Goal: Complete application form

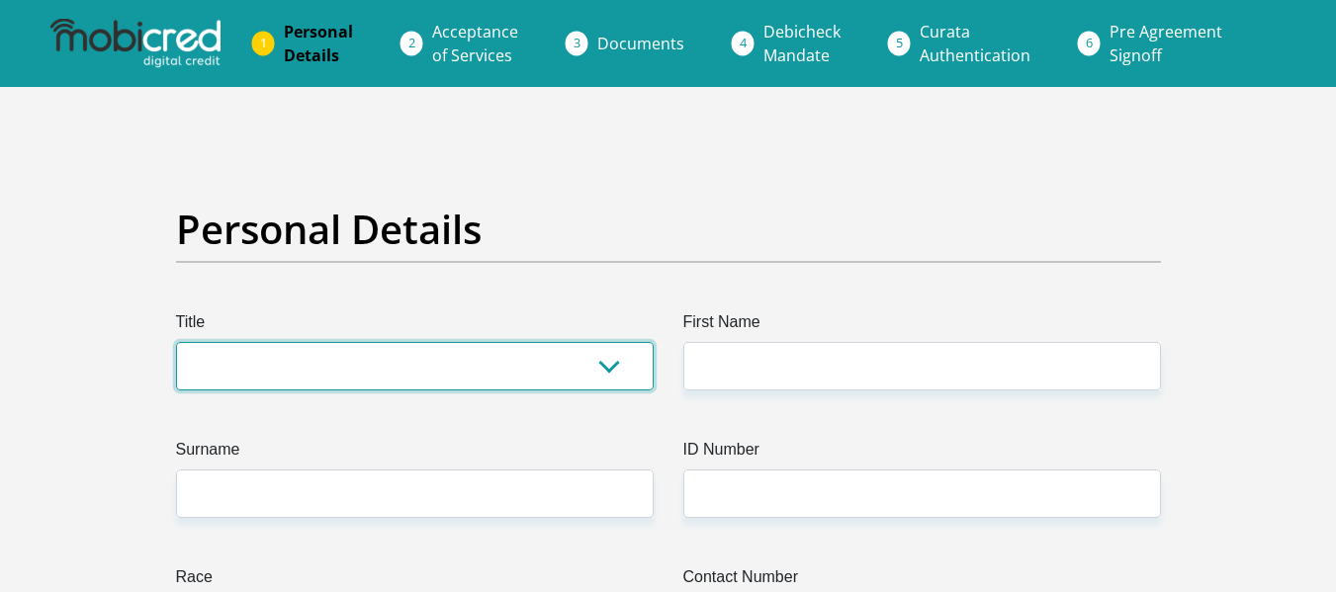
click at [323, 342] on select "Mr Ms Mrs Dr Other" at bounding box center [415, 366] width 478 height 48
select select "Mr"
click at [176, 342] on select "Mr Ms Mrs Dr Other" at bounding box center [415, 366] width 478 height 48
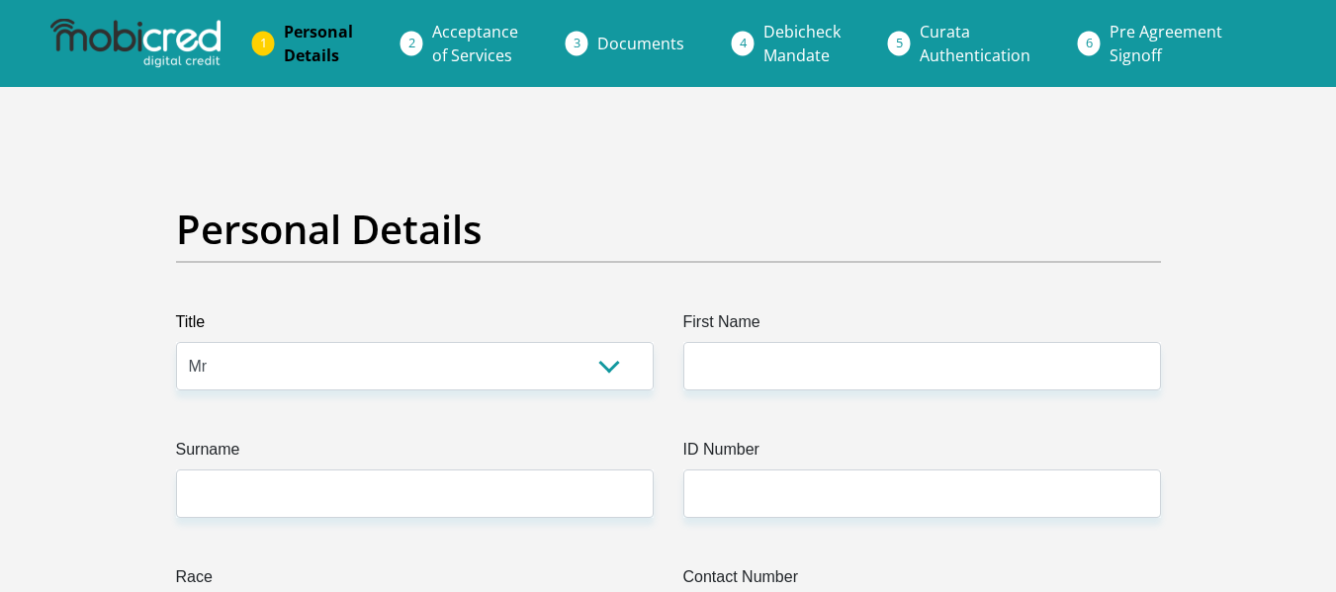
click at [383, 447] on label "Surname" at bounding box center [415, 454] width 478 height 32
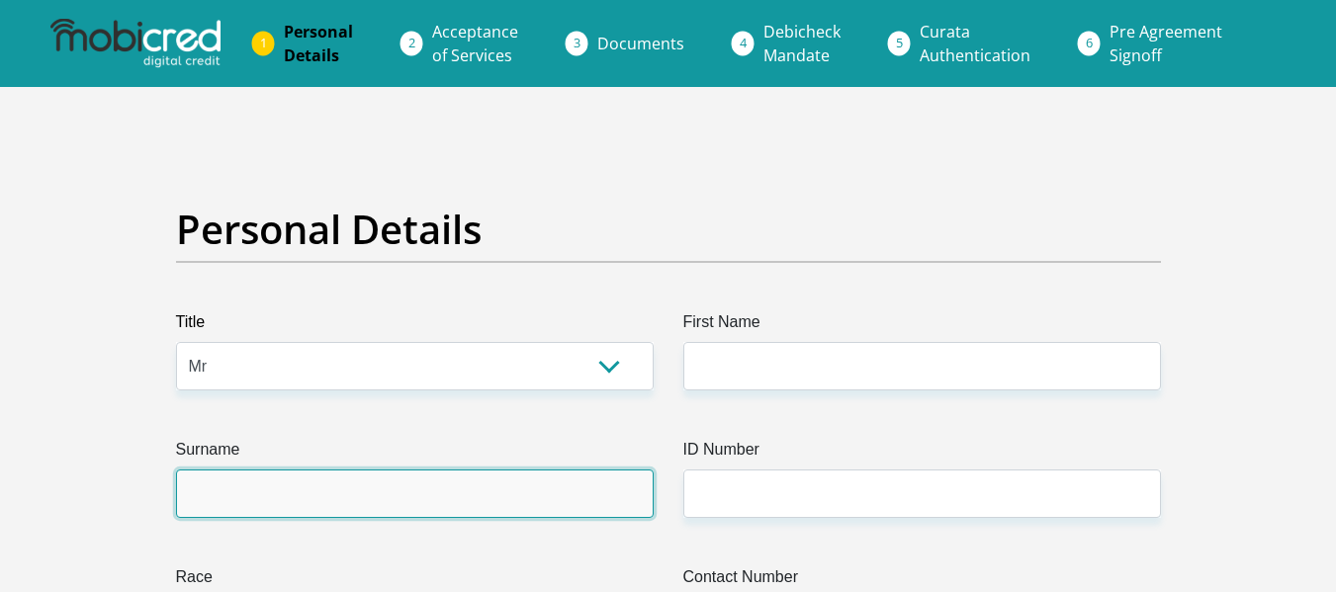
click at [383, 470] on input "Surname" at bounding box center [415, 494] width 478 height 48
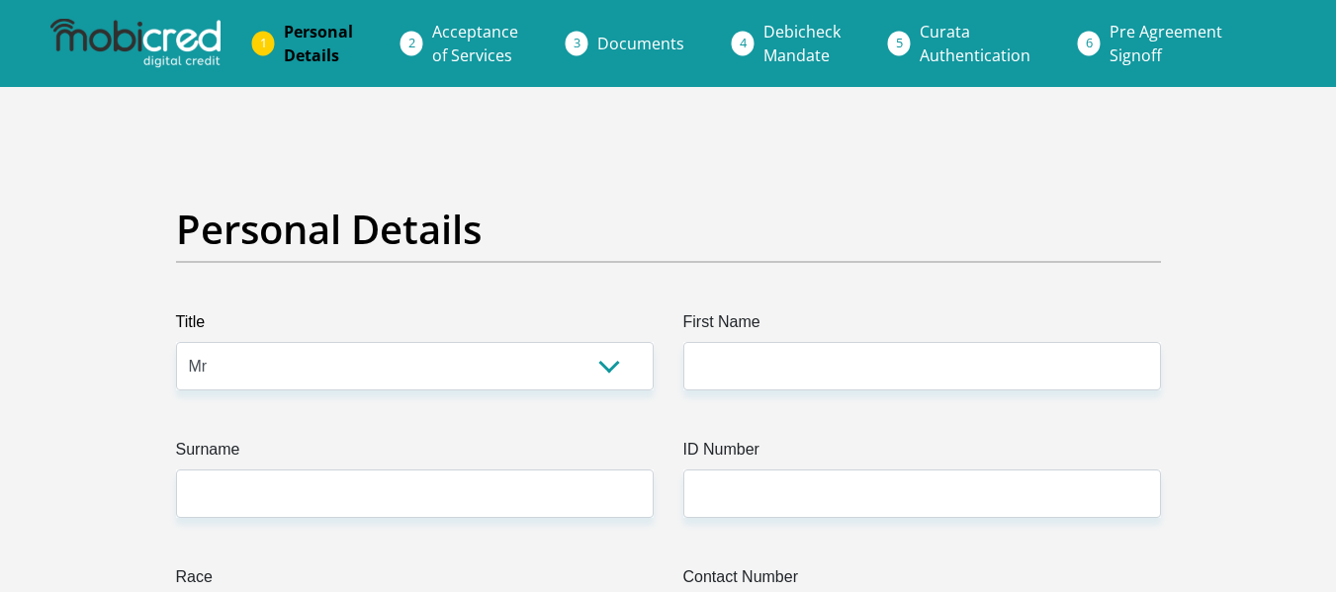
click at [743, 338] on label "First Name" at bounding box center [922, 327] width 478 height 32
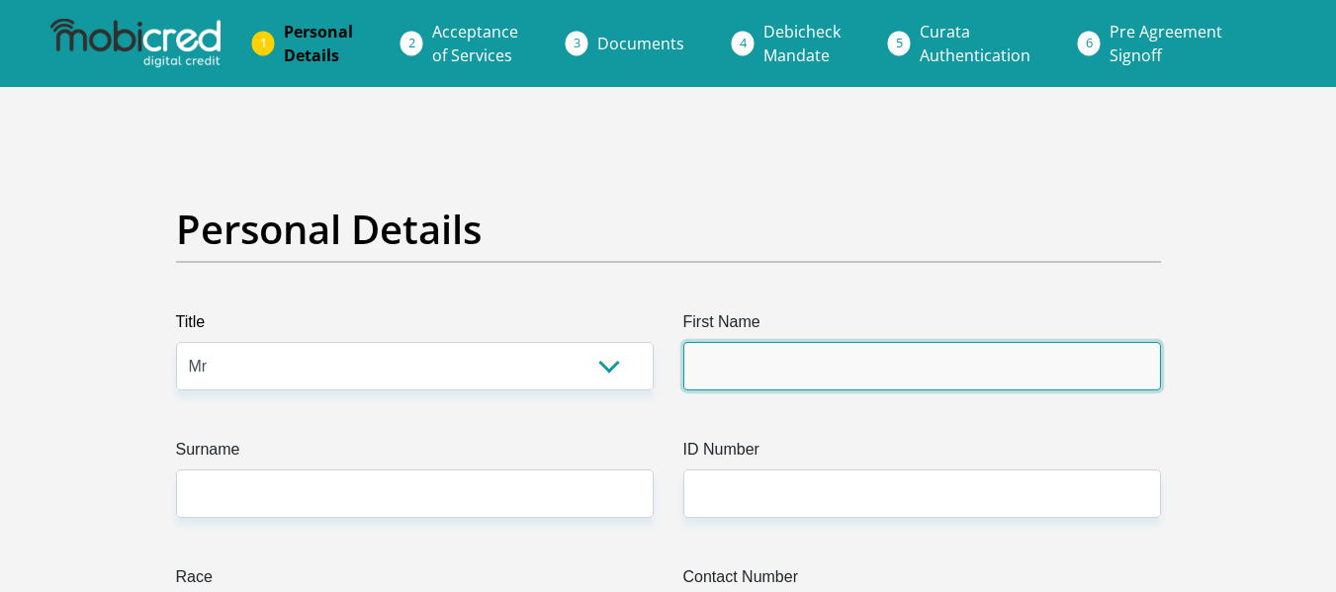
click at [743, 342] on input "First Name" at bounding box center [922, 366] width 478 height 48
click at [730, 370] on input "First Name" at bounding box center [922, 366] width 478 height 48
type input "Ntibileng"
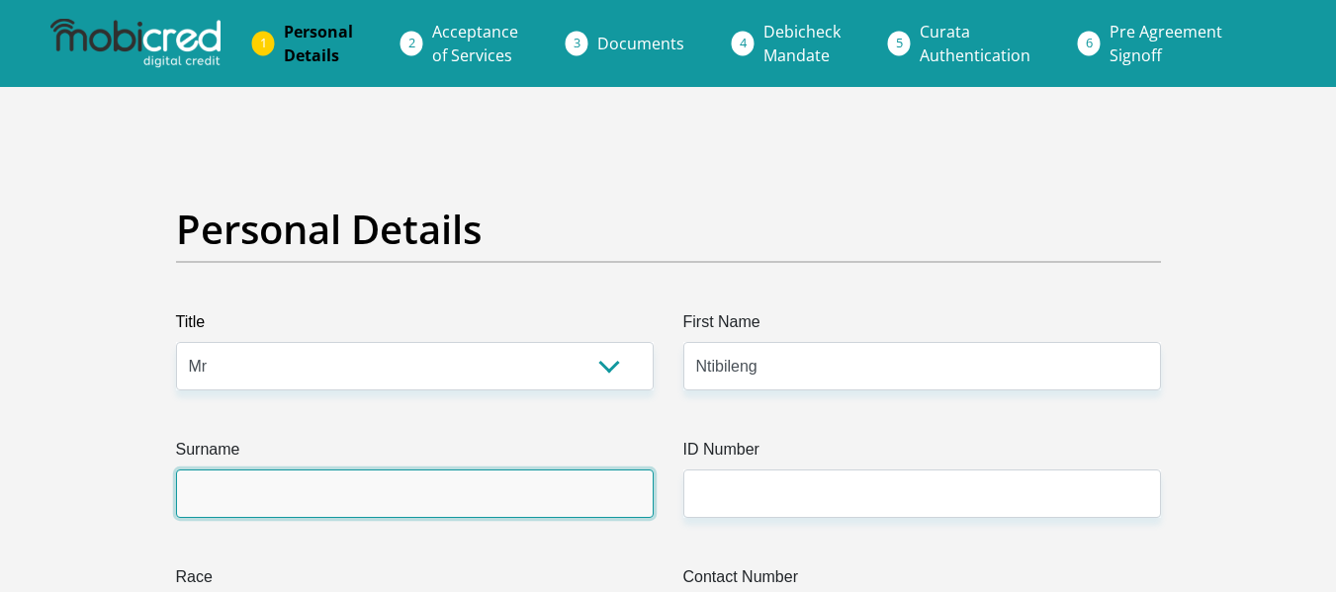
type input "Moloi"
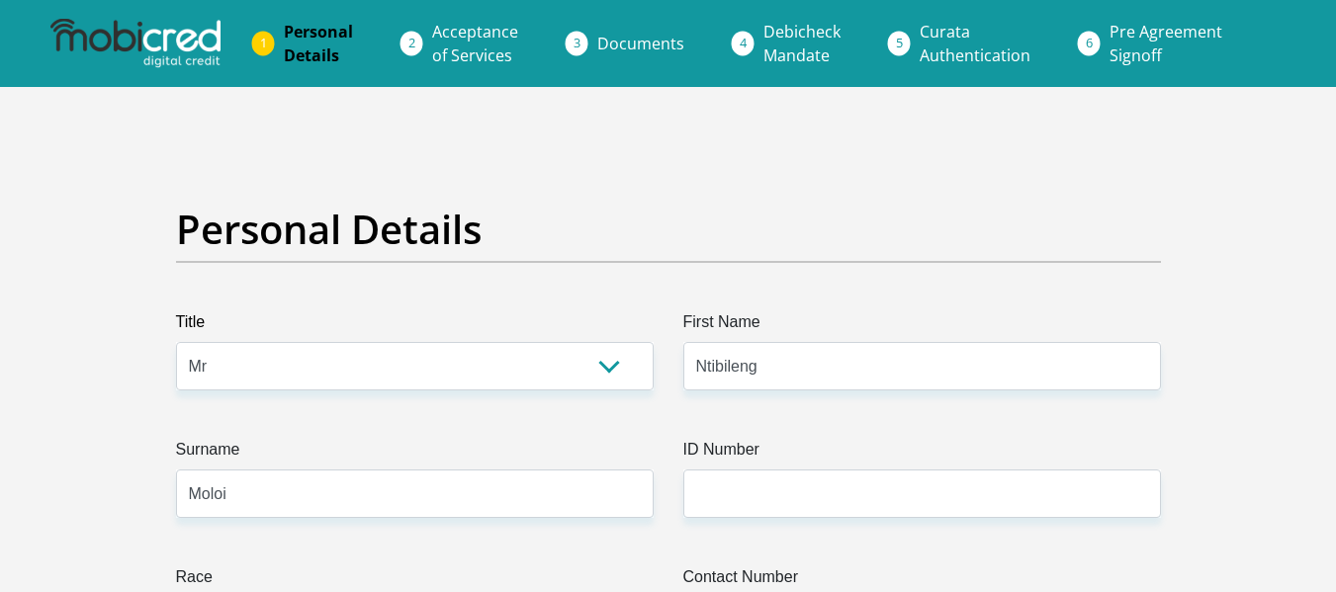
type input "0635305107"
select select "ZAF"
type input "Shinnecock,"
type input "Rabie Ridge,Jackal Creek Golf Estate"
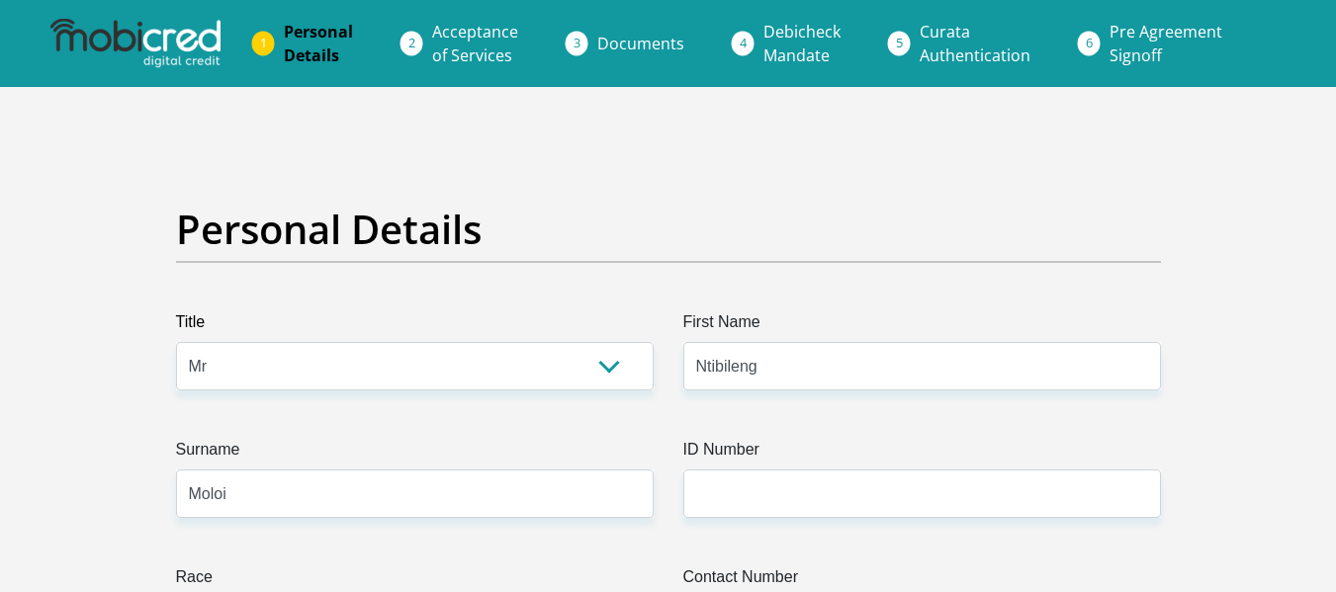
type input "Roodepoort"
type input "2169"
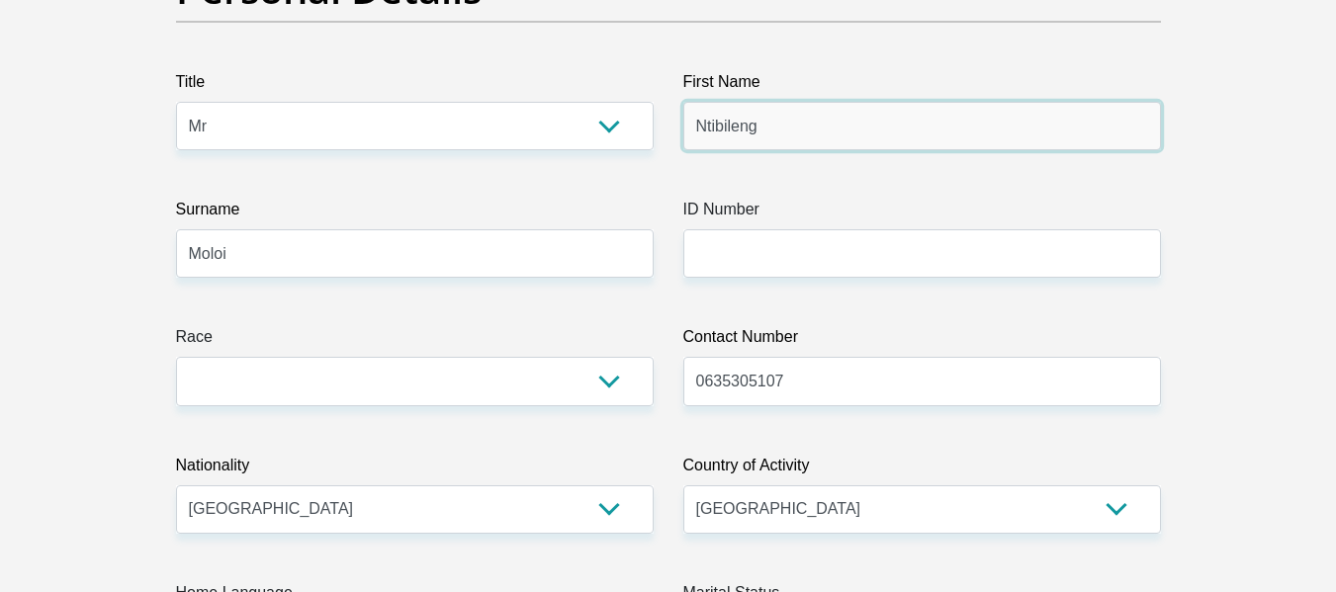
scroll to position [230, 0]
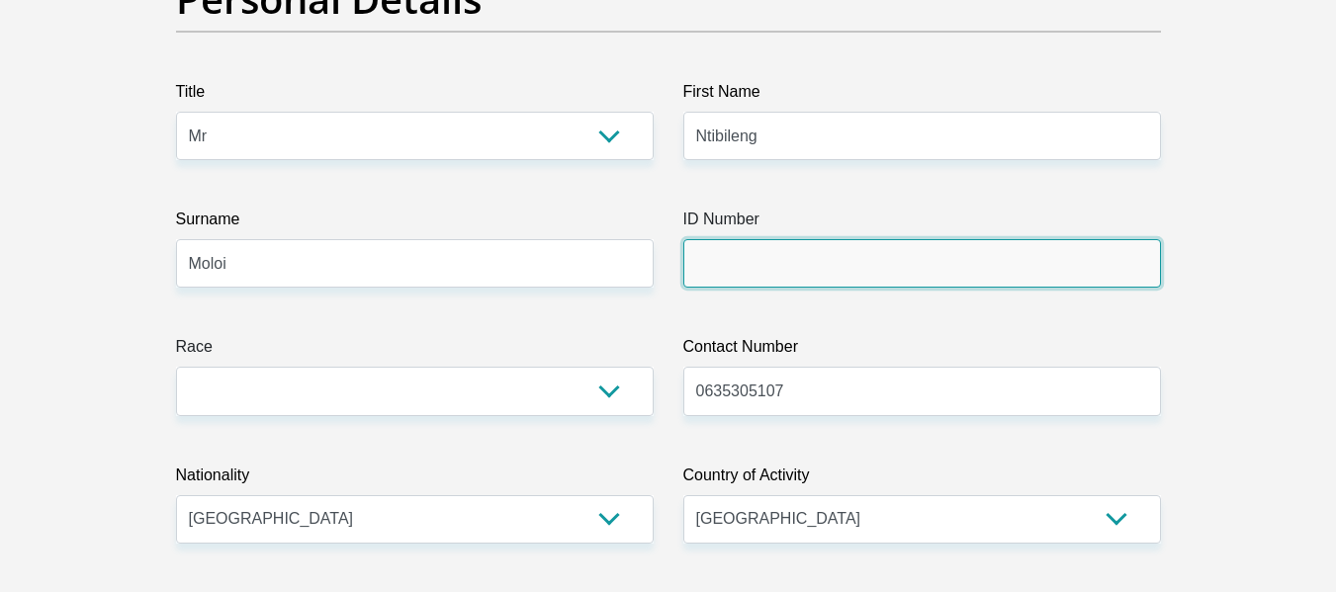
click at [751, 264] on input "ID Number" at bounding box center [922, 263] width 478 height 48
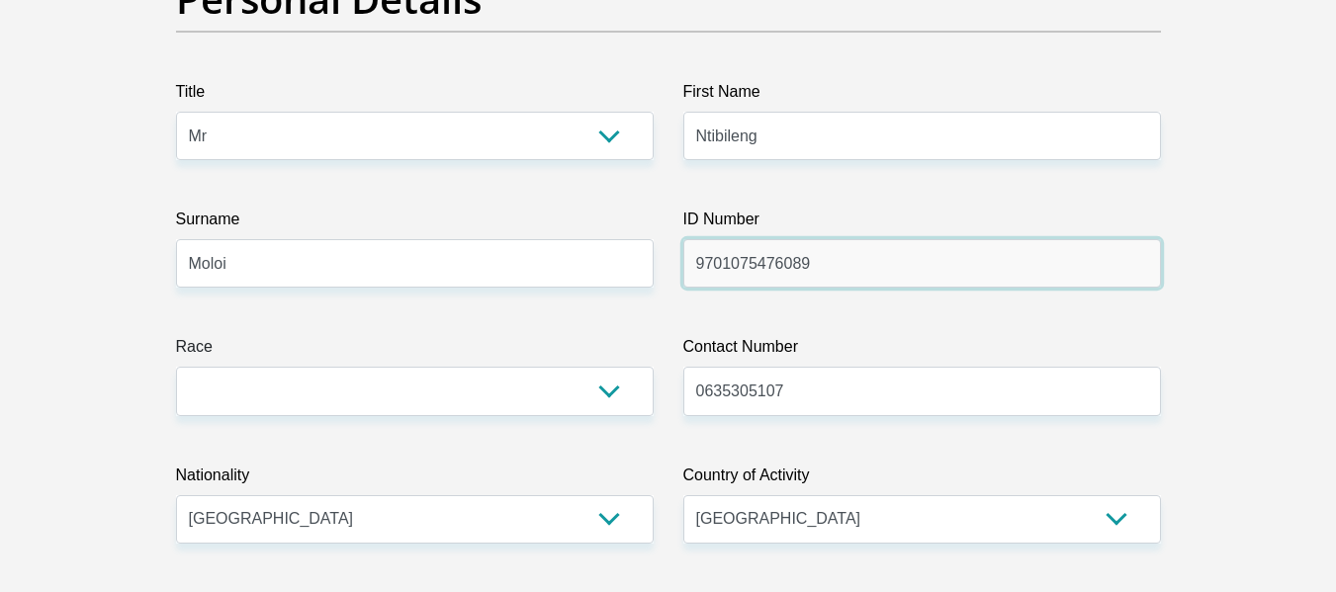
type input "9701075476089"
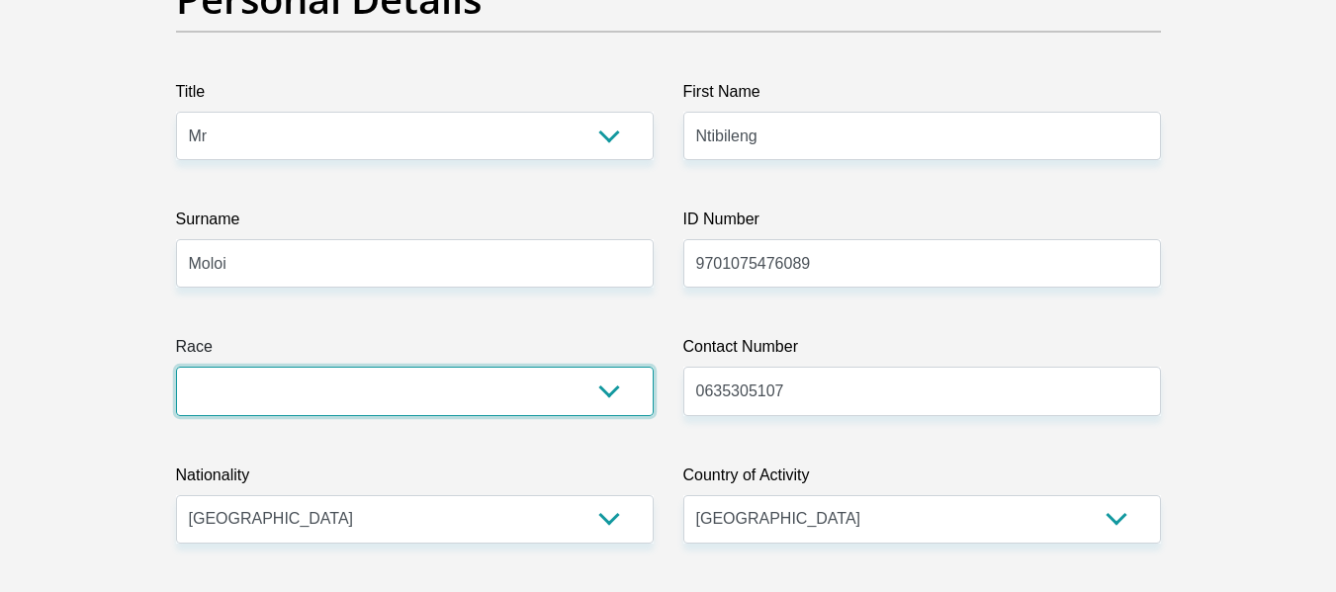
click at [360, 405] on select "Black Coloured Indian White Other" at bounding box center [415, 391] width 478 height 48
select select "1"
click at [176, 367] on select "Black Coloured Indian White Other" at bounding box center [415, 391] width 478 height 48
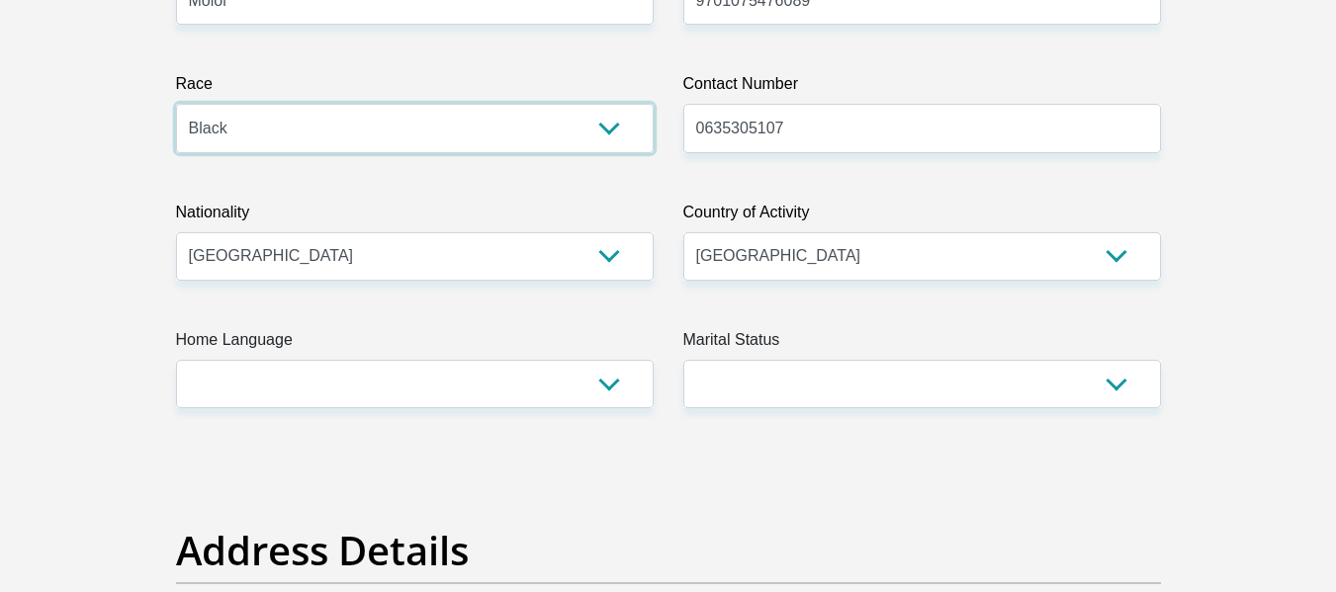
scroll to position [495, 0]
click at [388, 349] on label "Home Language" at bounding box center [415, 343] width 478 height 32
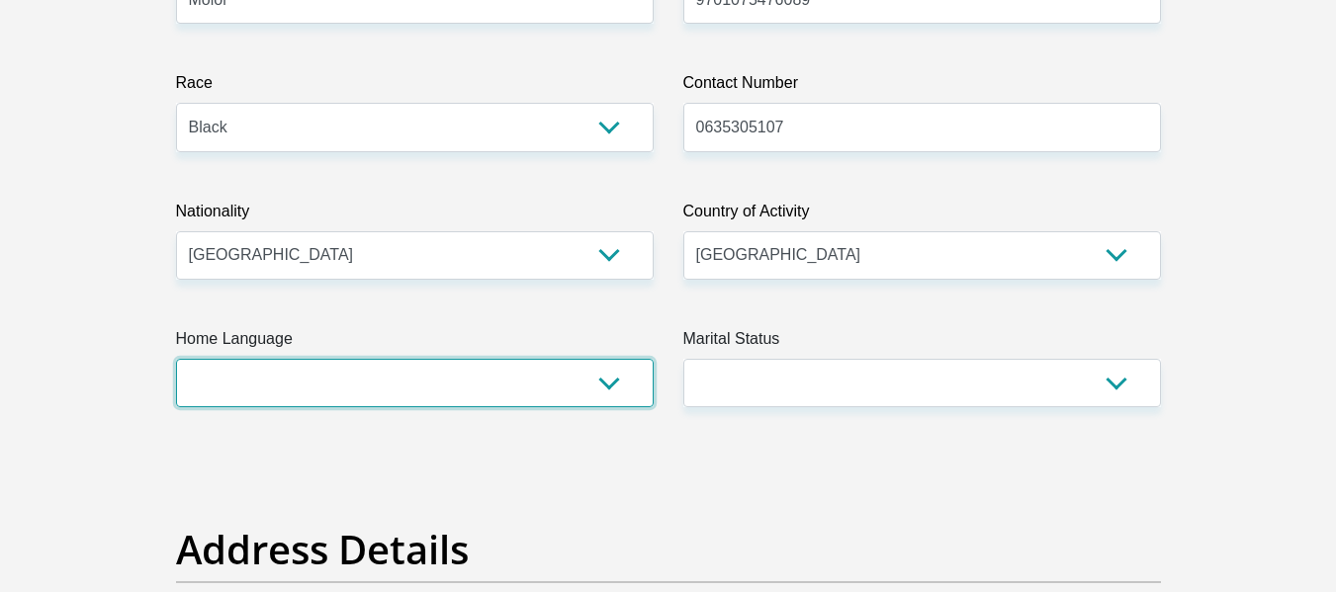
click at [388, 359] on select "Afrikaans English Sepedi South Ndebele Southern Sotho Swati Tsonga Tswana Venda…" at bounding box center [415, 383] width 478 height 48
click at [374, 384] on select "Afrikaans English Sepedi South Ndebele Southern Sotho Swati Tsonga Tswana Venda…" at bounding box center [415, 383] width 478 height 48
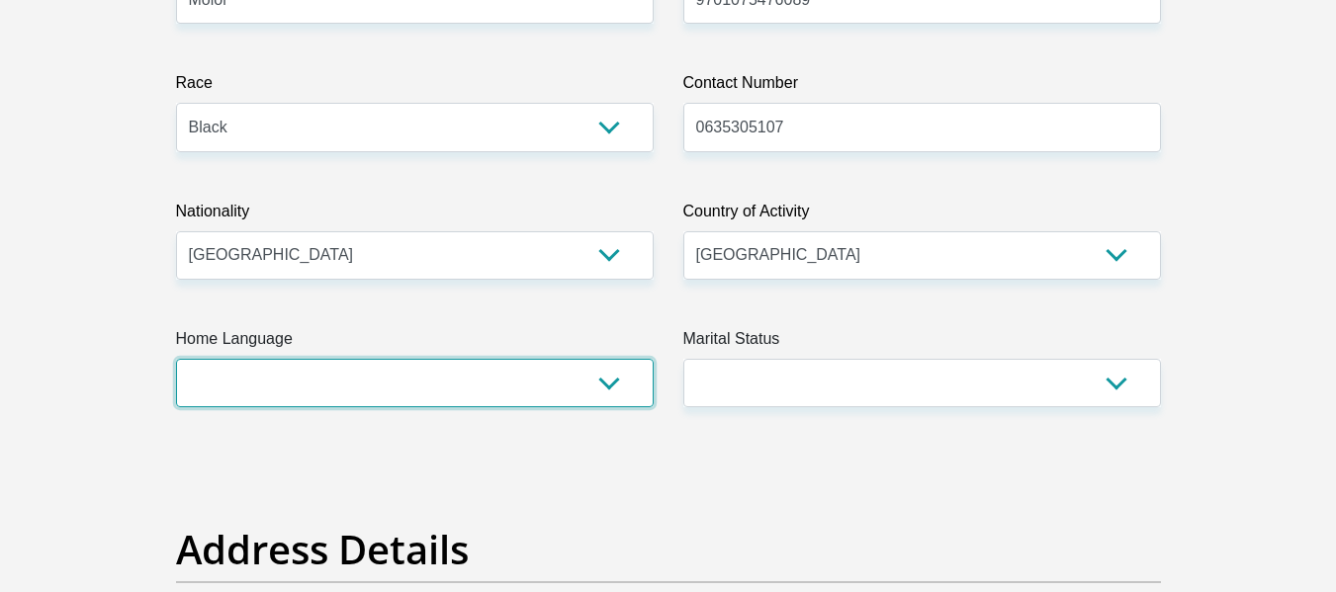
click at [206, 404] on select "Afrikaans English Sepedi South Ndebele Southern Sotho Swati Tsonga Tswana Venda…" at bounding box center [415, 383] width 478 height 48
select select "sot"
click at [176, 359] on select "Afrikaans English Sepedi South Ndebele Southern Sotho Swati Tsonga Tswana Venda…" at bounding box center [415, 383] width 478 height 48
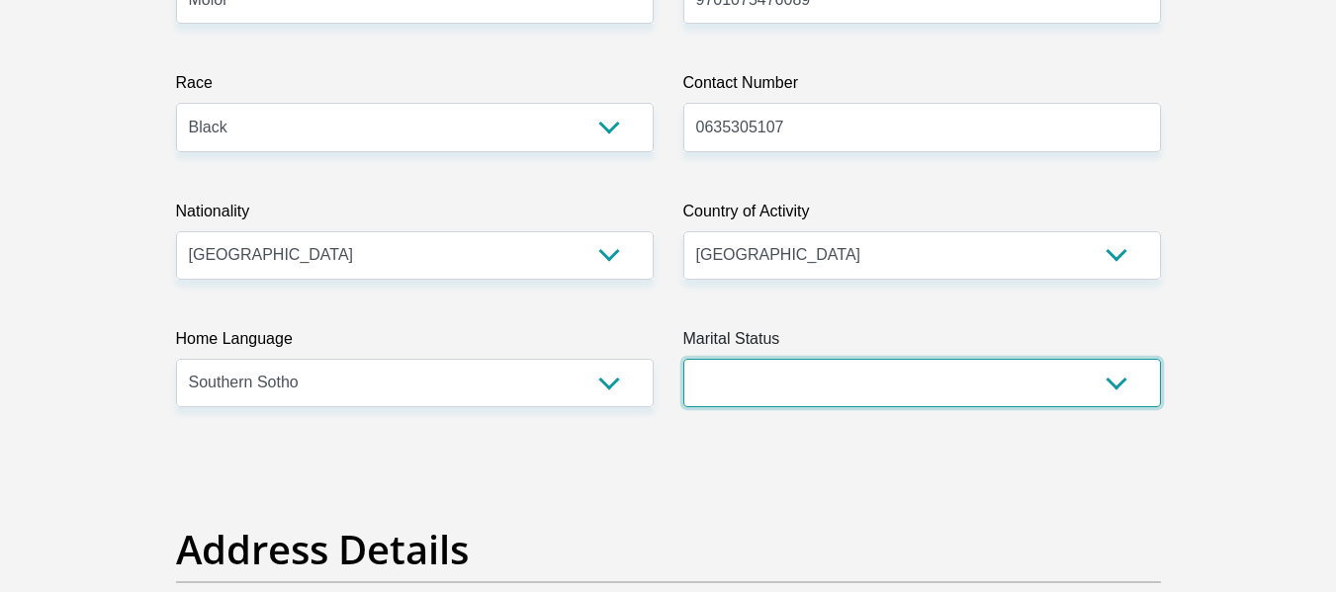
click at [751, 386] on select "Married ANC Single Divorced Widowed Married COP or Customary Law" at bounding box center [922, 383] width 478 height 48
select select "2"
click at [683, 359] on select "Married ANC Single Divorced Widowed Married COP or Customary Law" at bounding box center [922, 383] width 478 height 48
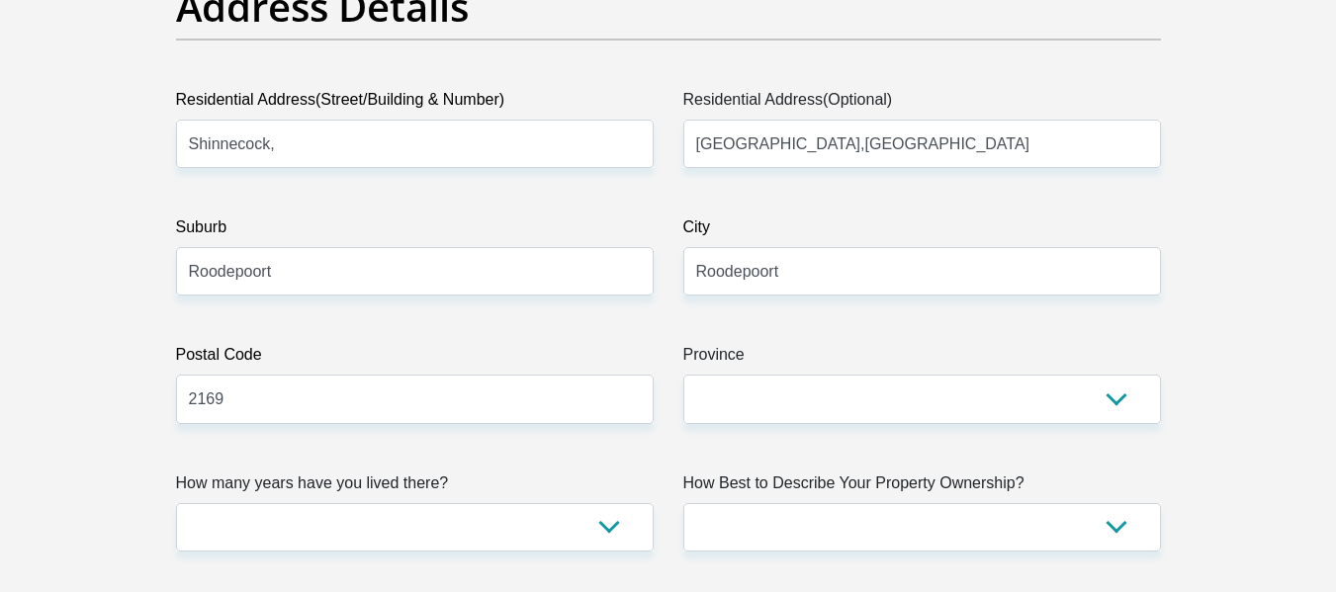
scroll to position [1038, 0]
drag, startPoint x: 448, startPoint y: 155, endPoint x: 211, endPoint y: 134, distance: 238.4
click at [211, 134] on input "Shinnecock," at bounding box center [415, 143] width 478 height 48
click at [384, 158] on input "Shi" at bounding box center [415, 143] width 478 height 48
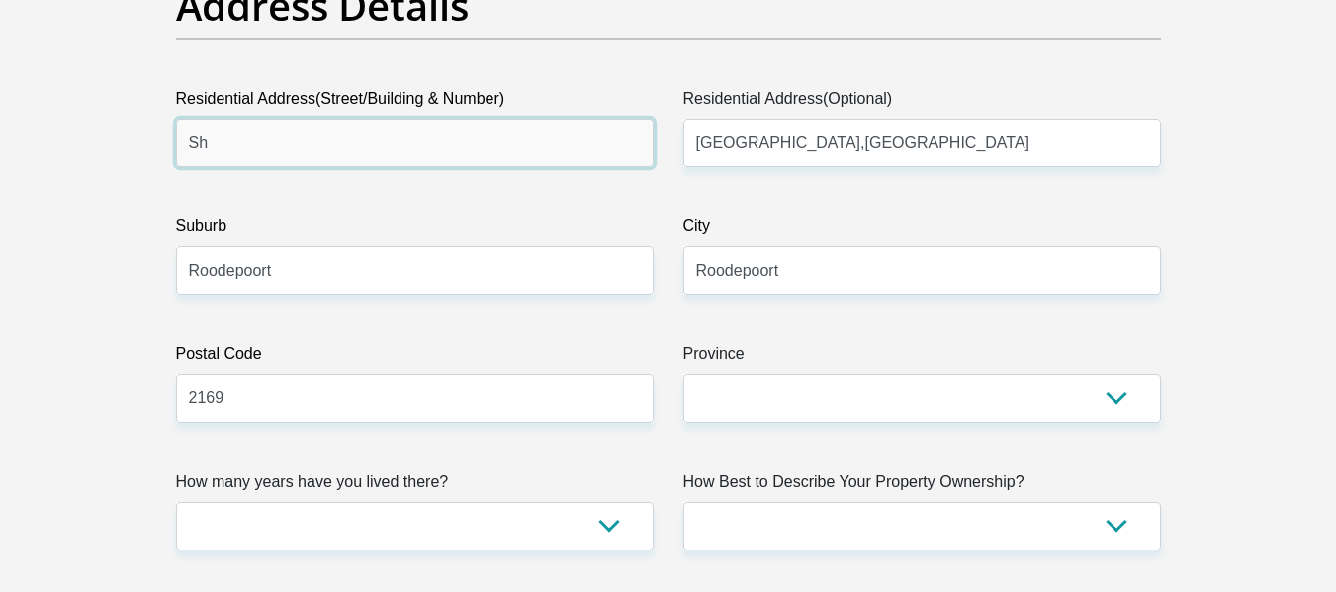
type input "S"
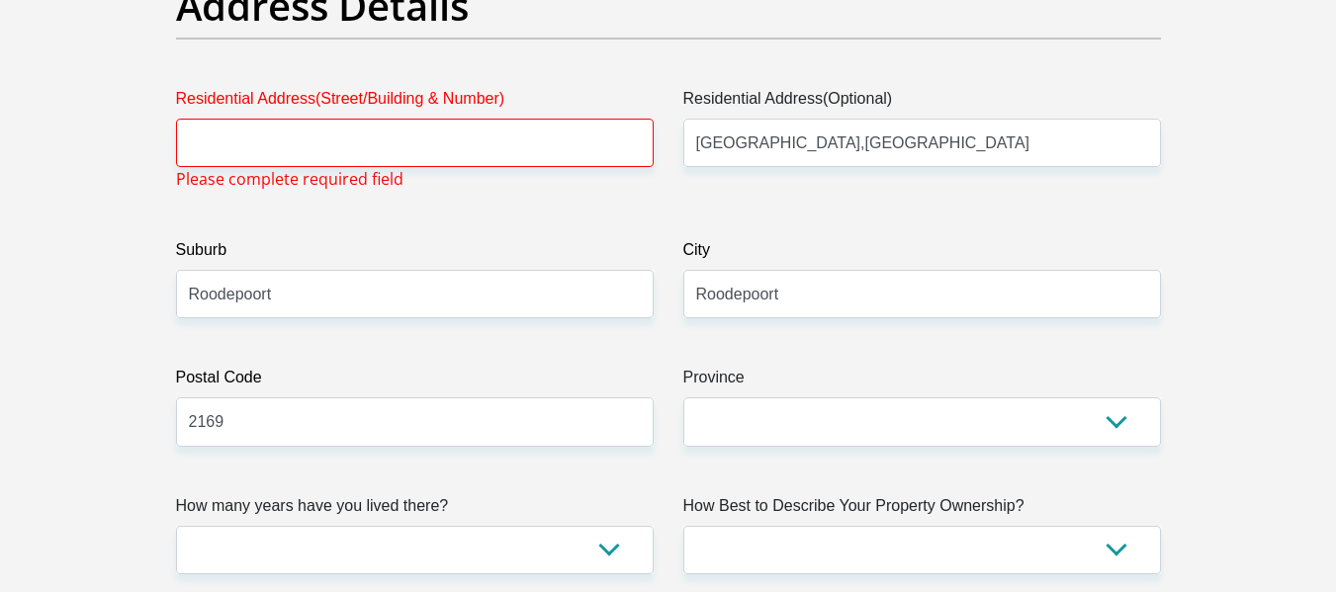
click at [406, 170] on div "Residential Address(Street/Building & Number) Please complete required field" at bounding box center [414, 139] width 507 height 104
click at [406, 155] on input "Residential Address(Street/Building & Number)" at bounding box center [415, 143] width 478 height 48
type input "5 Van De Linde Rd, Princess, Roodepoort"
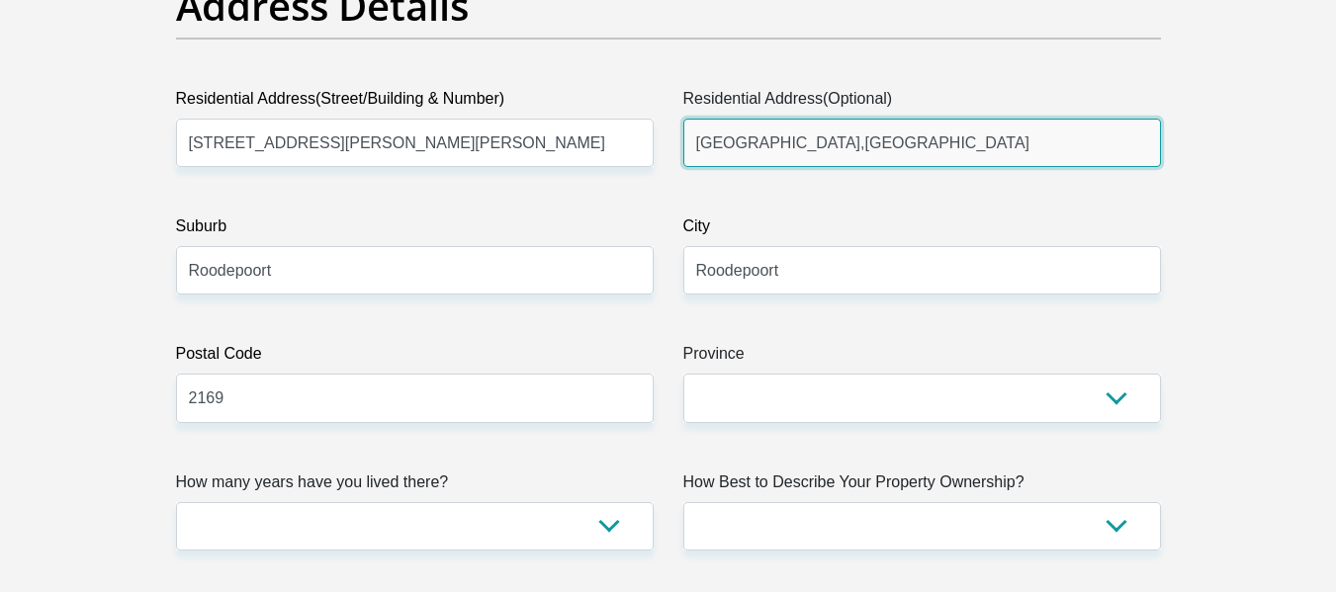
drag, startPoint x: 867, startPoint y: 148, endPoint x: 660, endPoint y: 138, distance: 207.9
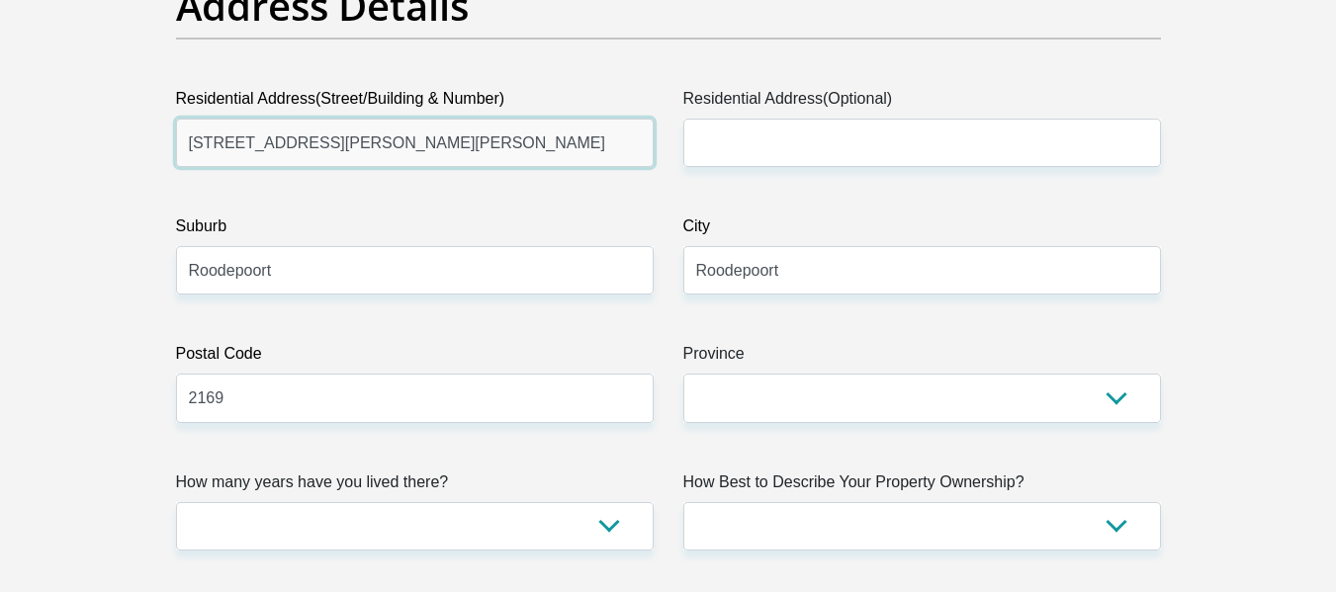
click at [550, 143] on input "5 Van De Linde Rd, Princess, Roodepoort" at bounding box center [415, 143] width 478 height 48
click at [503, 150] on input "5 Van De Linde Rd, Princess, Roodepoort" at bounding box center [415, 143] width 478 height 48
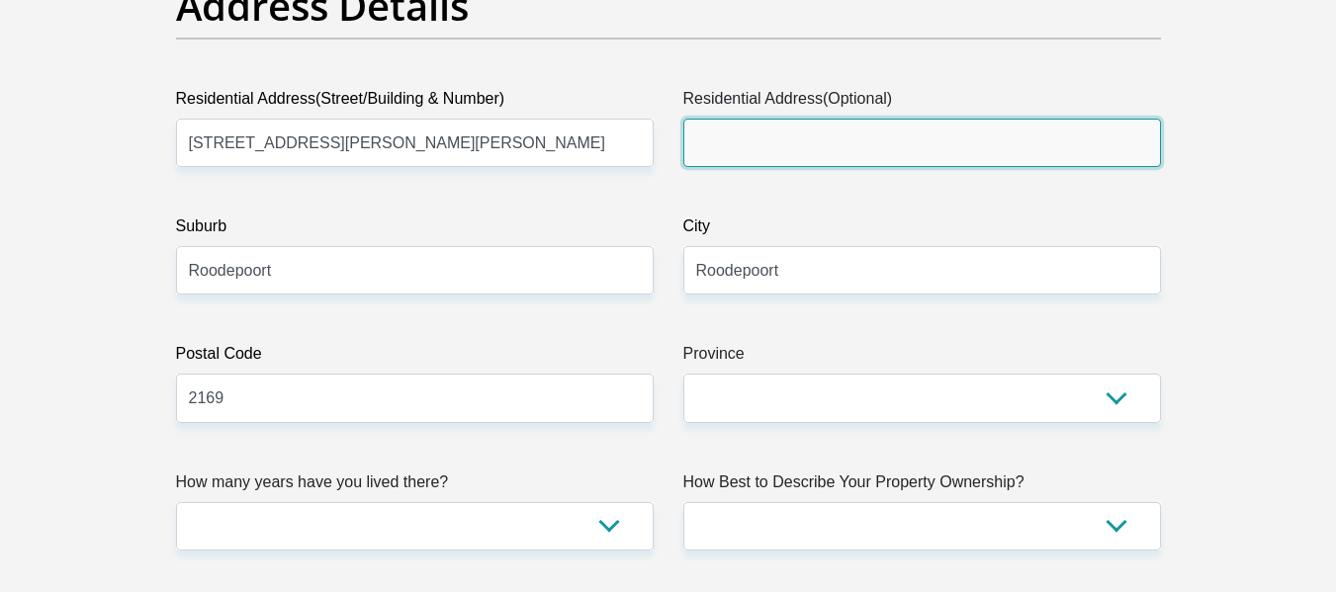
click at [732, 133] on input "Residential Address(Optional)" at bounding box center [922, 143] width 478 height 48
paste input "5 Van De Linde Rd, Princess, Roodepoort"
type input "5 Van De Linde Rd, Princess, Roodepoort"
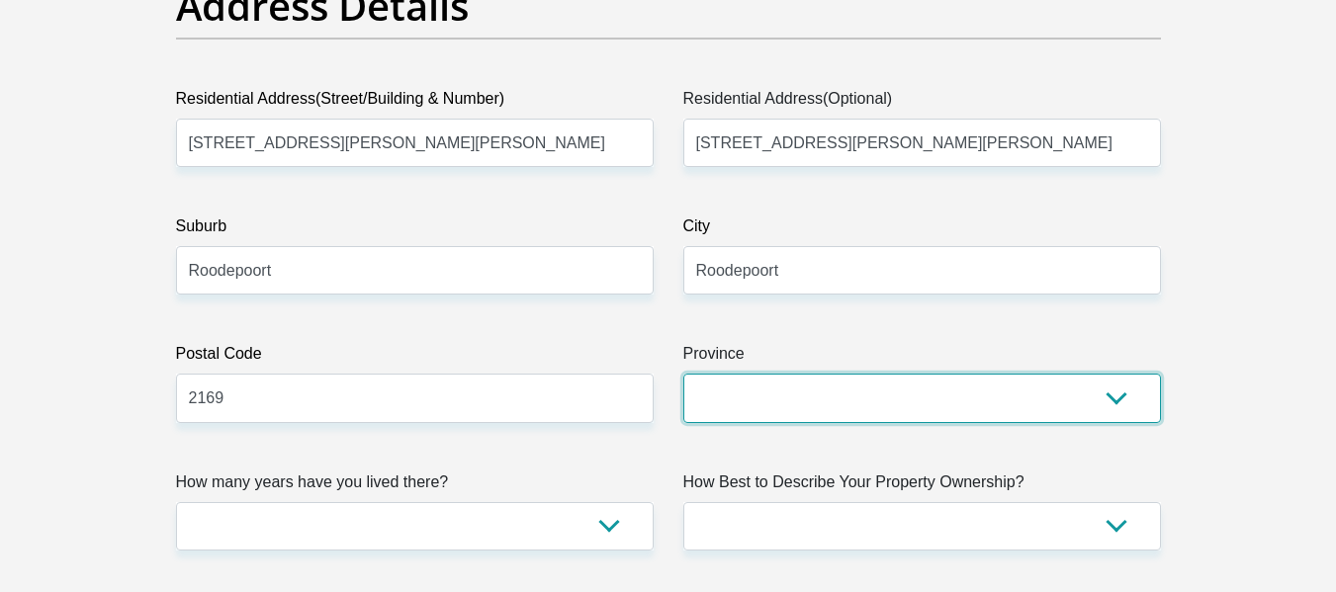
click at [723, 396] on select "Eastern Cape Free State Gauteng KwaZulu-Natal Limpopo Mpumalanga Northern Cape …" at bounding box center [922, 398] width 478 height 48
select select "Gauteng"
click at [683, 374] on select "Eastern Cape Free State Gauteng KwaZulu-Natal Limpopo Mpumalanga Northern Cape …" at bounding box center [922, 398] width 478 height 48
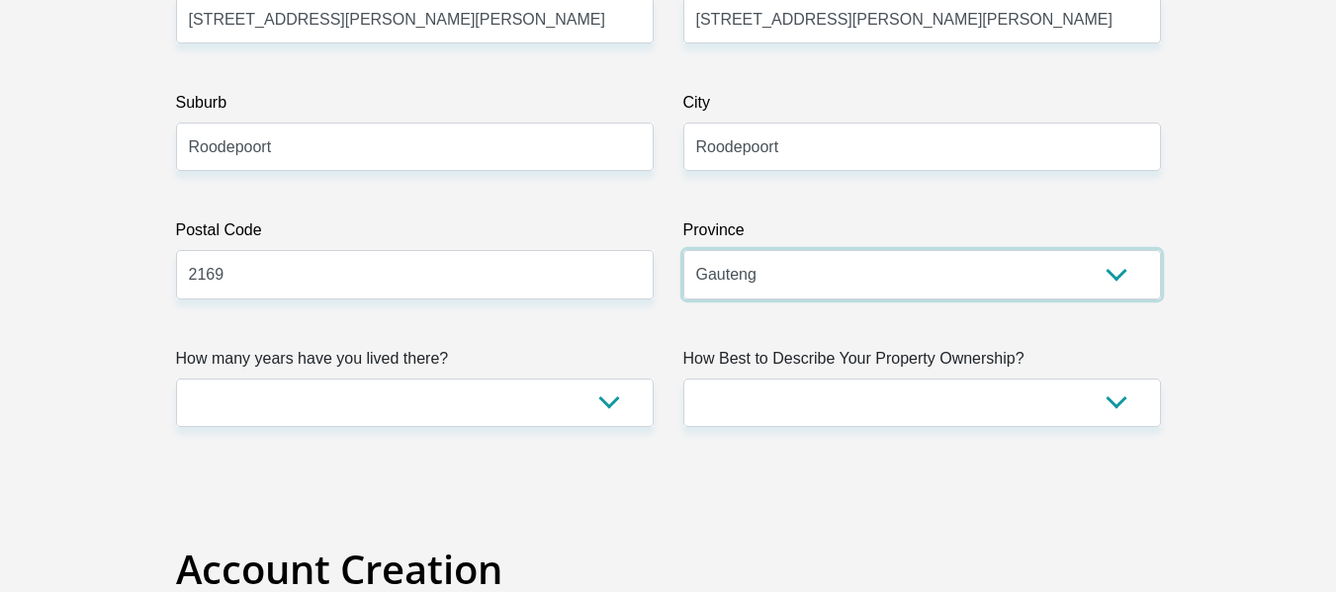
scroll to position [1170, 0]
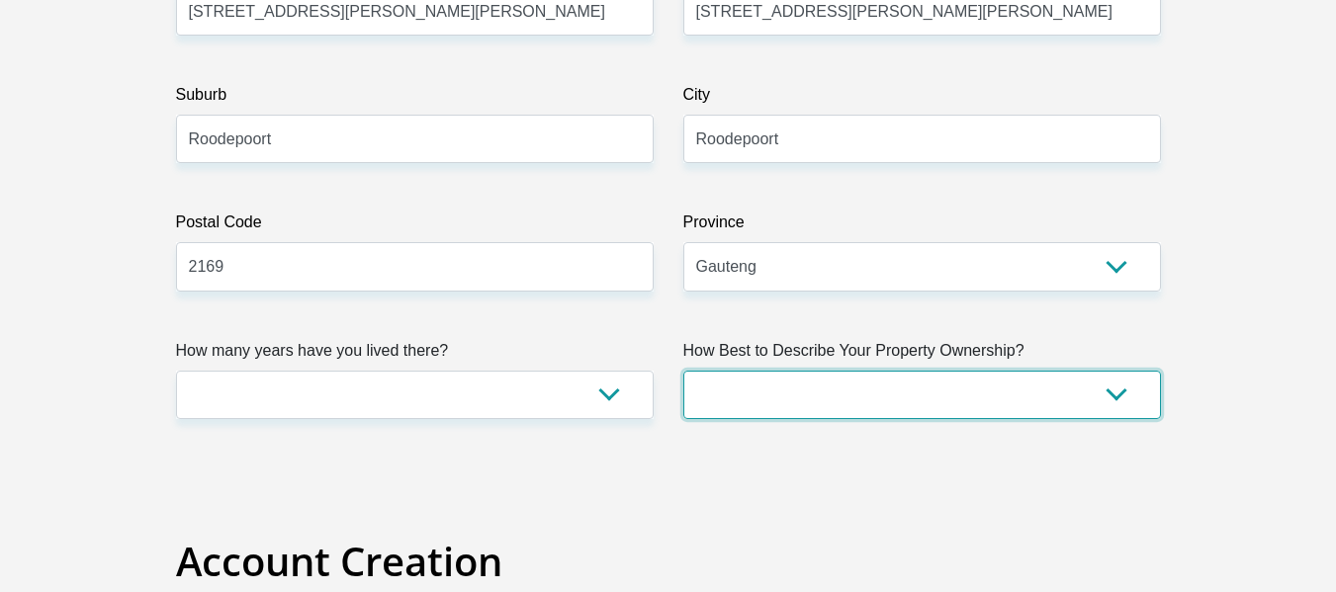
click at [737, 389] on select "Owned Rented Family Owned Company Dwelling" at bounding box center [922, 395] width 478 height 48
select select "Owned"
click at [683, 371] on select "Owned Rented Family Owned Company Dwelling" at bounding box center [922, 395] width 478 height 48
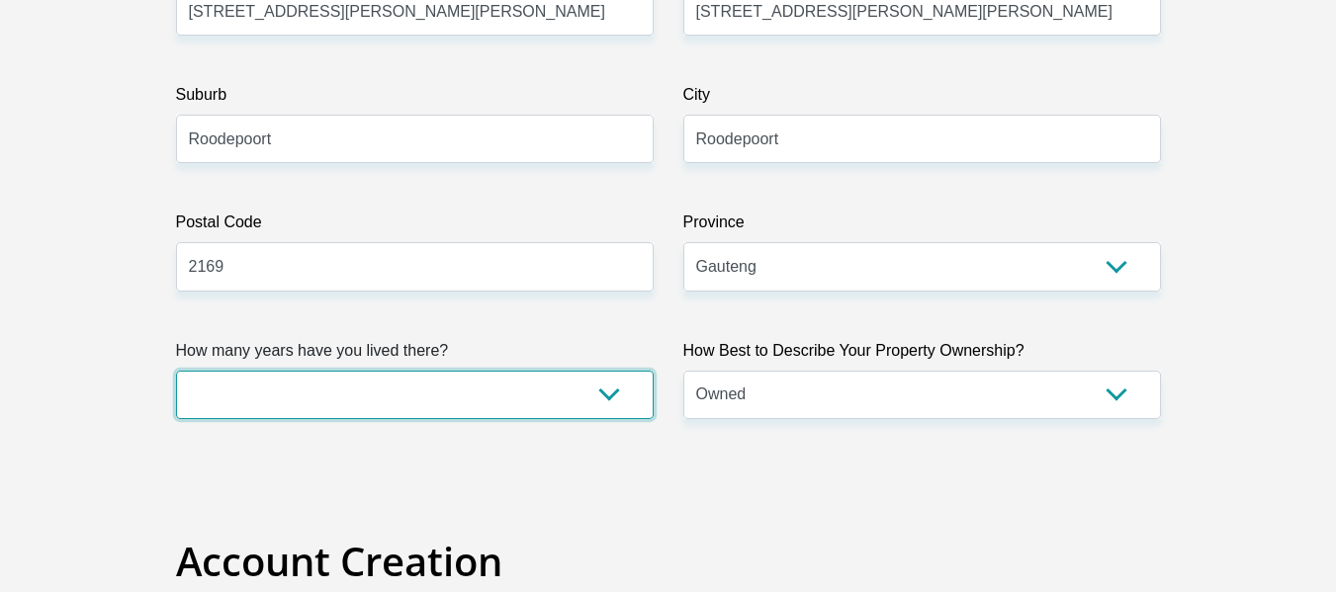
click at [486, 403] on select "less than 1 year 1-3 years 3-5 years 5+ years" at bounding box center [415, 395] width 478 height 48
select select "4"
click at [176, 371] on select "less than 1 year 1-3 years 3-5 years 5+ years" at bounding box center [415, 395] width 478 height 48
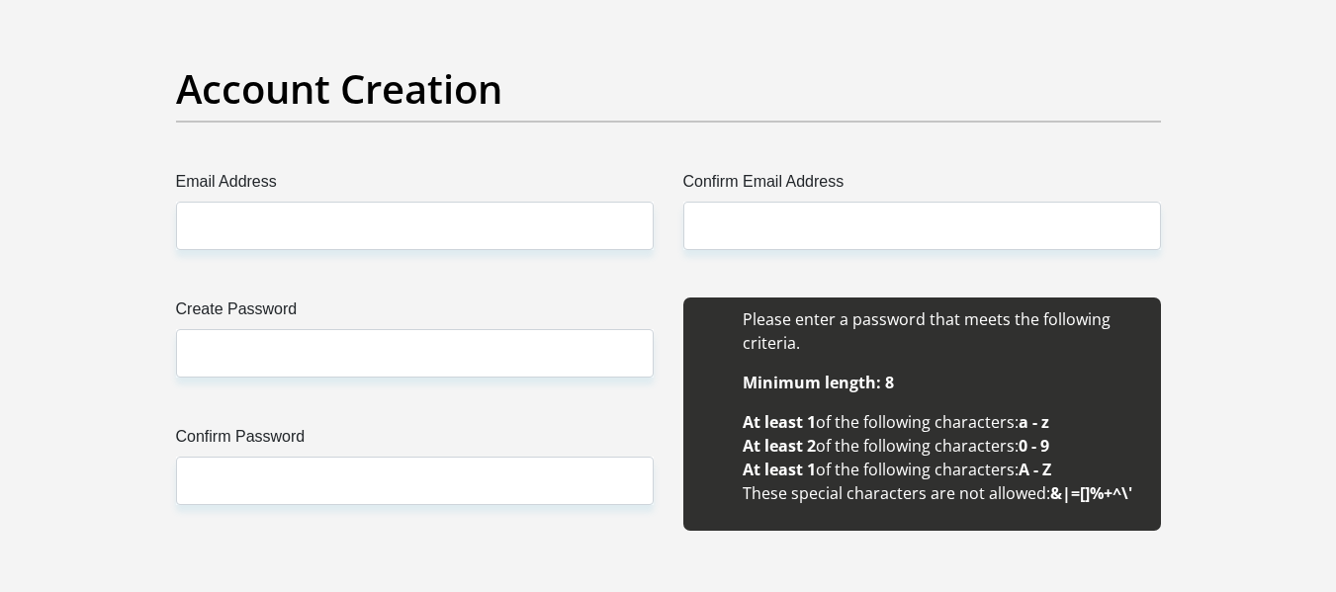
scroll to position [1649, 0]
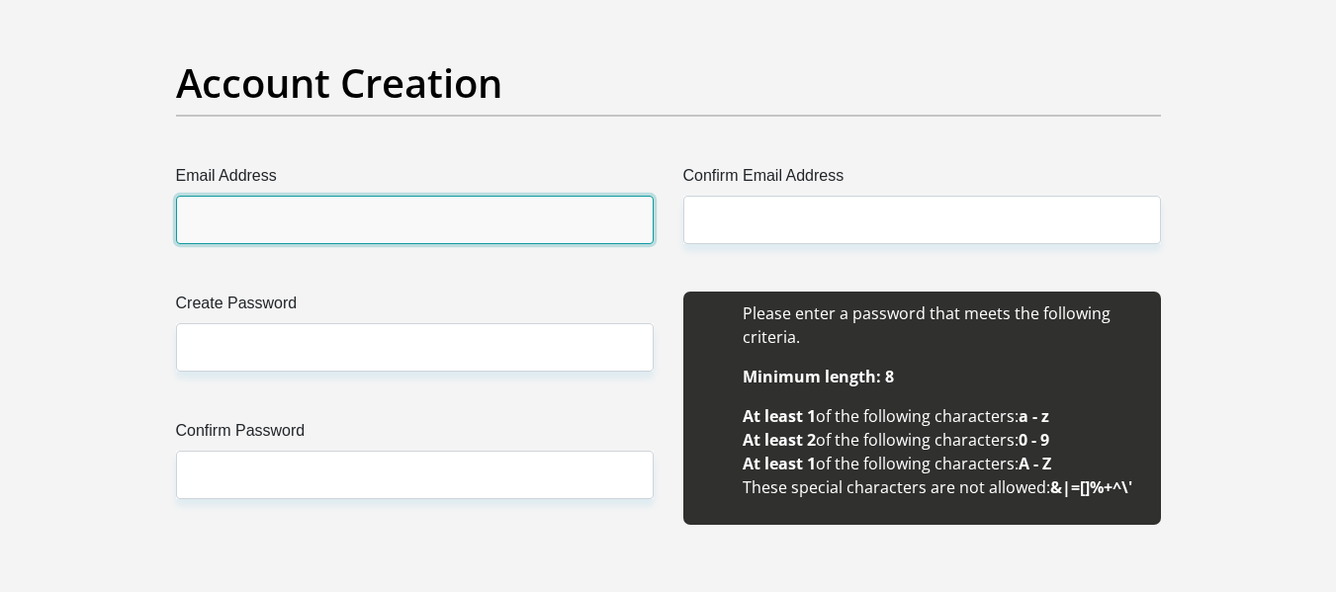
click at [472, 218] on input "Email Address" at bounding box center [415, 220] width 478 height 48
type input "ntibilengm@gmail.com"
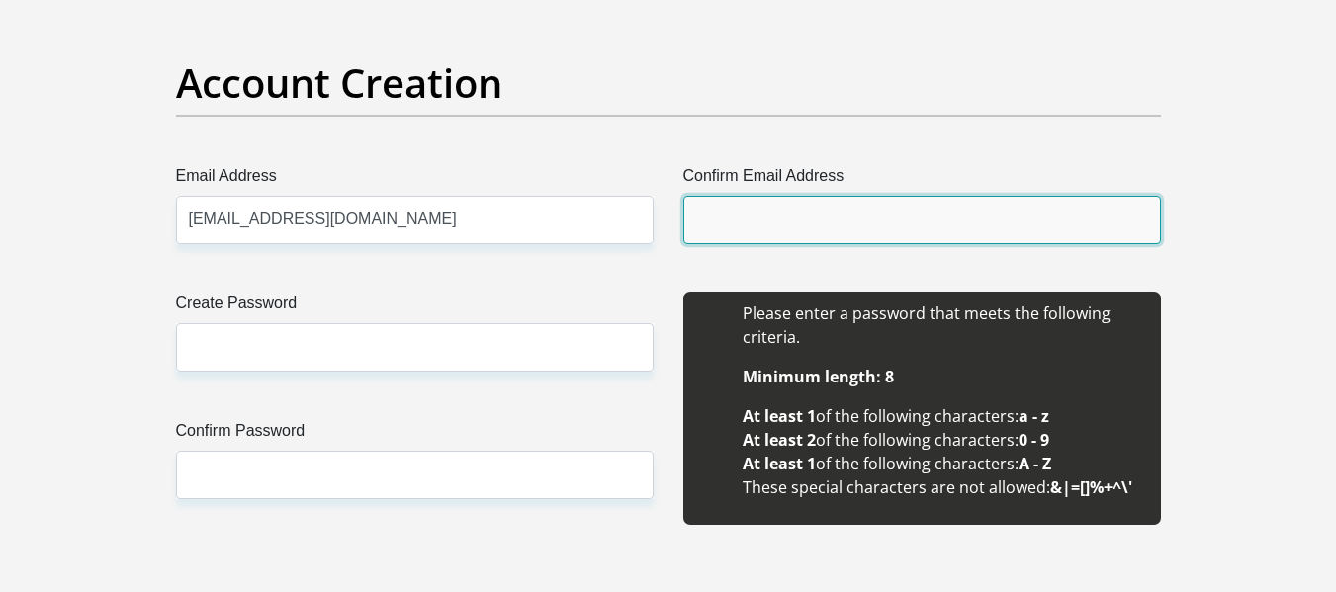
type input "ntibilengm@gmail.com"
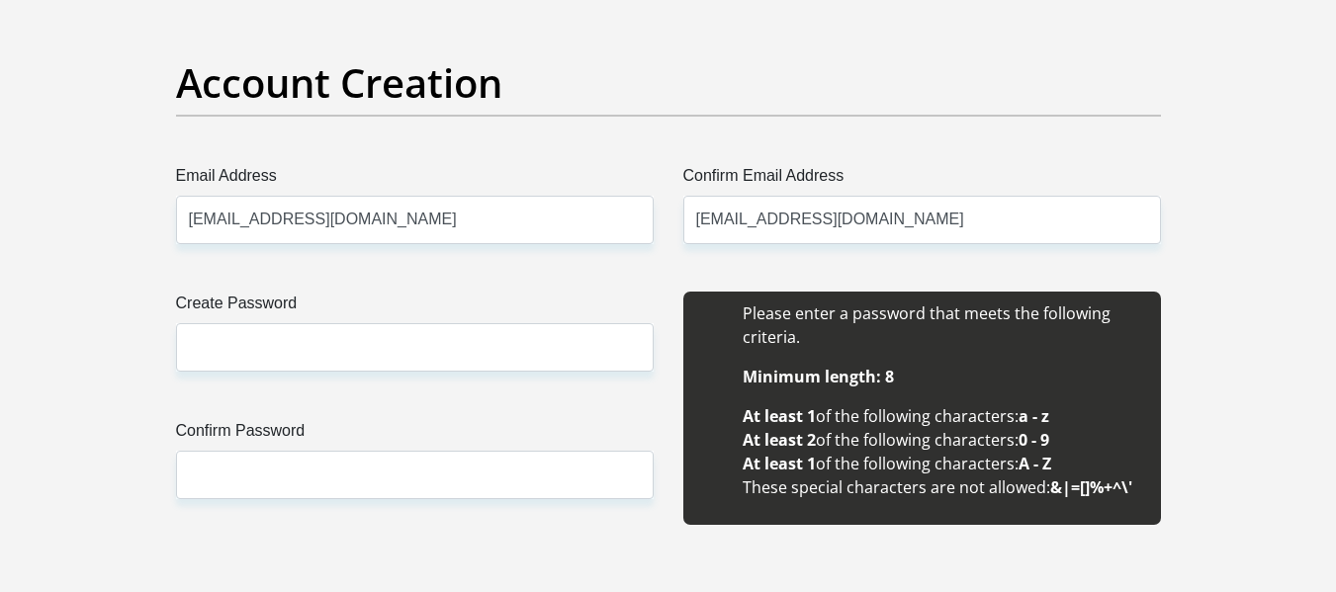
type input "Ntibileng"
type input "Moloi"
type input "0635305107"
click at [443, 373] on div "Create Password Please input valid password Confirm Password" at bounding box center [414, 419] width 507 height 255
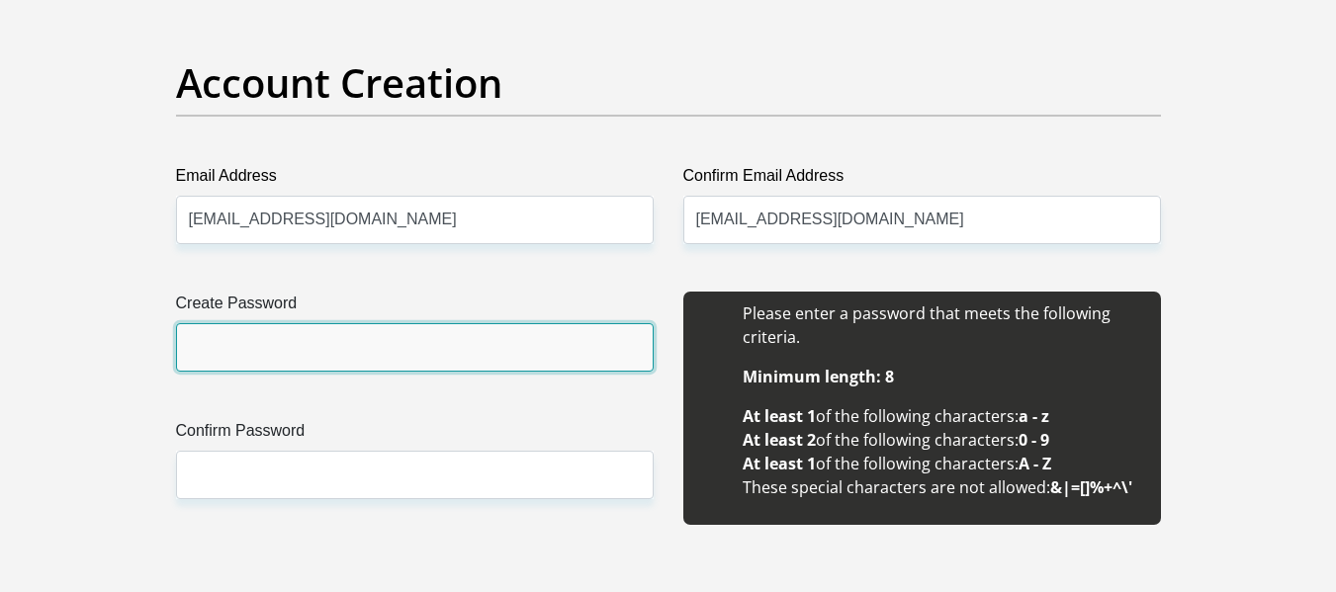
click at [429, 342] on input "Create Password" at bounding box center [415, 347] width 478 height 48
type input "Moloi1997@@##"
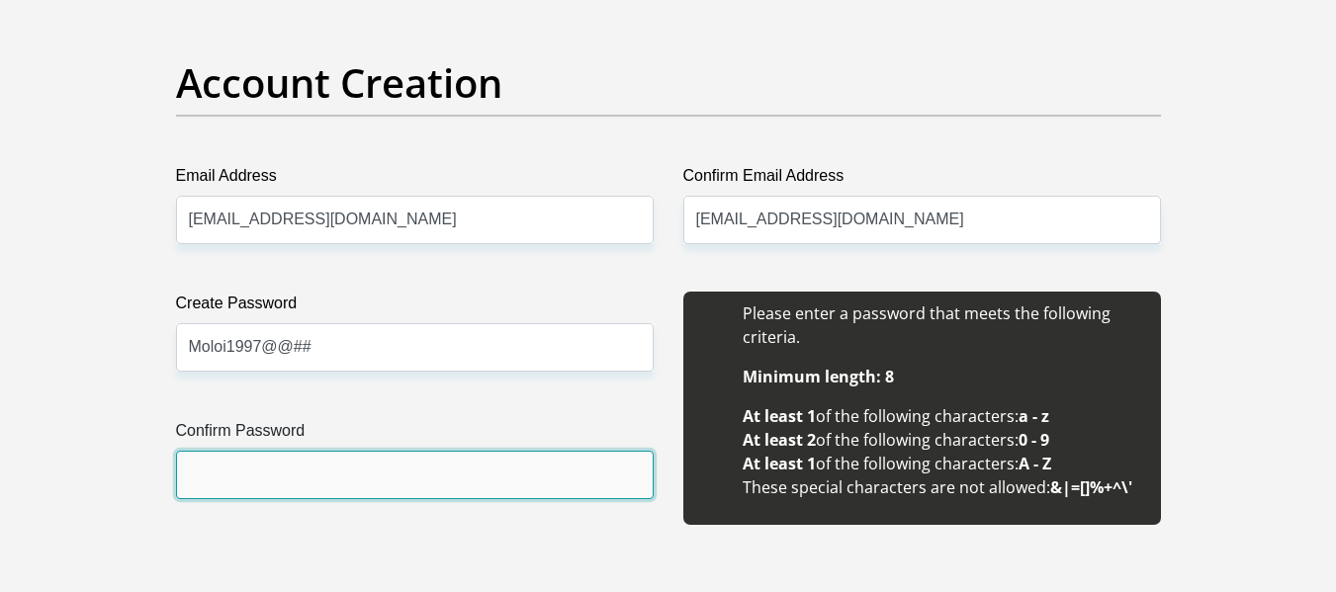
click at [343, 460] on input "Confirm Password" at bounding box center [415, 475] width 478 height 48
type input "Moloi1997@@##"
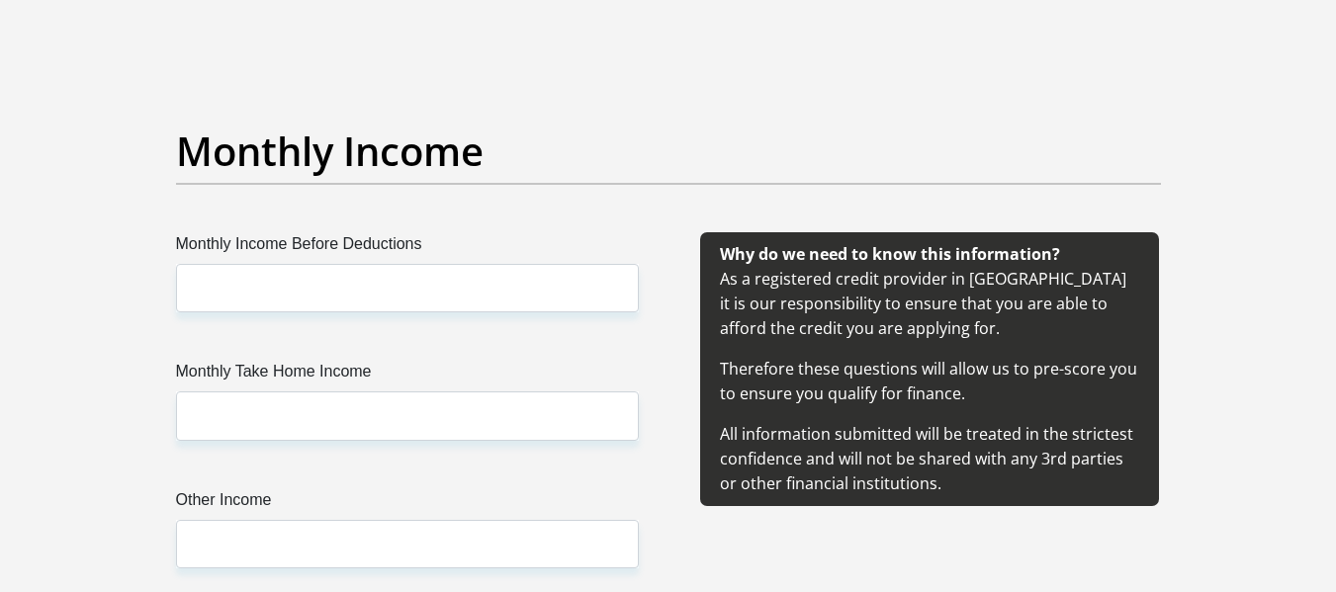
scroll to position [2258, 0]
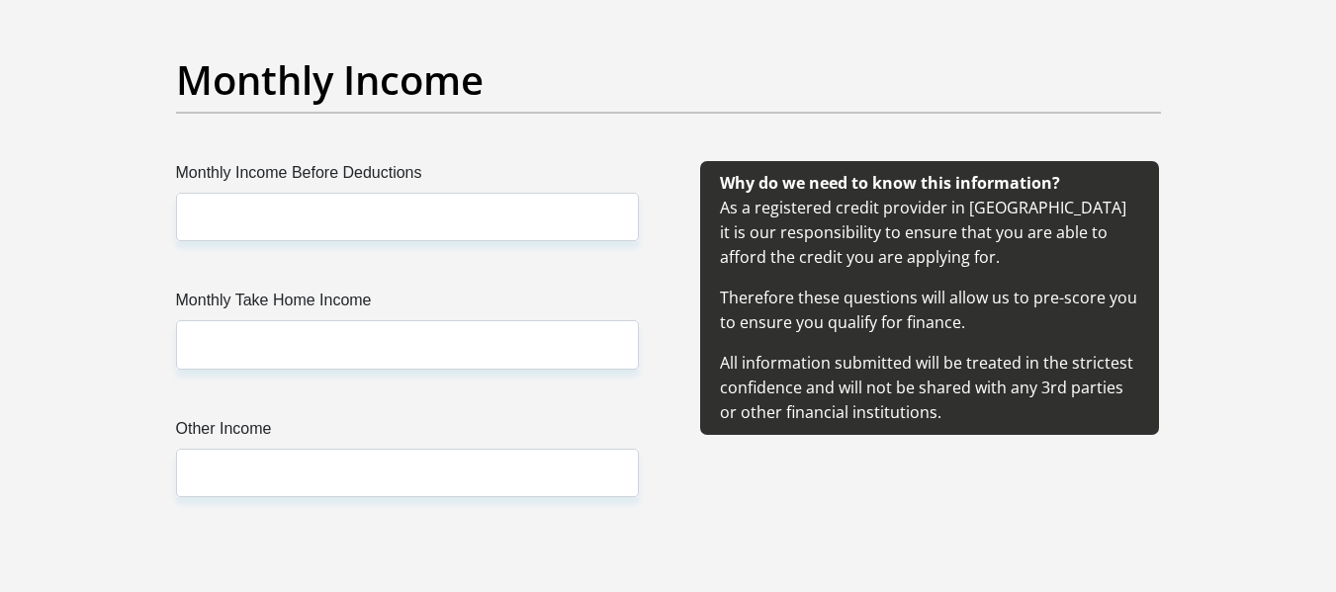
click at [453, 286] on div "Monthly Income Before Deductions Monthly Take Home Income Other Income" at bounding box center [407, 353] width 522 height 384
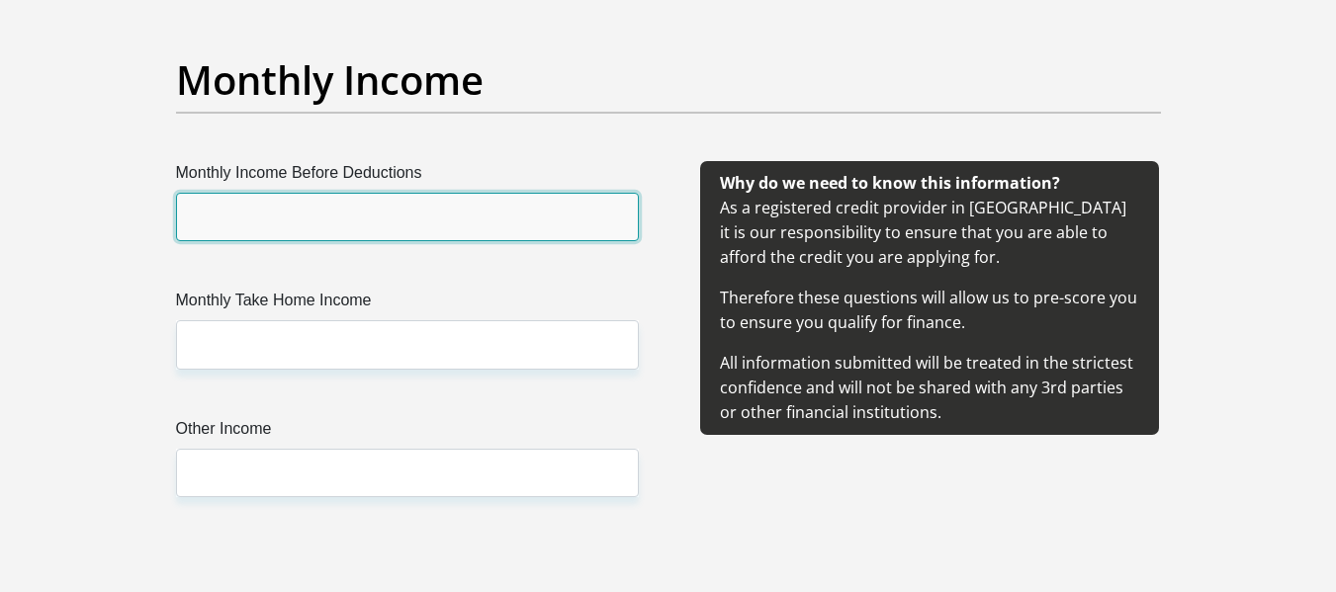
click at [439, 203] on input "Monthly Income Before Deductions" at bounding box center [407, 217] width 463 height 48
type input "55000"
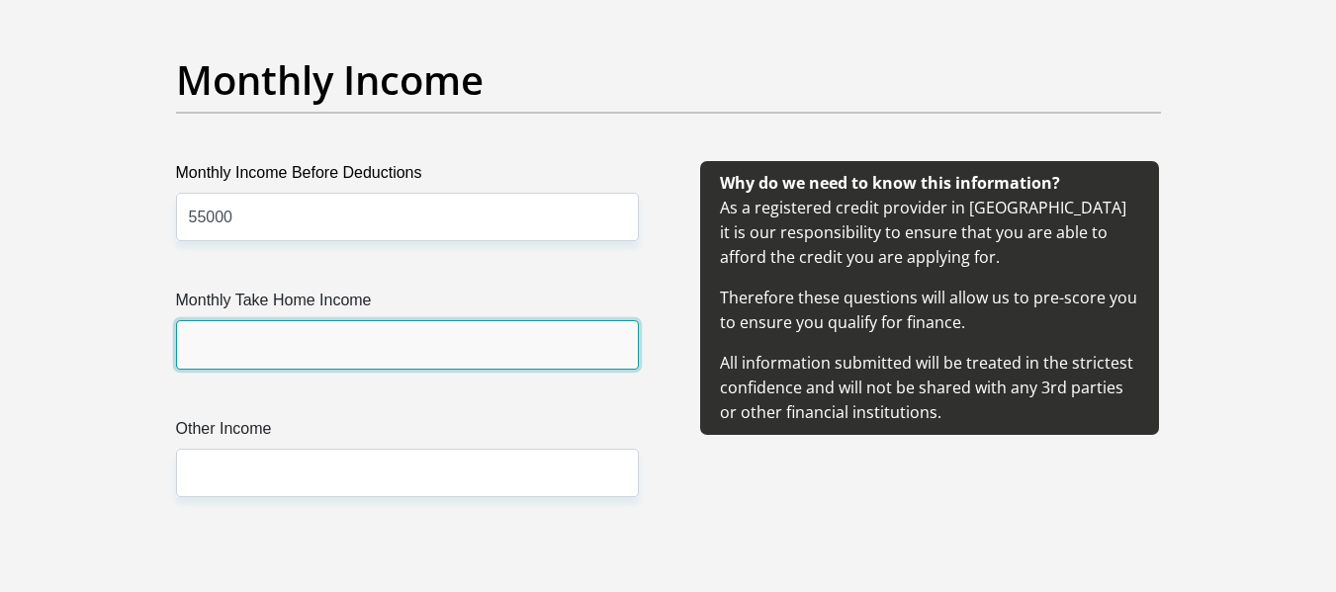
click at [308, 331] on input "Monthly Take Home Income" at bounding box center [407, 344] width 463 height 48
type input "41800"
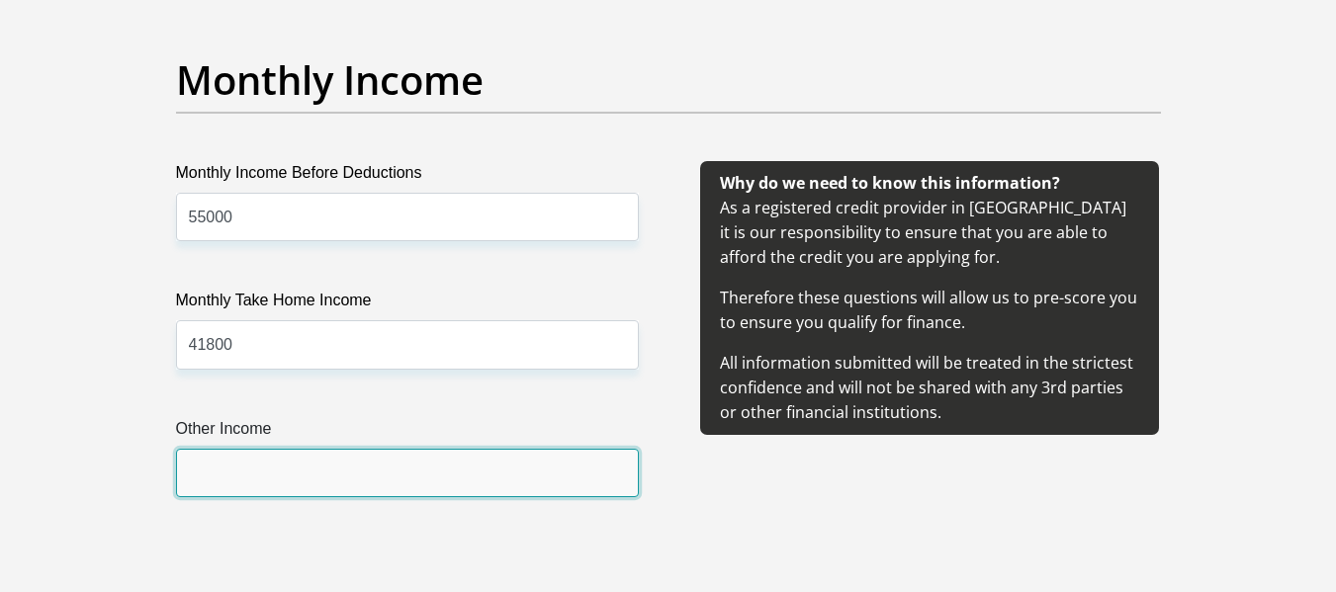
click at [296, 463] on input "Other Income" at bounding box center [407, 473] width 463 height 48
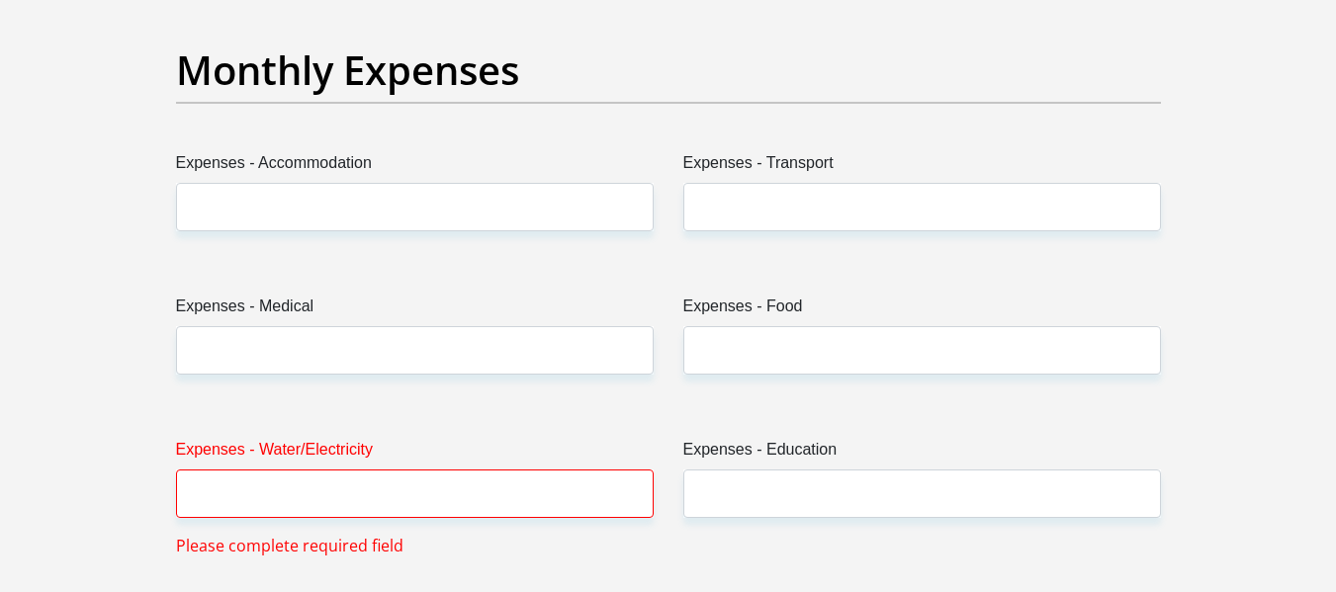
scroll to position [2819, 0]
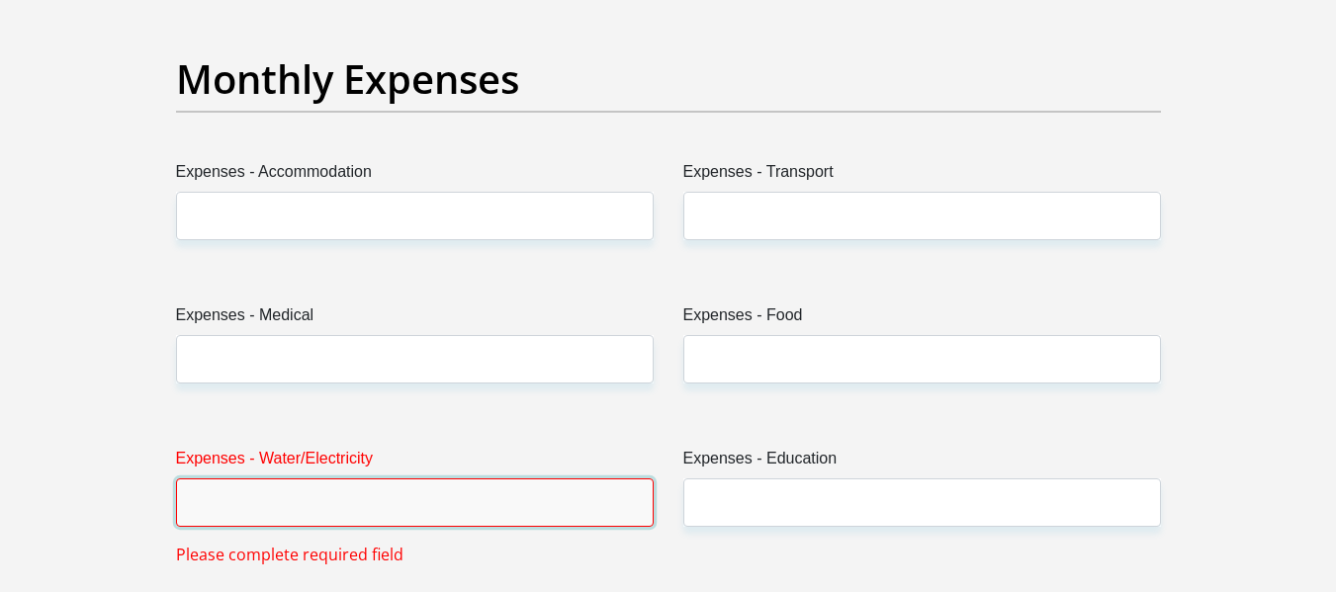
click at [273, 498] on input "Expenses - Water/Electricity" at bounding box center [415, 503] width 478 height 48
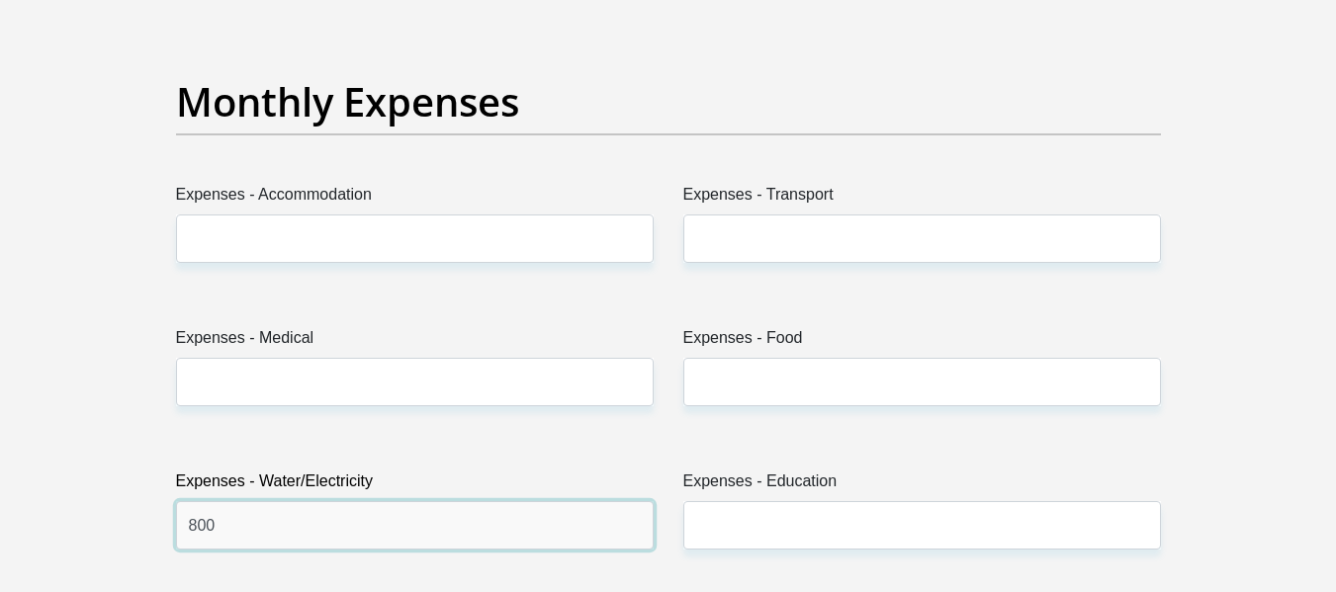
scroll to position [2786, 0]
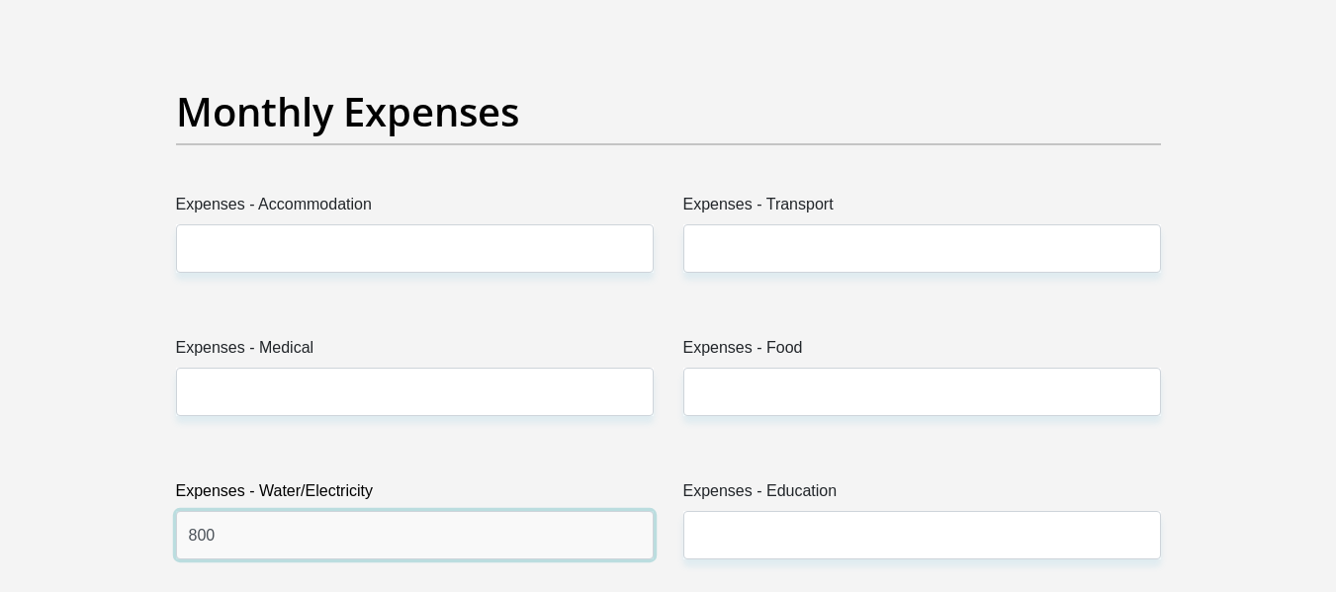
type input "800"
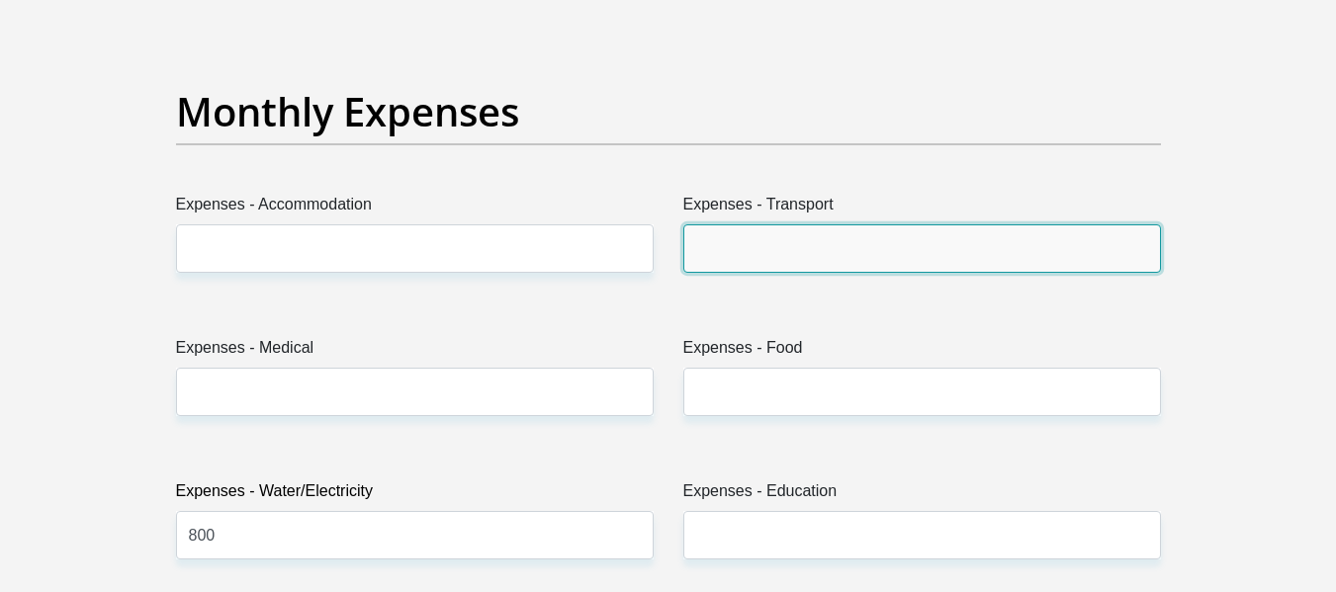
click at [778, 259] on input "Expenses - Transport" at bounding box center [922, 249] width 478 height 48
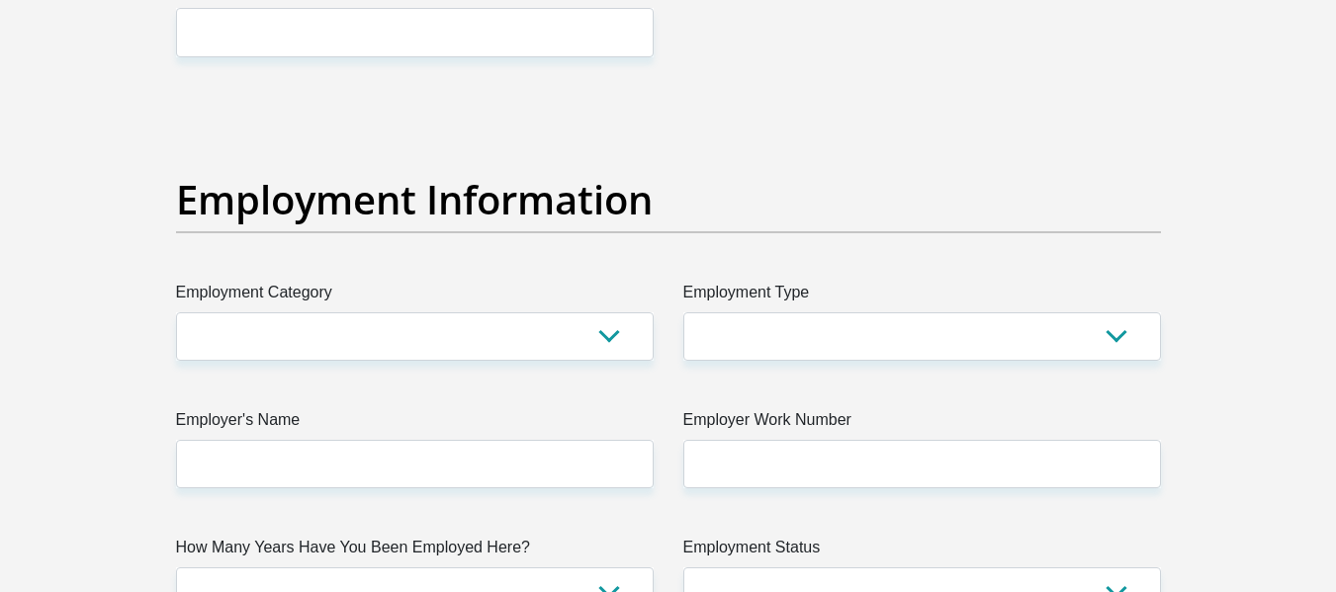
scroll to position [3462, 0]
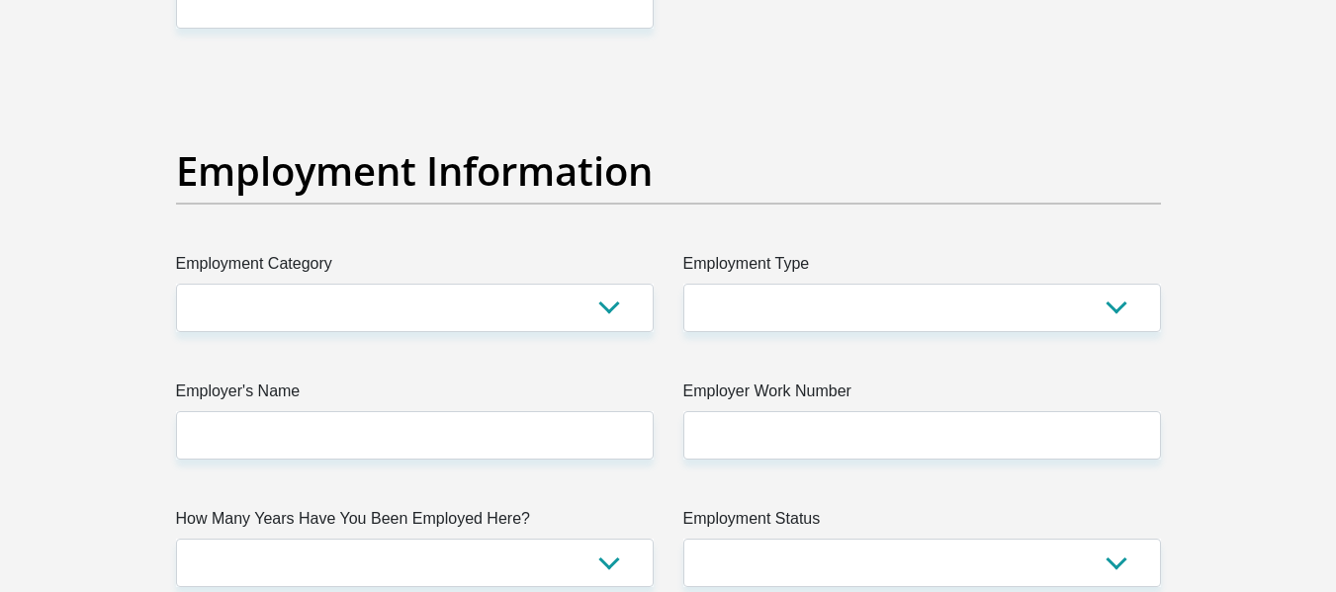
type input "1000"
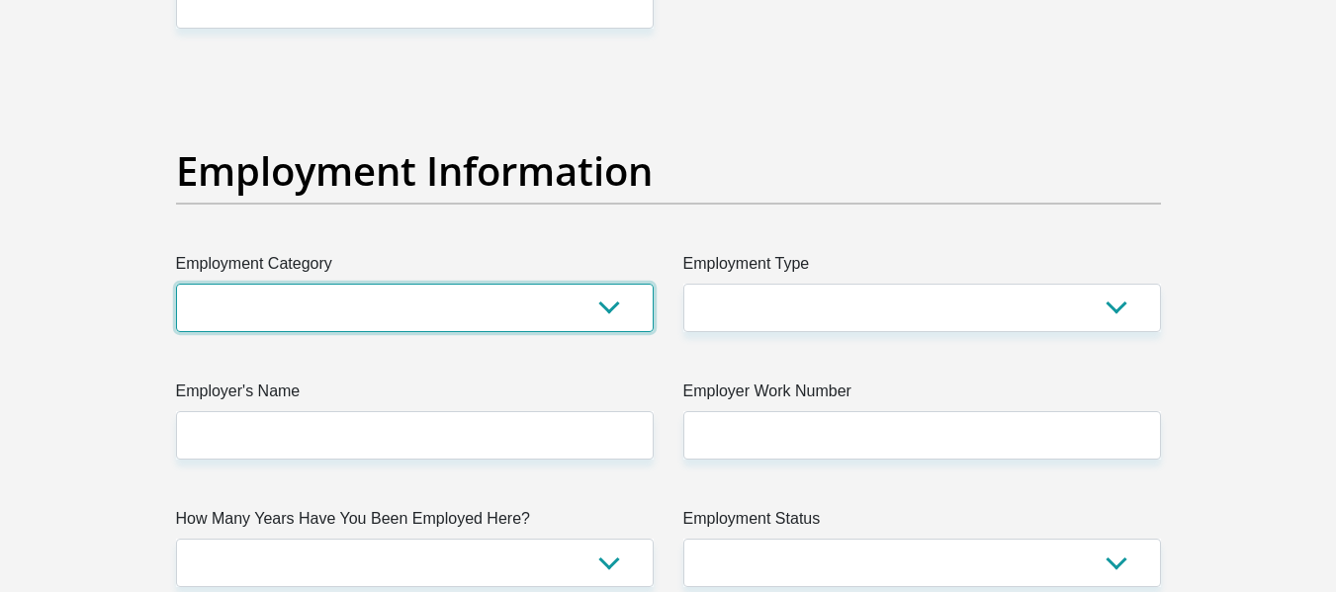
click at [546, 284] on select "AGRICULTURE ALCOHOL & TOBACCO CONSTRUCTION MATERIALS METALLURGY EQUIPMENT FOR R…" at bounding box center [415, 308] width 478 height 48
select select "17"
click at [176, 284] on select "AGRICULTURE ALCOHOL & TOBACCO CONSTRUCTION MATERIALS METALLURGY EQUIPMENT FOR R…" at bounding box center [415, 308] width 478 height 48
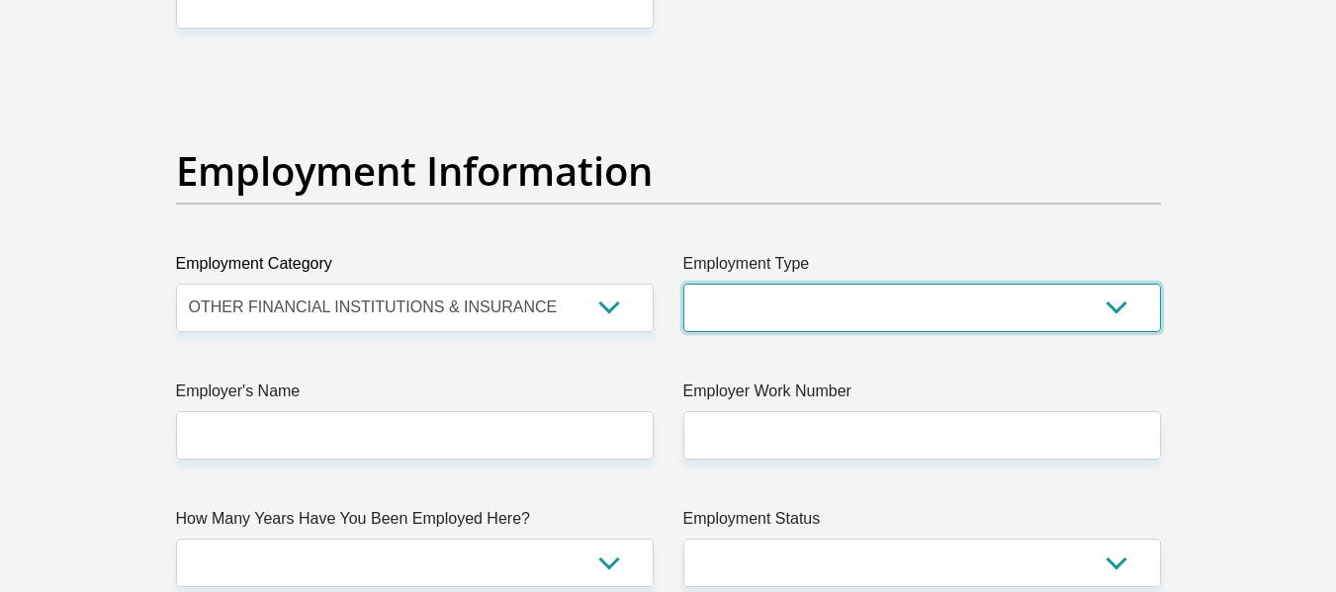
click at [756, 309] on select "College/Lecturer Craft Seller Creative Driver Executive Farmer Forces - Non Com…" at bounding box center [922, 308] width 478 height 48
select select "Unknown/Other"
click at [683, 284] on select "College/Lecturer Craft Seller Creative Driver Executive Farmer Forces - Non Com…" at bounding box center [922, 308] width 478 height 48
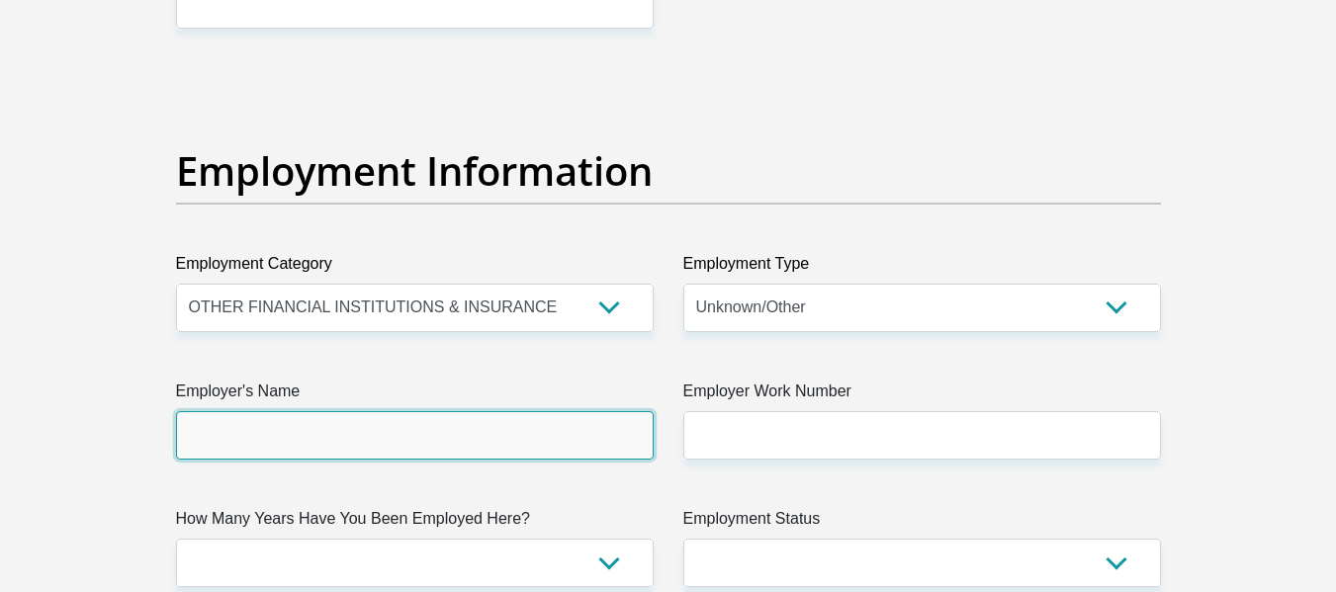
click at [513, 421] on input "Employer's Name" at bounding box center [415, 435] width 478 height 48
type input "ITQBUSINESS"
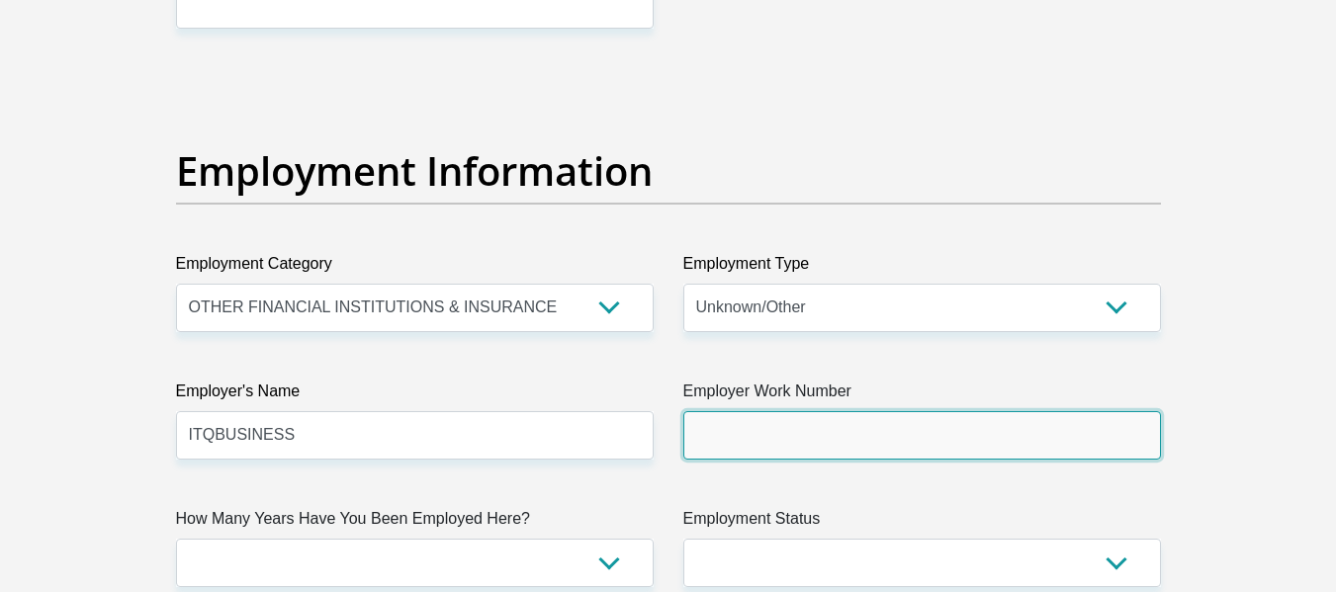
click at [783, 413] on input "Employer Work Number" at bounding box center [922, 435] width 478 height 48
type input "0115689310"
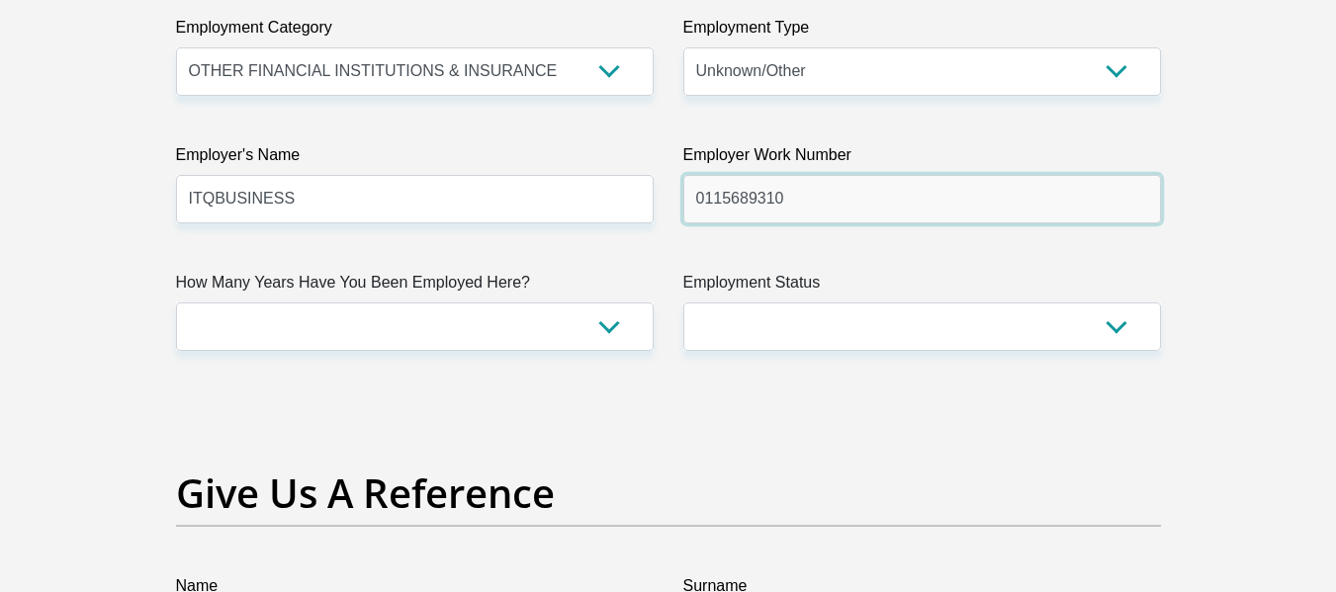
scroll to position [3709, 0]
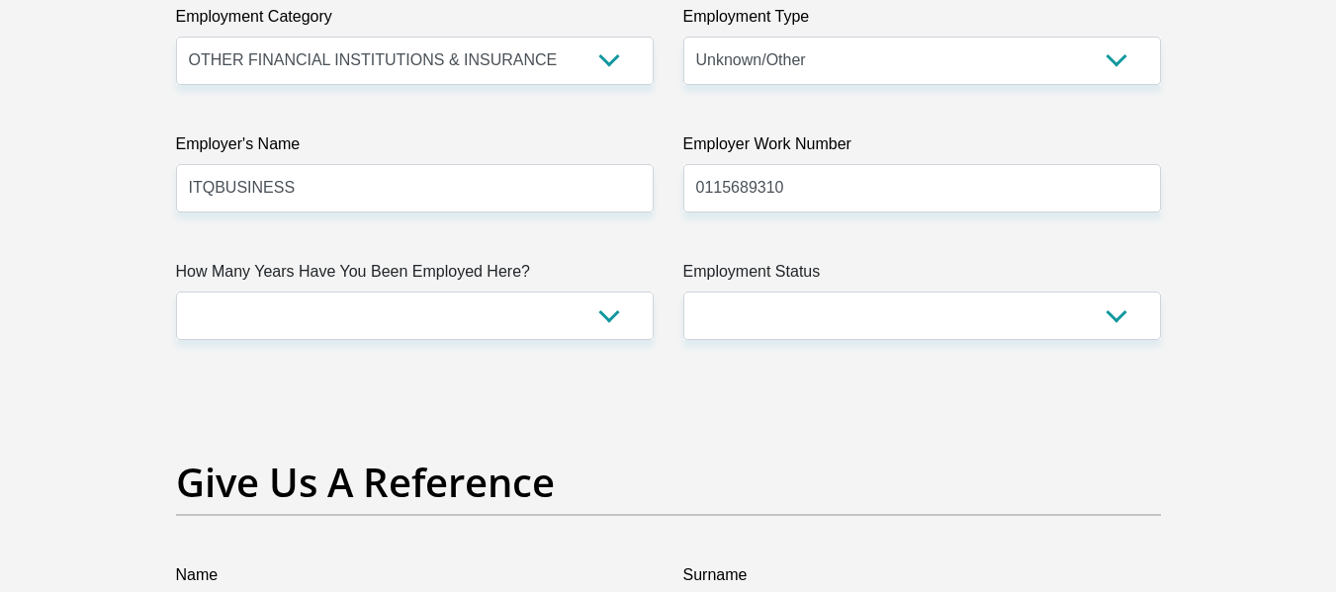
click at [354, 273] on label "How Many Years Have You Been Employed Here?" at bounding box center [415, 276] width 478 height 32
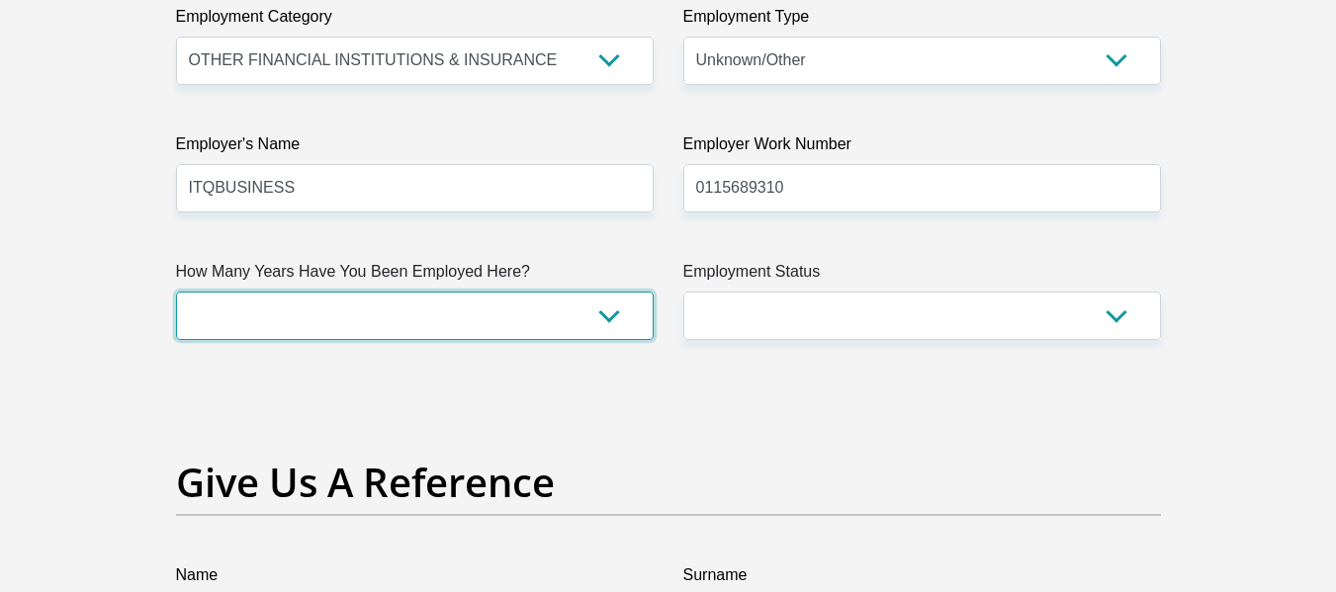
click at [354, 292] on select "less than 1 year 1-3 years 3-5 years 5+ years" at bounding box center [415, 316] width 478 height 48
click at [354, 300] on select "less than 1 year 1-3 years 3-5 years 5+ years" at bounding box center [415, 316] width 478 height 48
select select "48"
click at [176, 292] on select "less than 1 year 1-3 years 3-5 years 5+ years" at bounding box center [415, 316] width 478 height 48
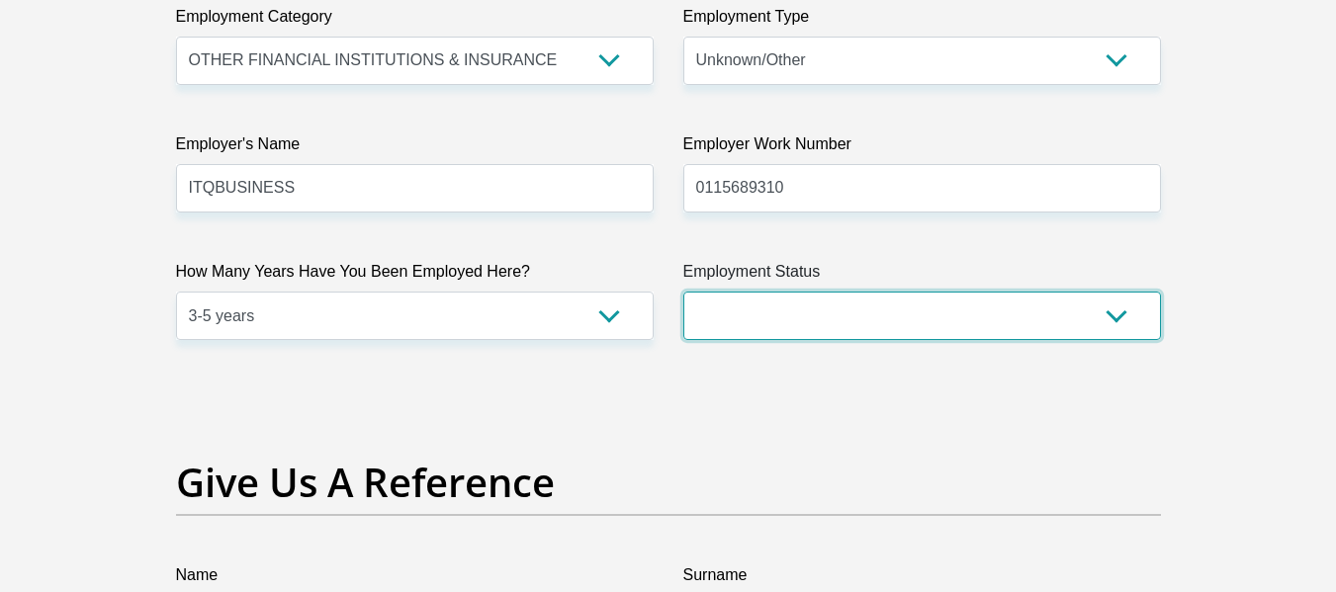
click at [836, 310] on select "Permanent/Full-time Part-time/Casual Contract Worker Self-Employed Housewife Re…" at bounding box center [922, 316] width 478 height 48
select select "1"
click at [683, 292] on select "Permanent/Full-time Part-time/Casual Contract Worker Self-Employed Housewife Re…" at bounding box center [922, 316] width 478 height 48
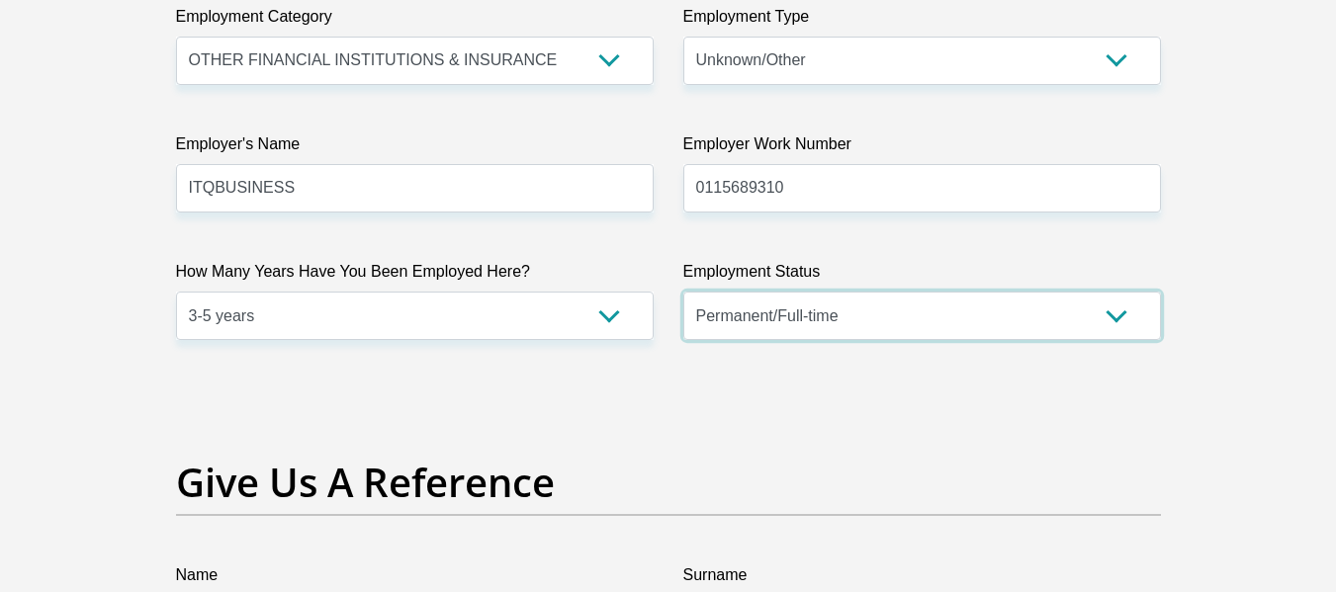
click at [747, 324] on select "Permanent/Full-time Part-time/Casual Contract Worker Self-Employed Housewife Re…" at bounding box center [922, 316] width 478 height 48
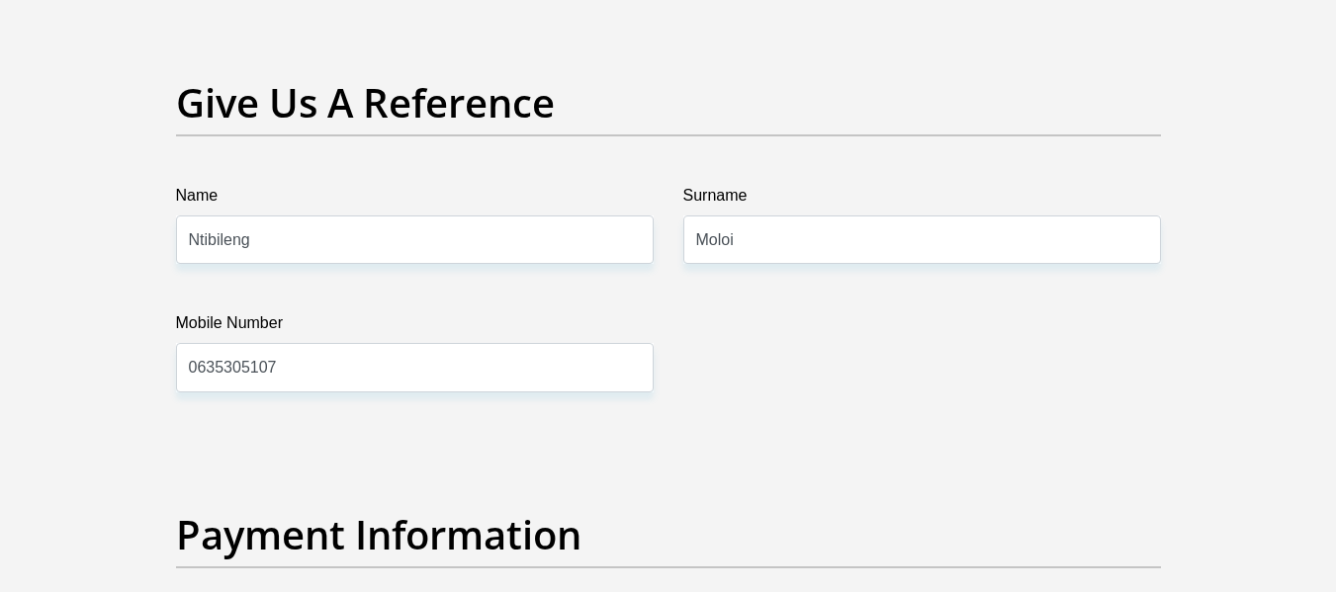
scroll to position [4104, 0]
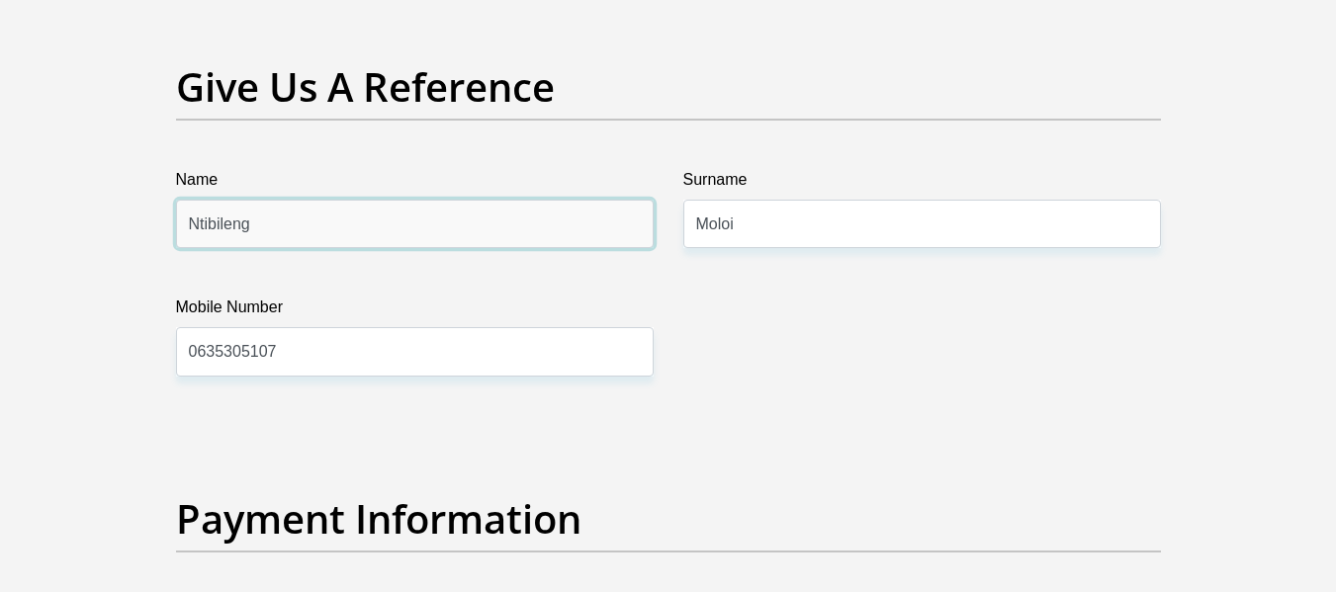
click at [405, 233] on input "Ntibileng" at bounding box center [415, 224] width 478 height 48
drag, startPoint x: 250, startPoint y: 209, endPoint x: 210, endPoint y: 221, distance: 42.3
click at [210, 221] on input "Ntibileng" at bounding box center [415, 224] width 478 height 48
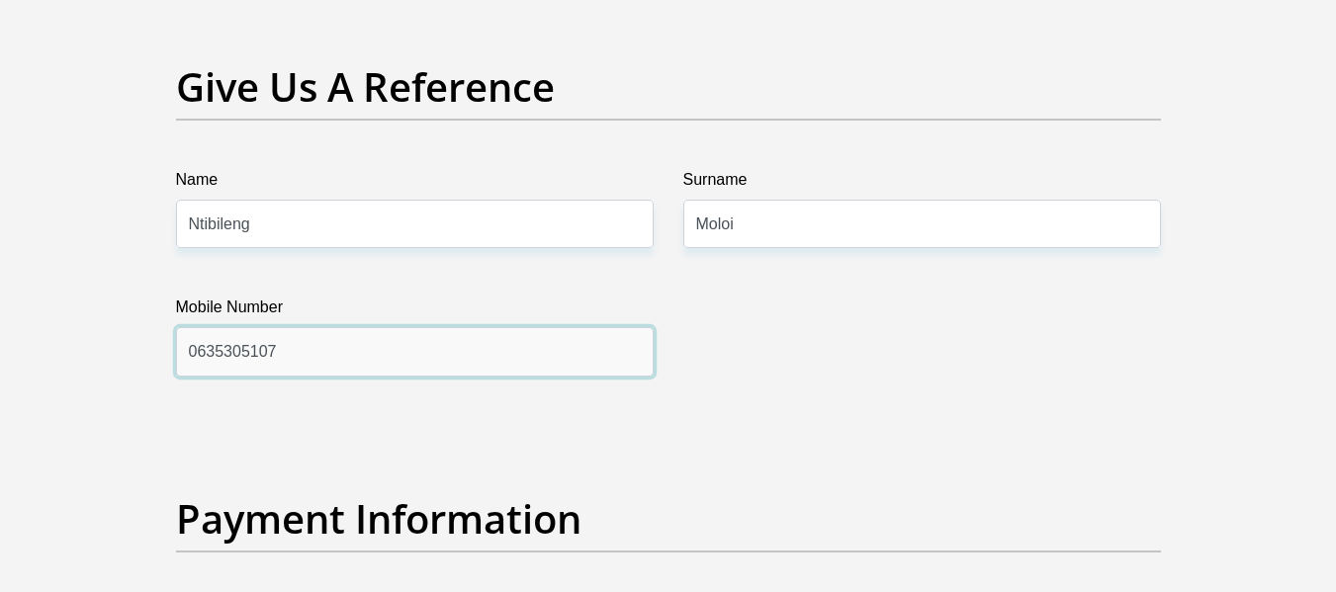
click at [215, 339] on input "0635305107" at bounding box center [415, 351] width 478 height 48
type input "Moloi Dimakatso"
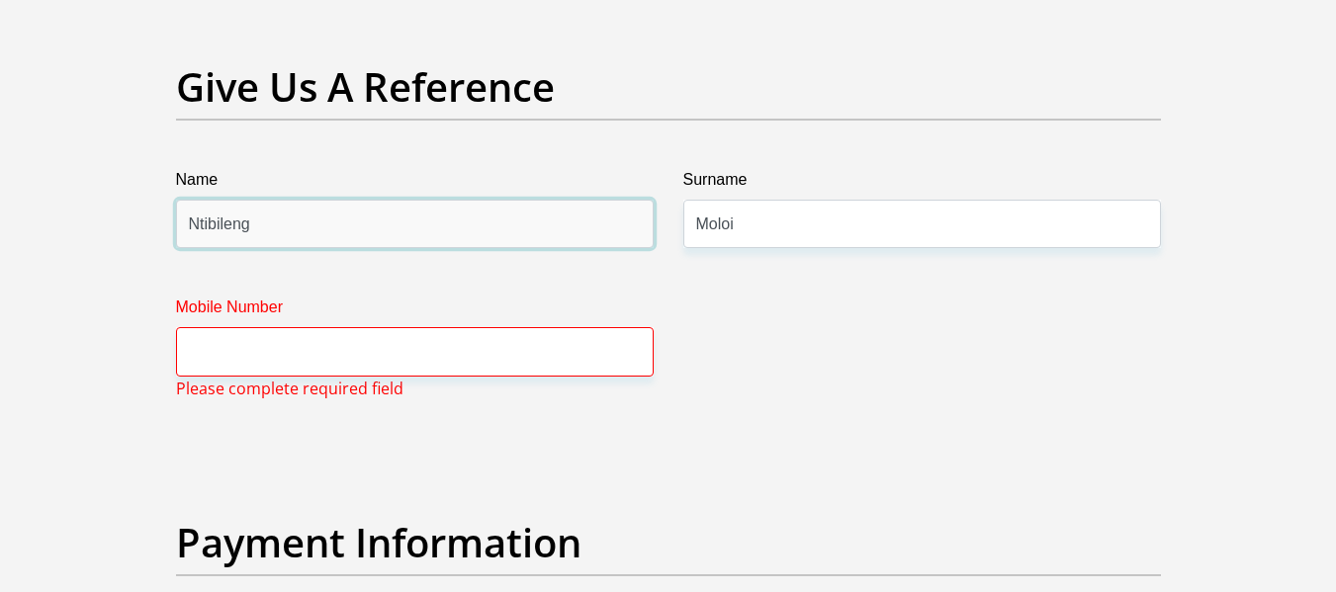
click at [359, 223] on input "Ntibileng" at bounding box center [415, 224] width 478 height 48
paste input "Moloi Dimakatso"
click at [199, 220] on input "Moloi Dimakatso" at bounding box center [415, 224] width 478 height 48
type input "Dimakatso"
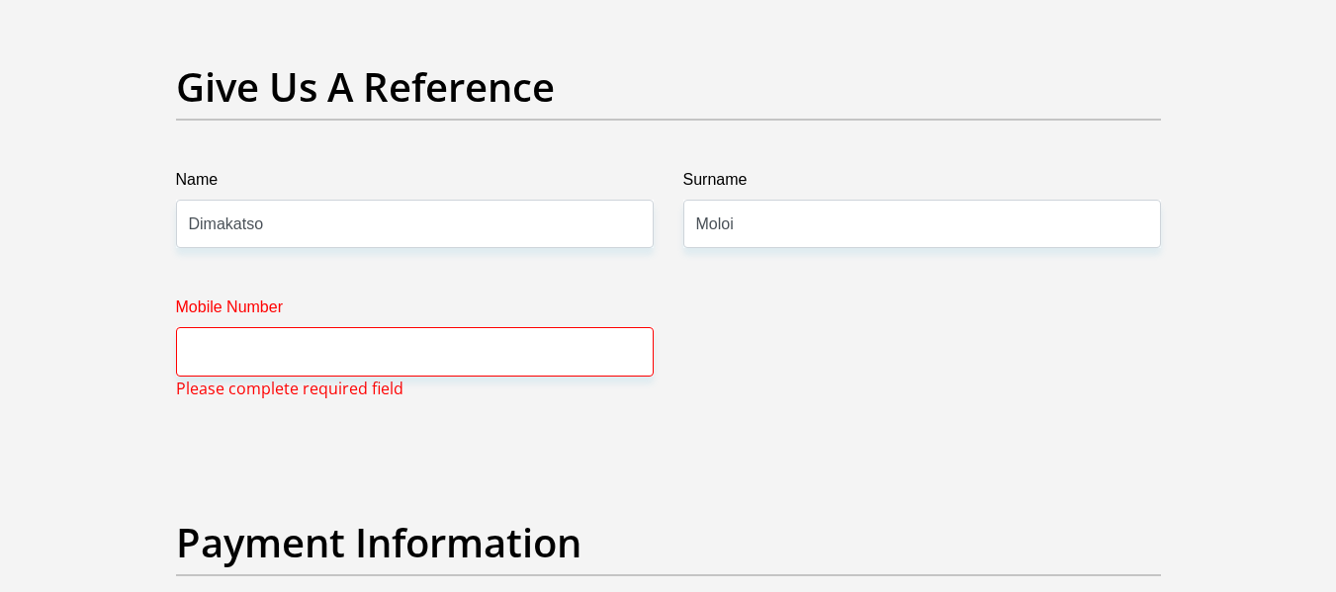
click at [232, 378] on span "Please complete required field" at bounding box center [289, 389] width 227 height 24
click at [229, 358] on input "Mobile Number" at bounding box center [415, 351] width 478 height 48
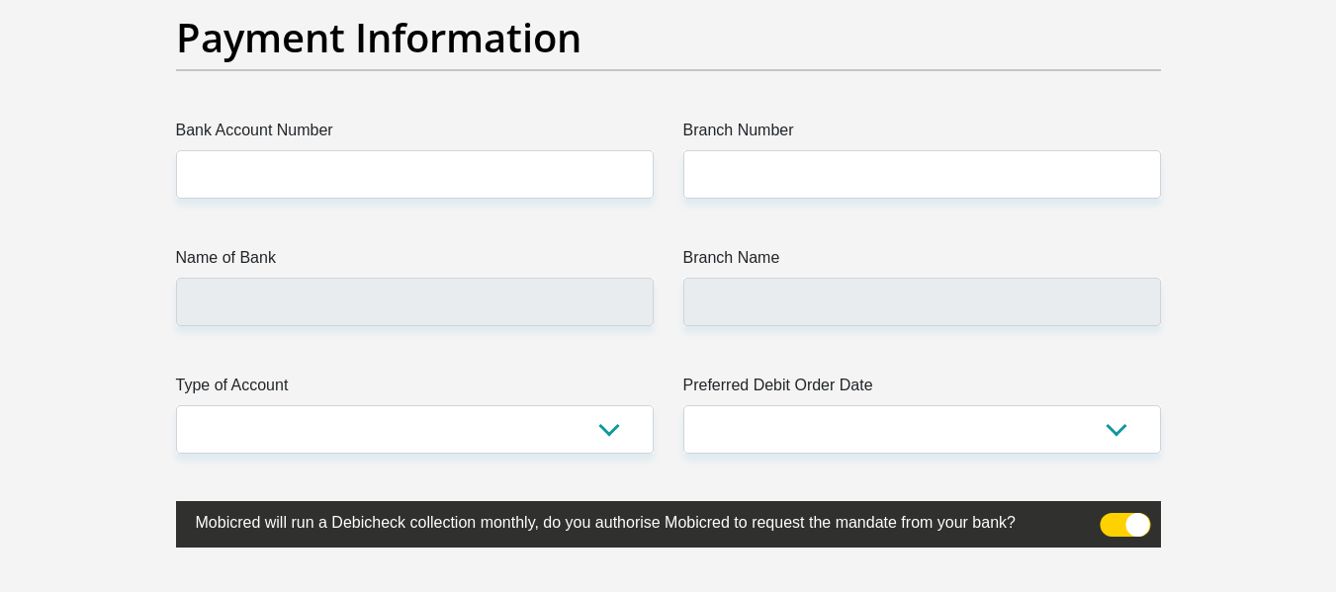
scroll to position [4599, 0]
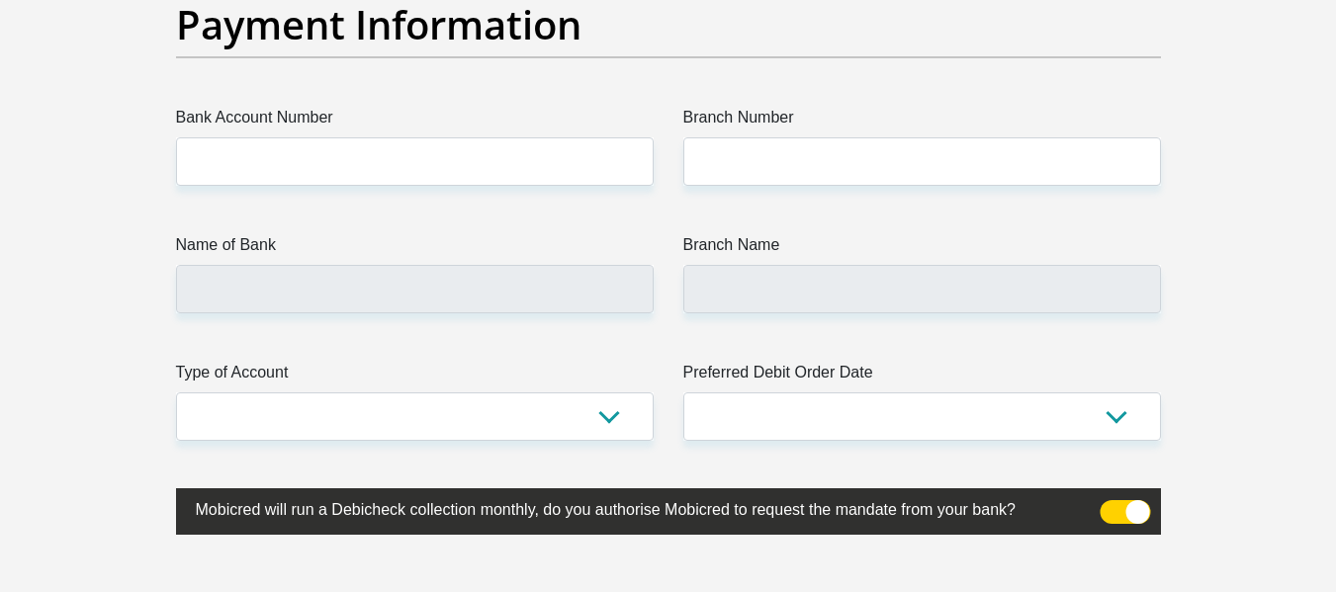
type input "0836812418"
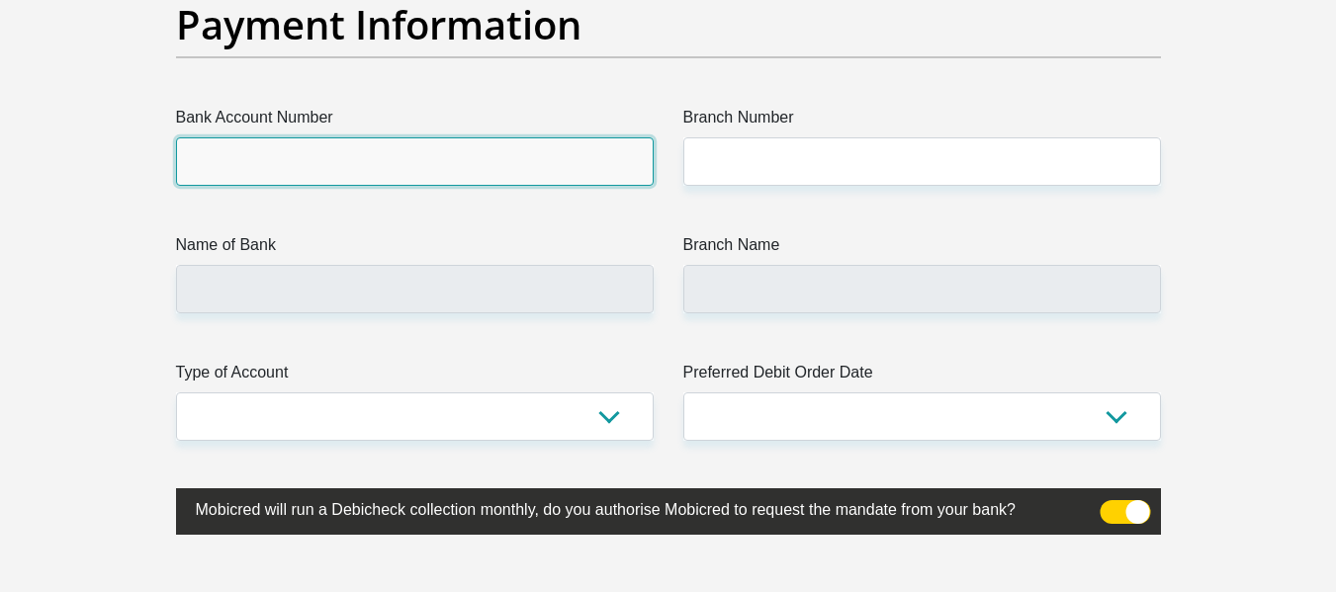
click at [343, 185] on input "Bank Account Number" at bounding box center [415, 161] width 478 height 48
click at [343, 177] on input "Bank Account Number" at bounding box center [415, 161] width 478 height 48
type input "1679410650"
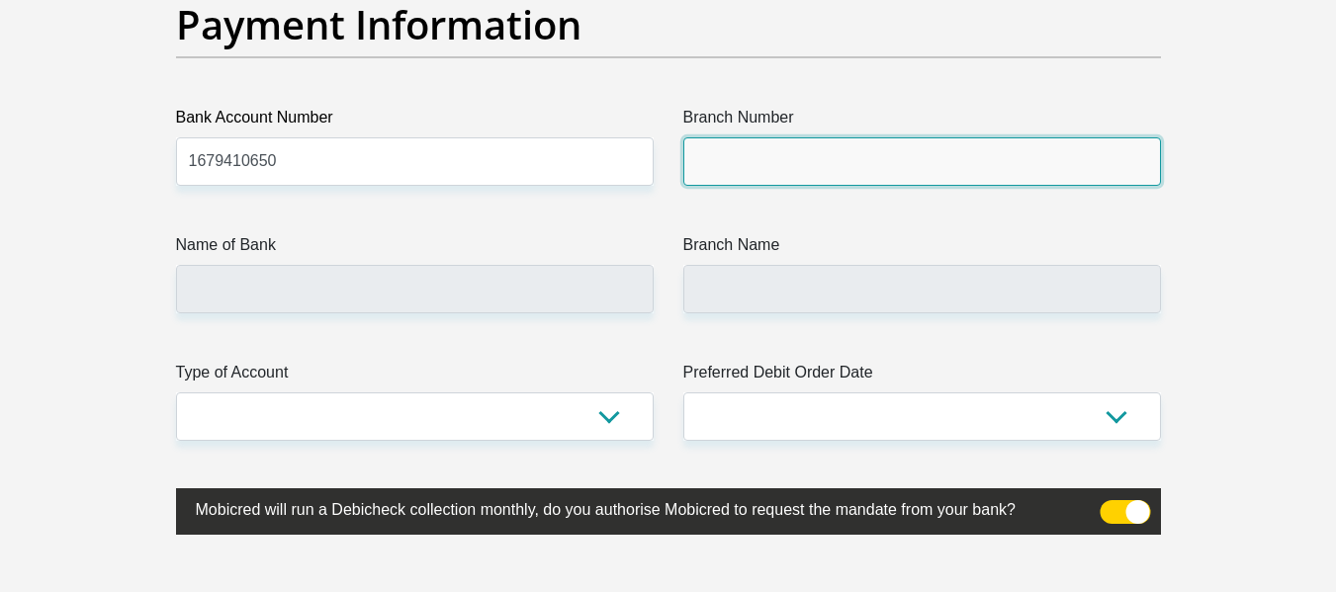
click at [760, 177] on input "Branch Number" at bounding box center [922, 161] width 478 height 48
type input "470010"
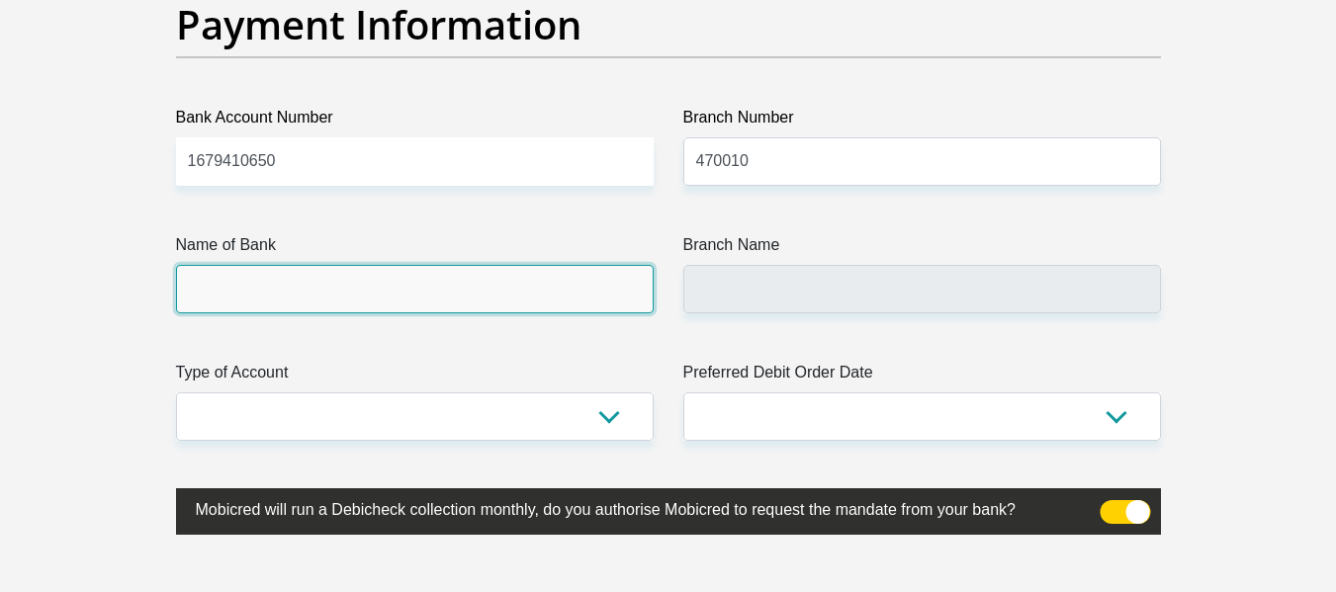
click at [485, 299] on input "Name of Bank" at bounding box center [415, 289] width 478 height 48
click at [479, 291] on input "Name of Bank" at bounding box center [415, 289] width 478 height 48
type input "CAPITEC BANK LIMITED"
type input "CAPITEC BANK CPC"
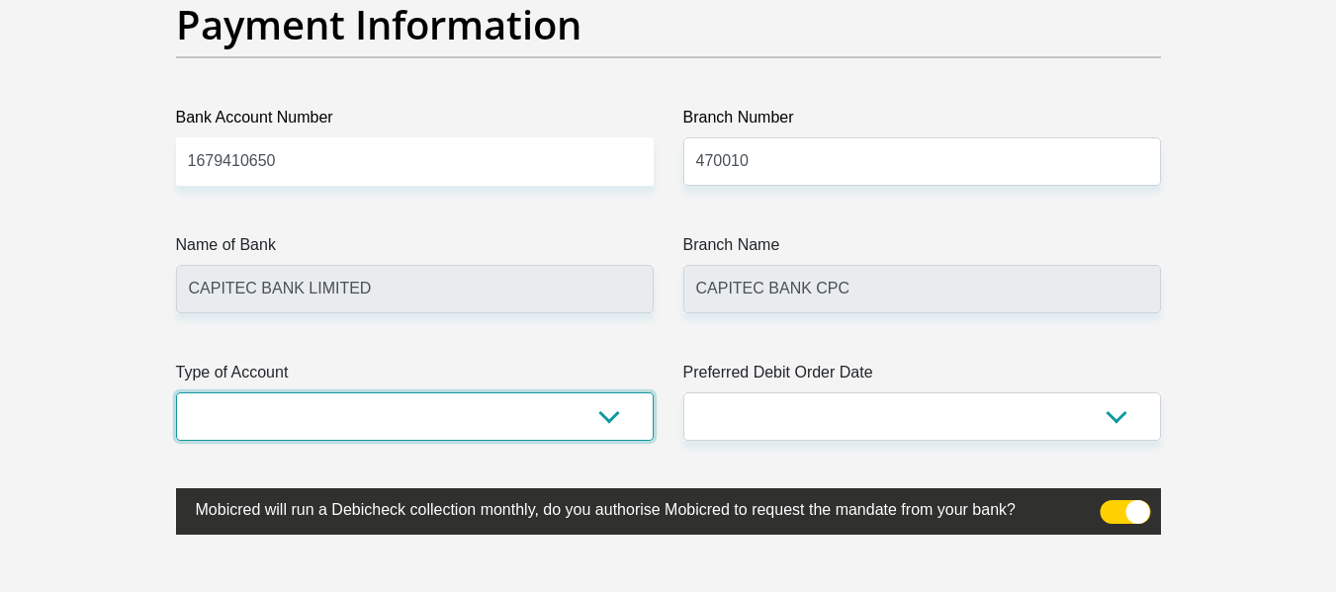
click at [480, 414] on select "Cheque Savings" at bounding box center [415, 417] width 478 height 48
select select "SAV"
click at [176, 393] on select "Cheque Savings" at bounding box center [415, 417] width 478 height 48
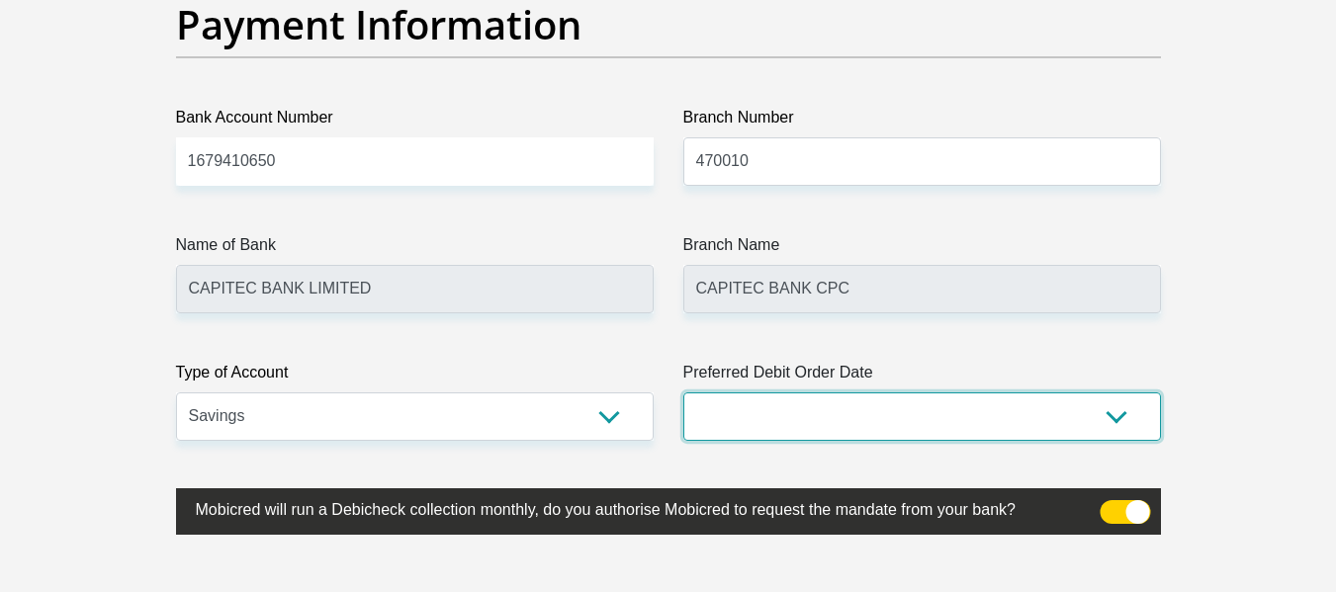
click at [796, 431] on select "1st 2nd 3rd 4th 5th 7th 18th 19th 20th 21st 22nd 23rd 24th 25th 26th 27th 28th …" at bounding box center [922, 417] width 478 height 48
select select "30"
click at [683, 393] on select "1st 2nd 3rd 4th 5th 7th 18th 19th 20th 21st 22nd 23rd 24th 25th 26th 27th 28th …" at bounding box center [922, 417] width 478 height 48
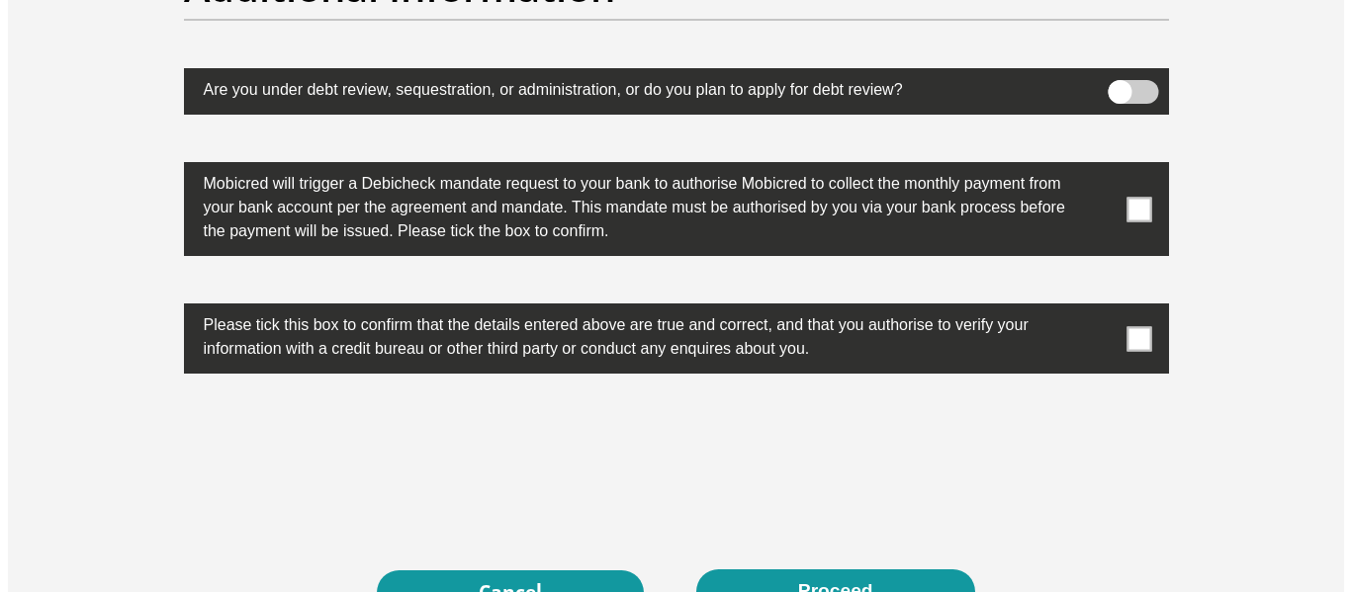
scroll to position [6263, 0]
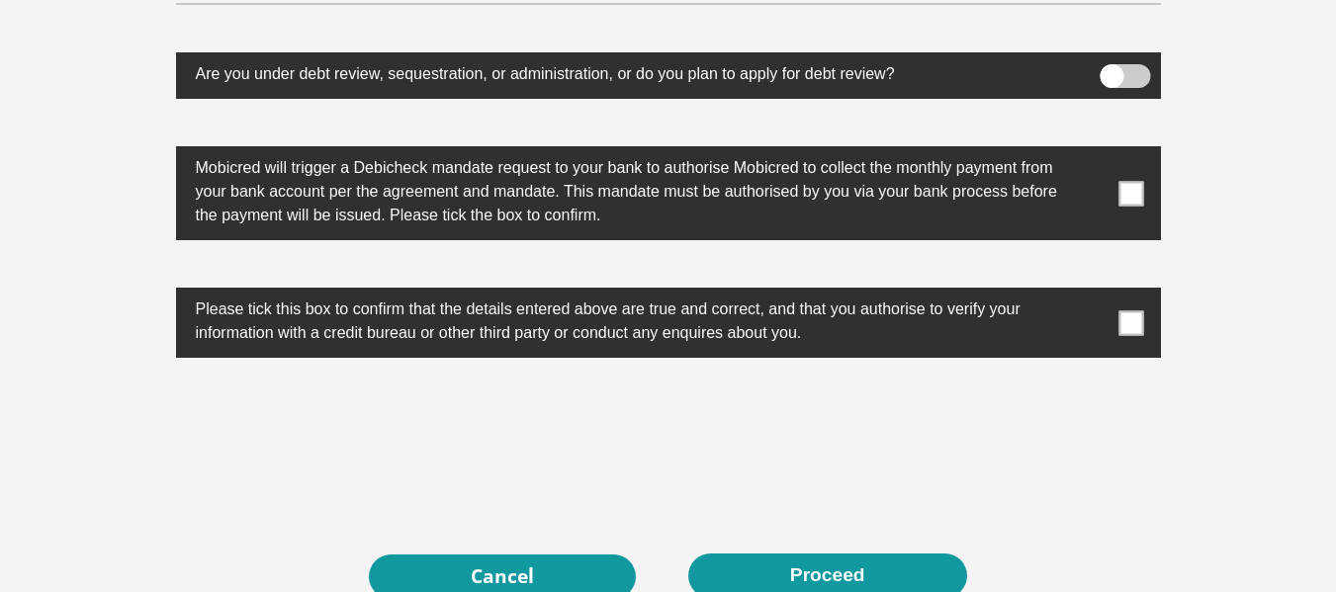
click at [1133, 80] on span at bounding box center [1125, 76] width 50 height 24
click at [1112, 69] on input "checkbox" at bounding box center [1112, 69] width 0 height 0
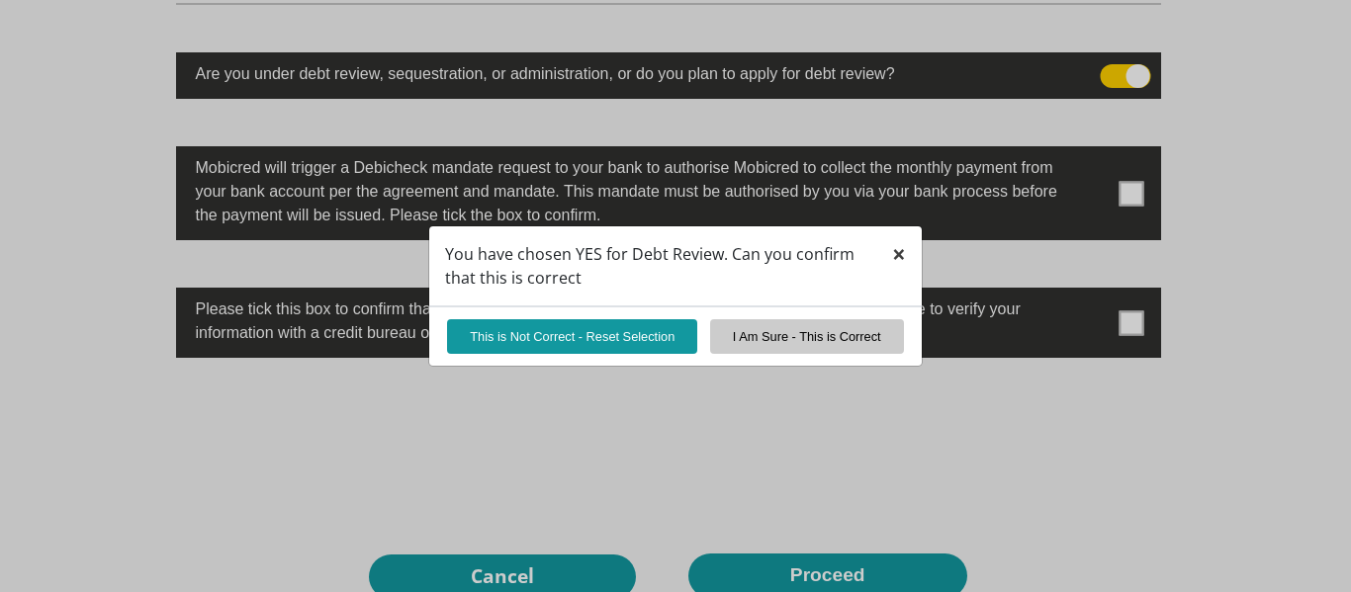
click at [896, 260] on span "×" at bounding box center [899, 253] width 14 height 33
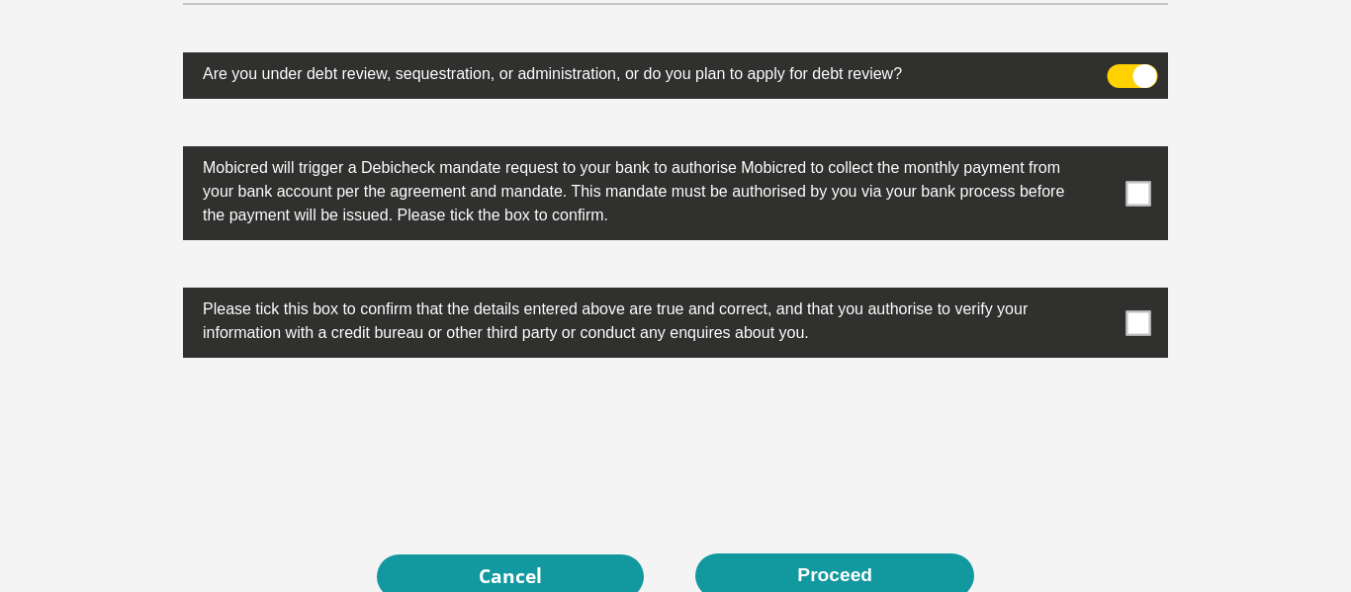
click at [1121, 78] on span at bounding box center [1133, 76] width 50 height 24
click at [1119, 69] on input "checkbox" at bounding box center [1119, 69] width 0 height 0
click at [1129, 193] on span at bounding box center [1138, 193] width 25 height 25
click at [1099, 151] on input "checkbox" at bounding box center [1099, 151] width 0 height 0
click at [1134, 321] on span at bounding box center [1138, 323] width 25 height 25
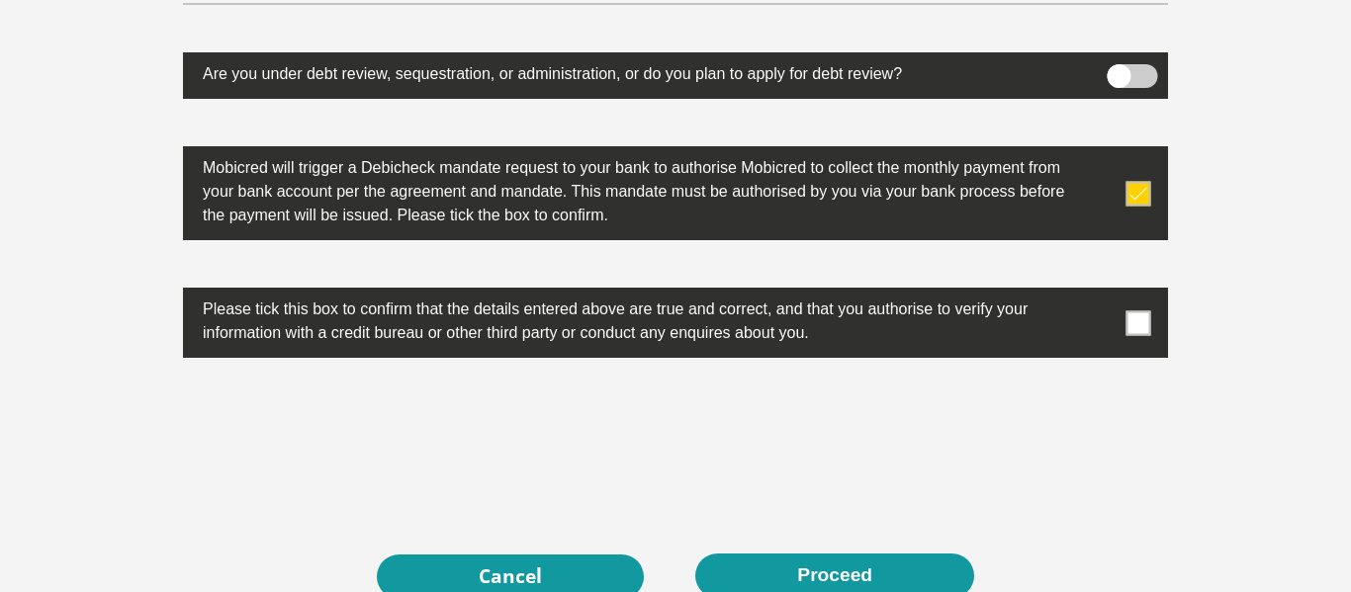
click at [1099, 293] on input "checkbox" at bounding box center [1099, 293] width 0 height 0
click at [945, 482] on div "0cAFcWeA4ufaWMUJozBCDNo6VssAJImXw7RrSDKTfVqEyx7PPk8PKxJ3_iAhfQRBu9HuEiiTJF0Nc8v…" at bounding box center [675, 443] width 1015 height 77
click at [1088, 33] on div "Additional Information" at bounding box center [675, 0] width 1015 height 105
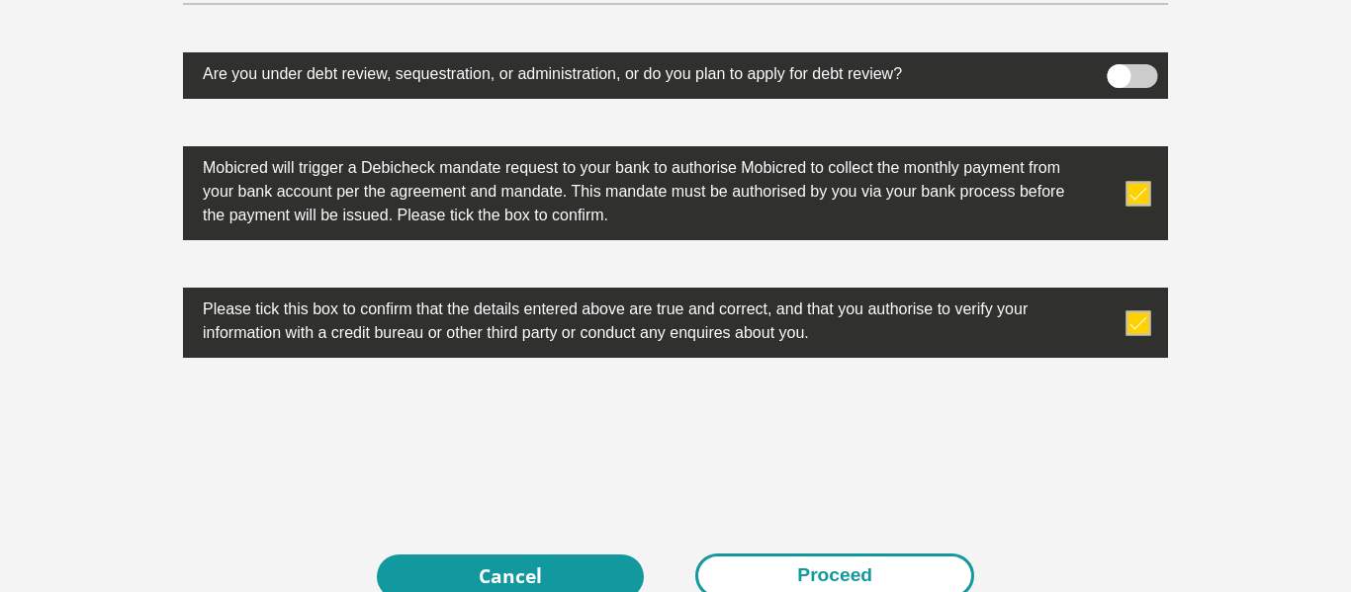
click at [776, 570] on button "Proceed" at bounding box center [834, 576] width 279 height 45
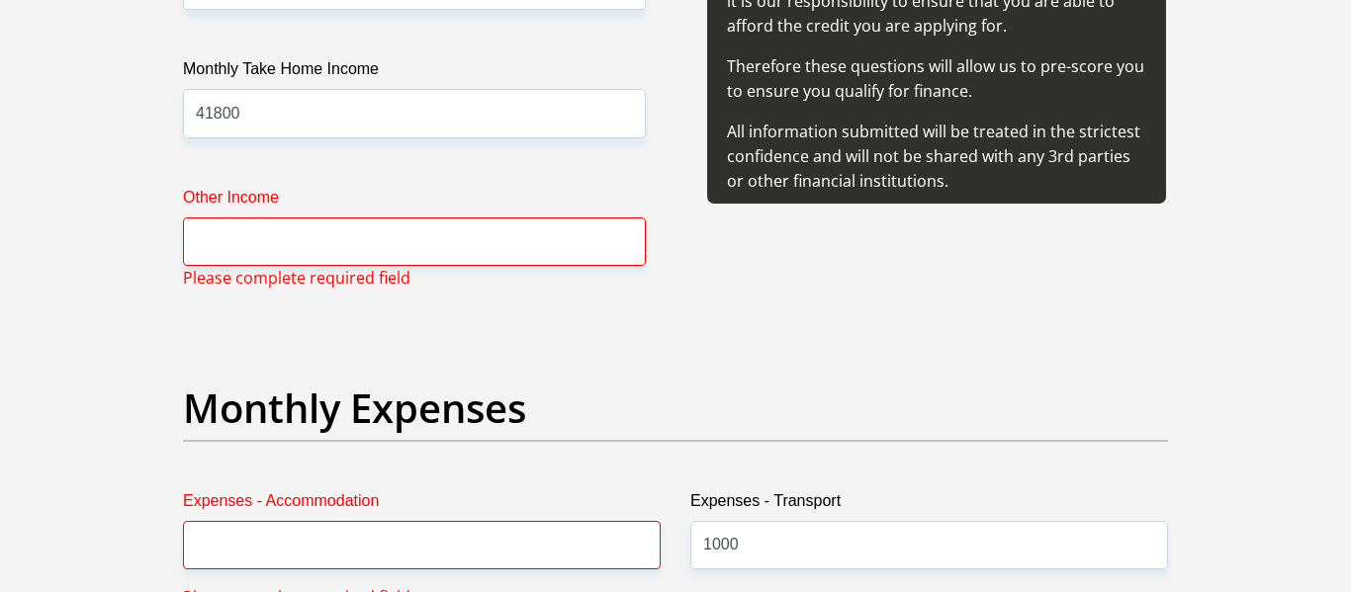
scroll to position [2459, 0]
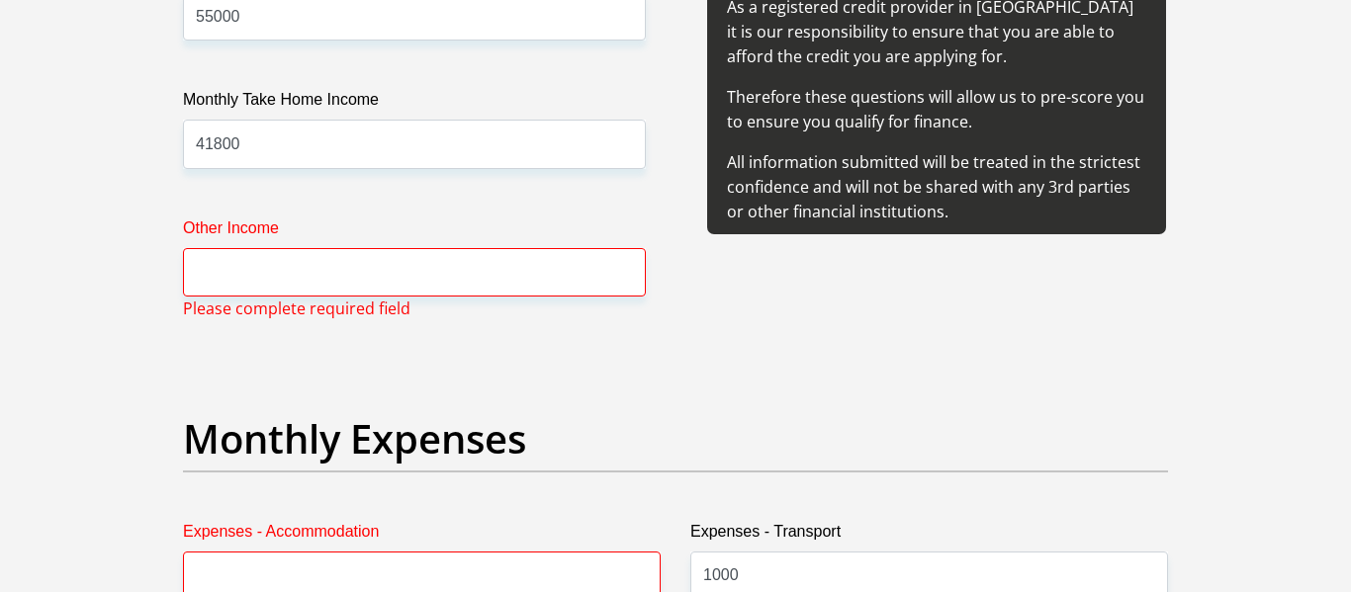
click at [445, 299] on div "Monthly Income Before Deductions 55000 Monthly Take Home Income 41800 Other Inc…" at bounding box center [414, 152] width 522 height 384
click at [428, 255] on input "Other Income" at bounding box center [414, 272] width 463 height 48
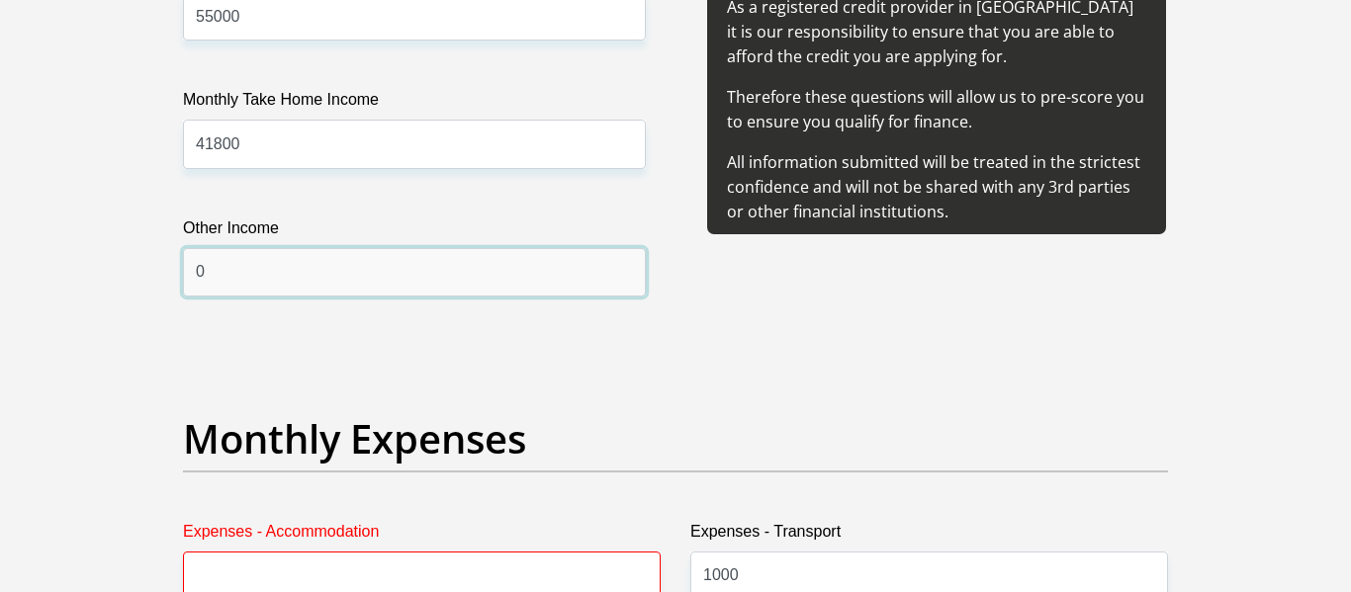
type input "0"
click at [494, 431] on h2 "Monthly Expenses" at bounding box center [675, 438] width 985 height 47
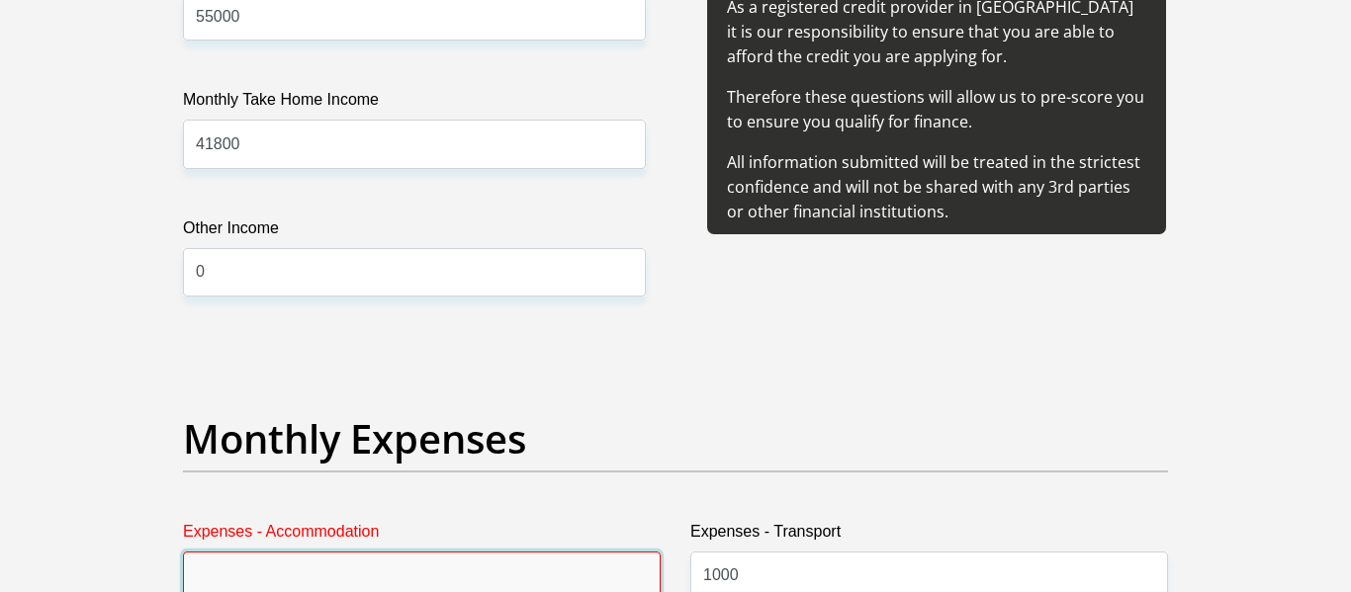
click at [423, 558] on input "Expenses - Accommodation" at bounding box center [422, 576] width 478 height 48
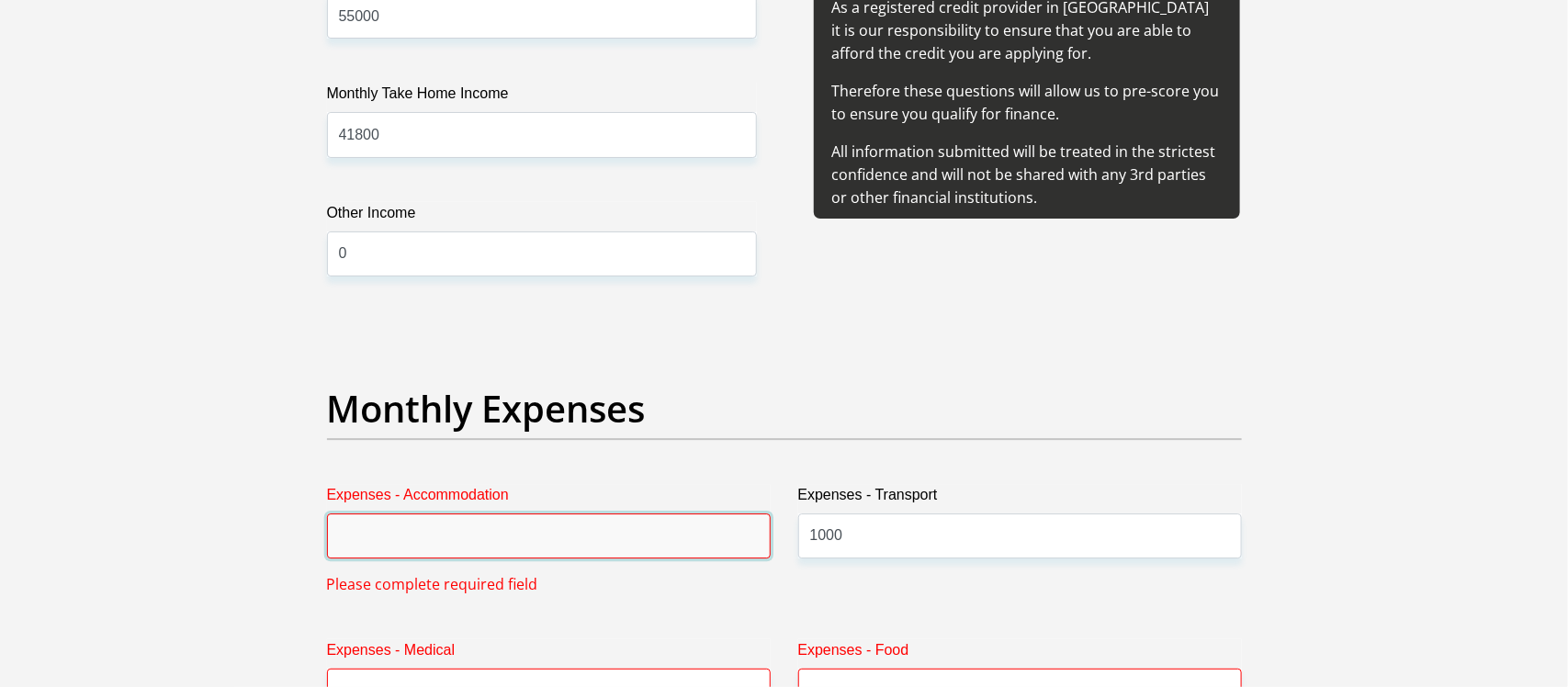
type input "0"
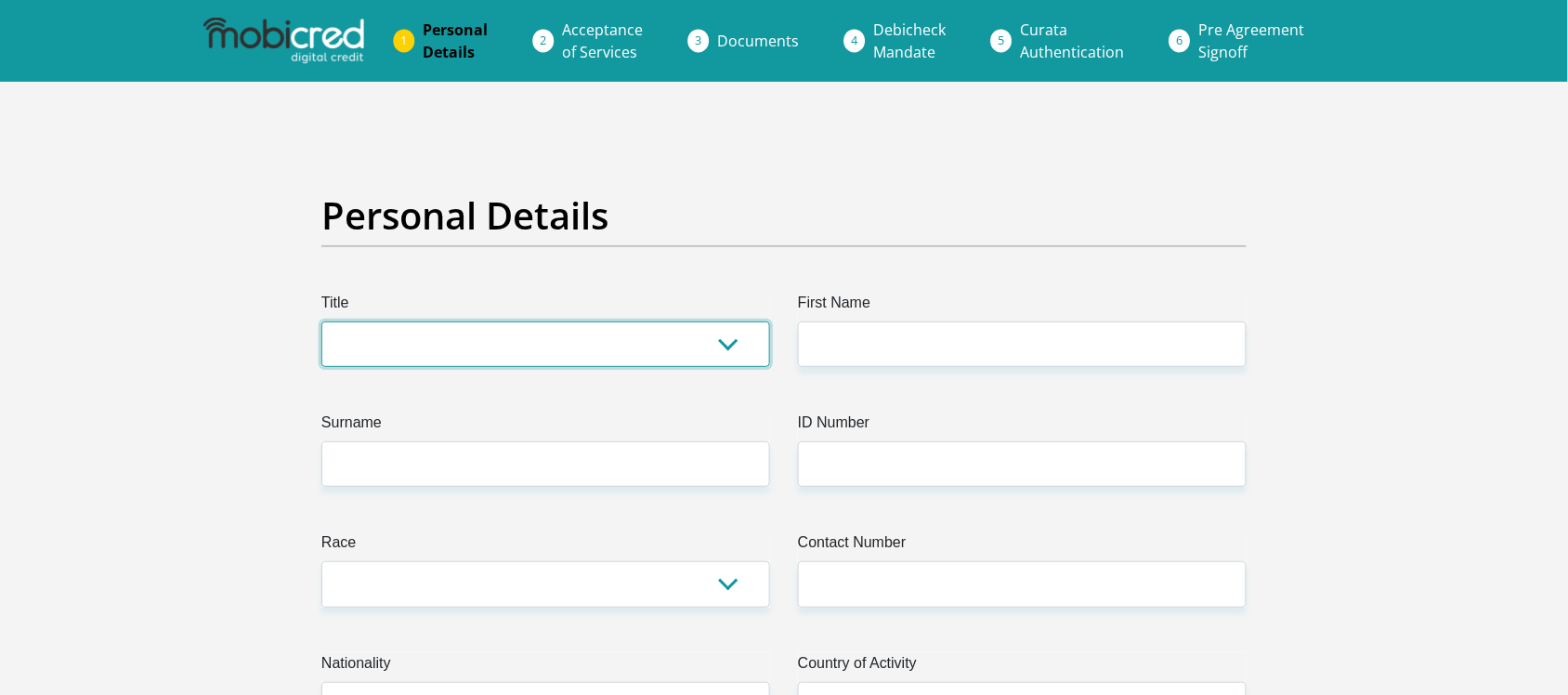
click at [574, 349] on select "Mr Ms Mrs Dr Other" at bounding box center [546, 344] width 449 height 45
select select "Mr"
click at [321, 321] on select "Mr Ms Mrs Dr Other" at bounding box center [546, 344] width 449 height 45
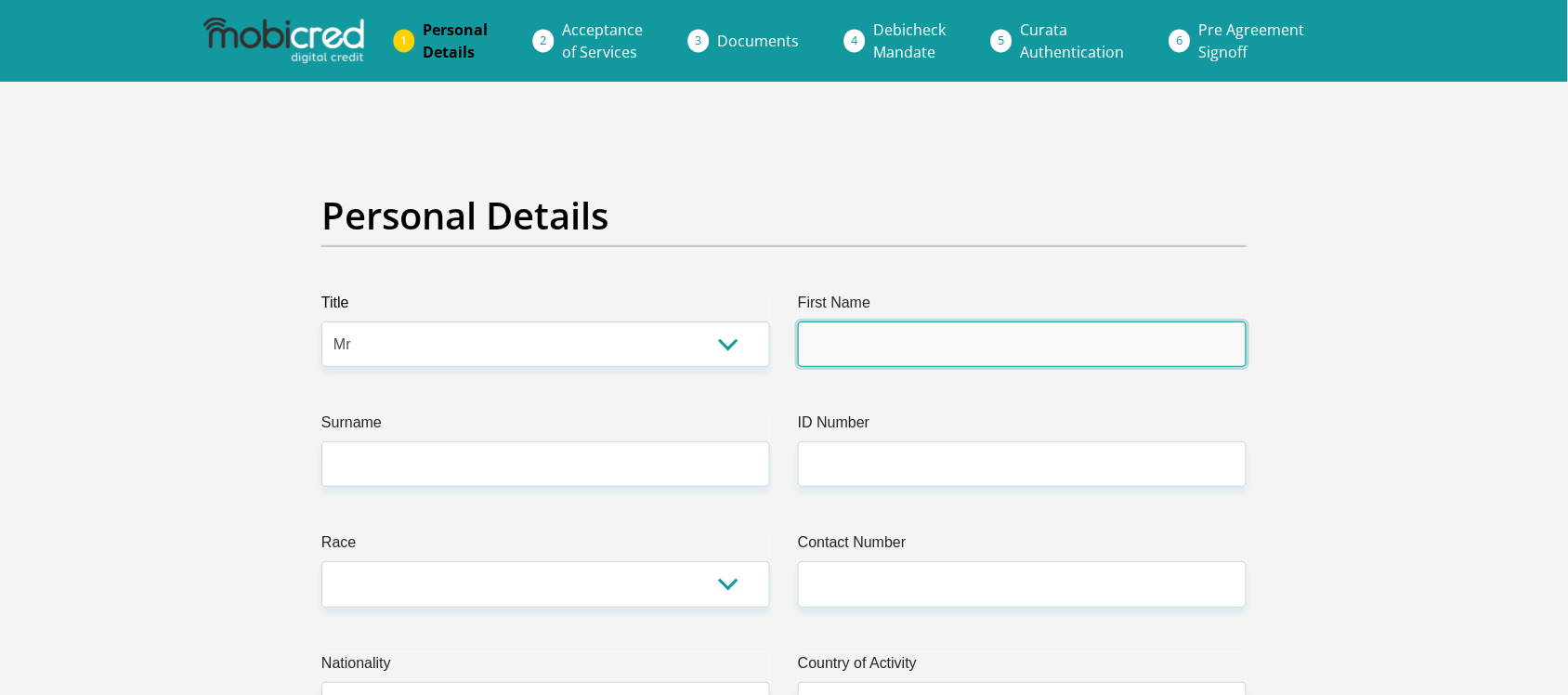
click at [971, 323] on input "First Name" at bounding box center [1023, 344] width 449 height 45
click at [878, 340] on input "First Name" at bounding box center [1023, 344] width 449 height 45
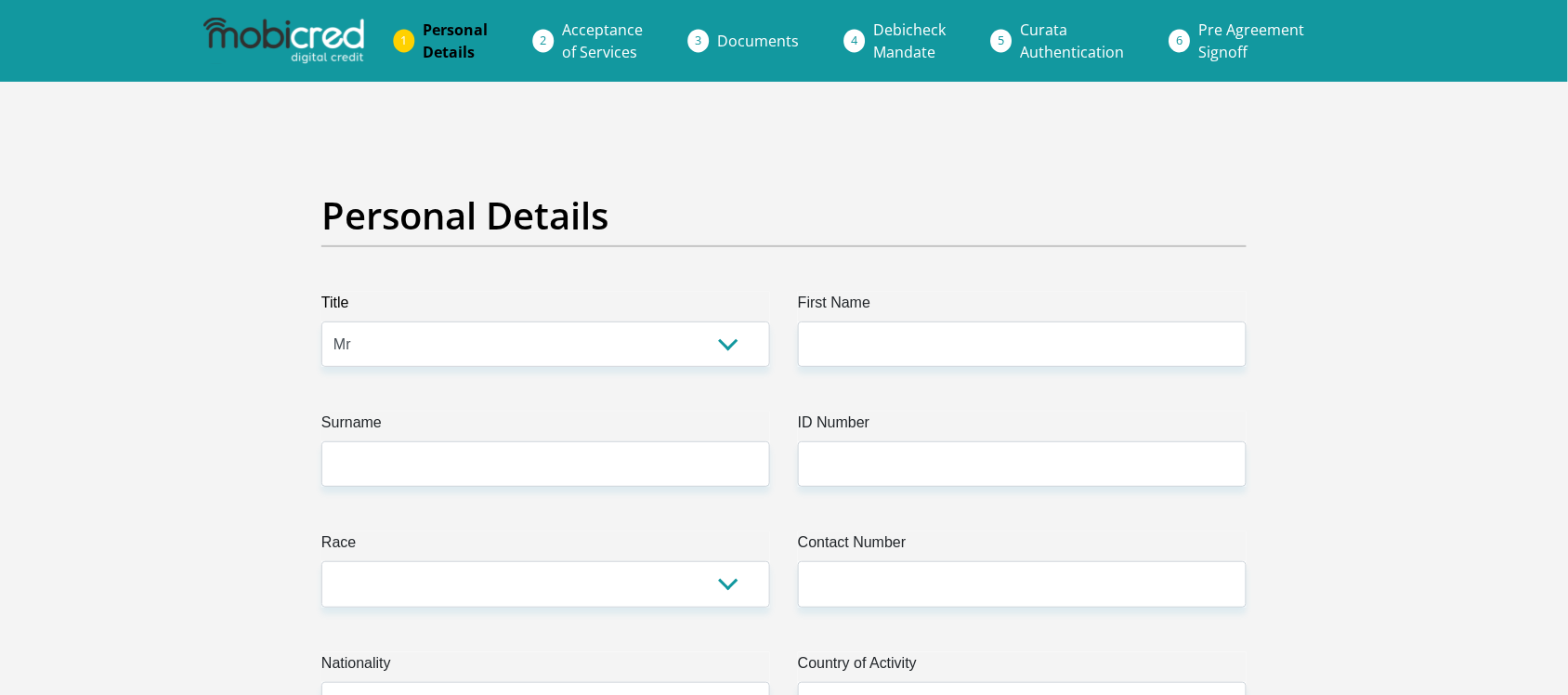
click at [799, 434] on label "ID Number" at bounding box center [1023, 426] width 449 height 30
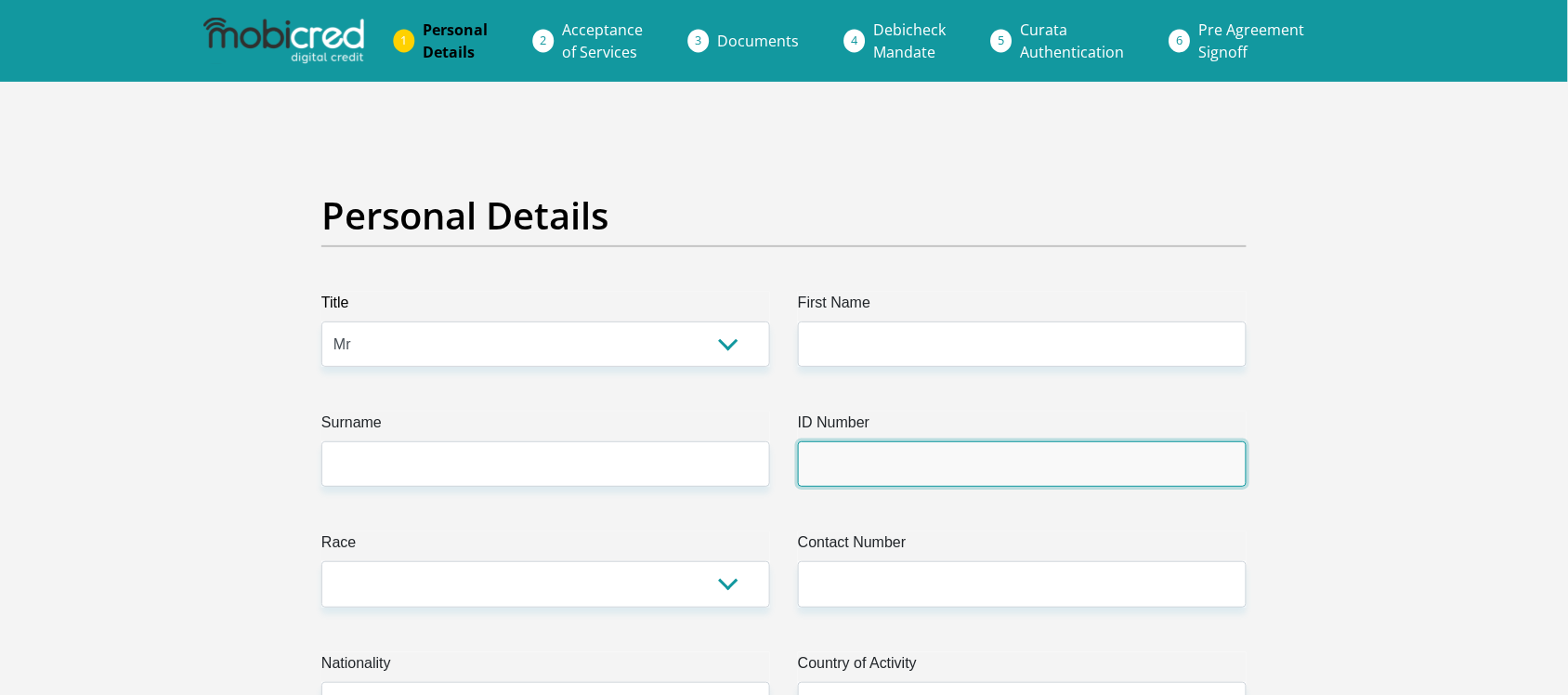
click at [799, 441] on input "ID Number" at bounding box center [1023, 464] width 449 height 45
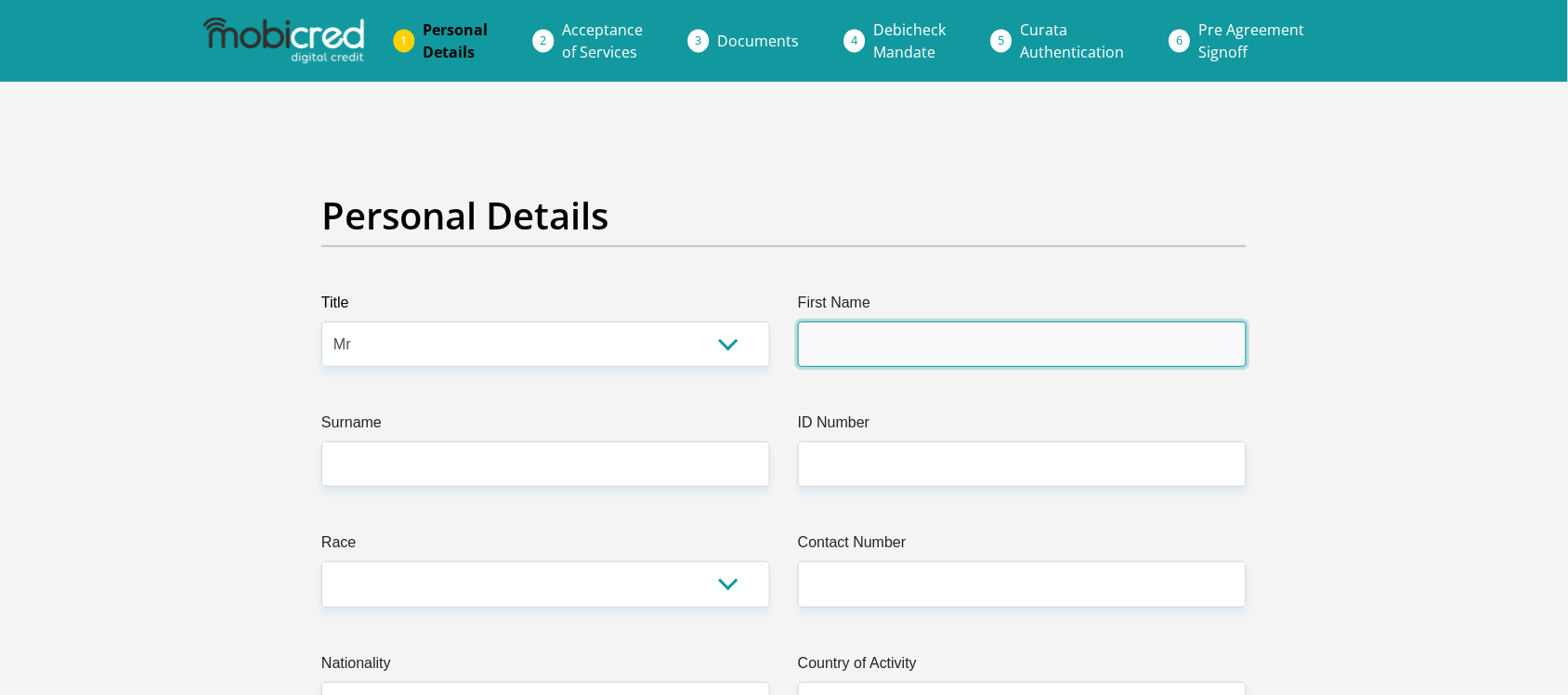
click at [897, 337] on input "First Name" at bounding box center [1023, 344] width 449 height 45
type input "Ntibileng"
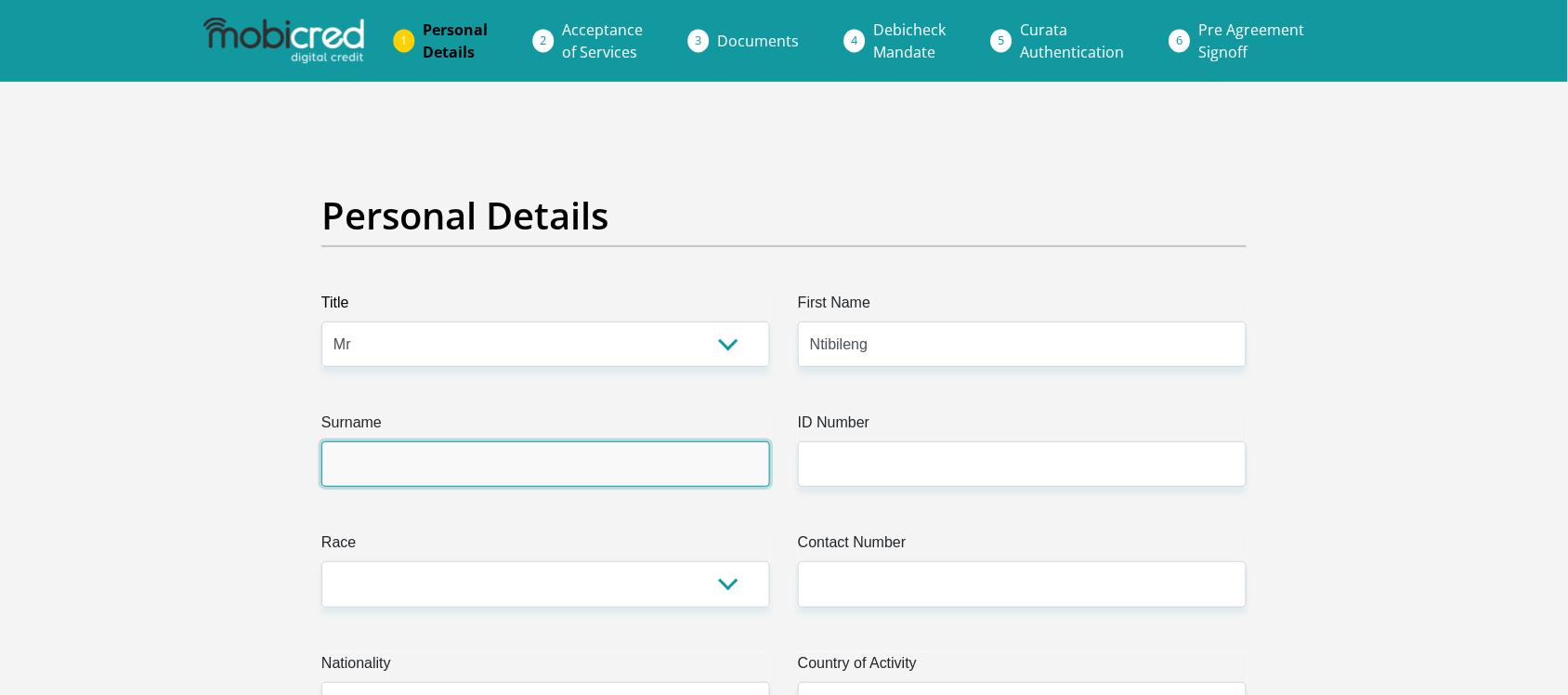
type input "Moloi"
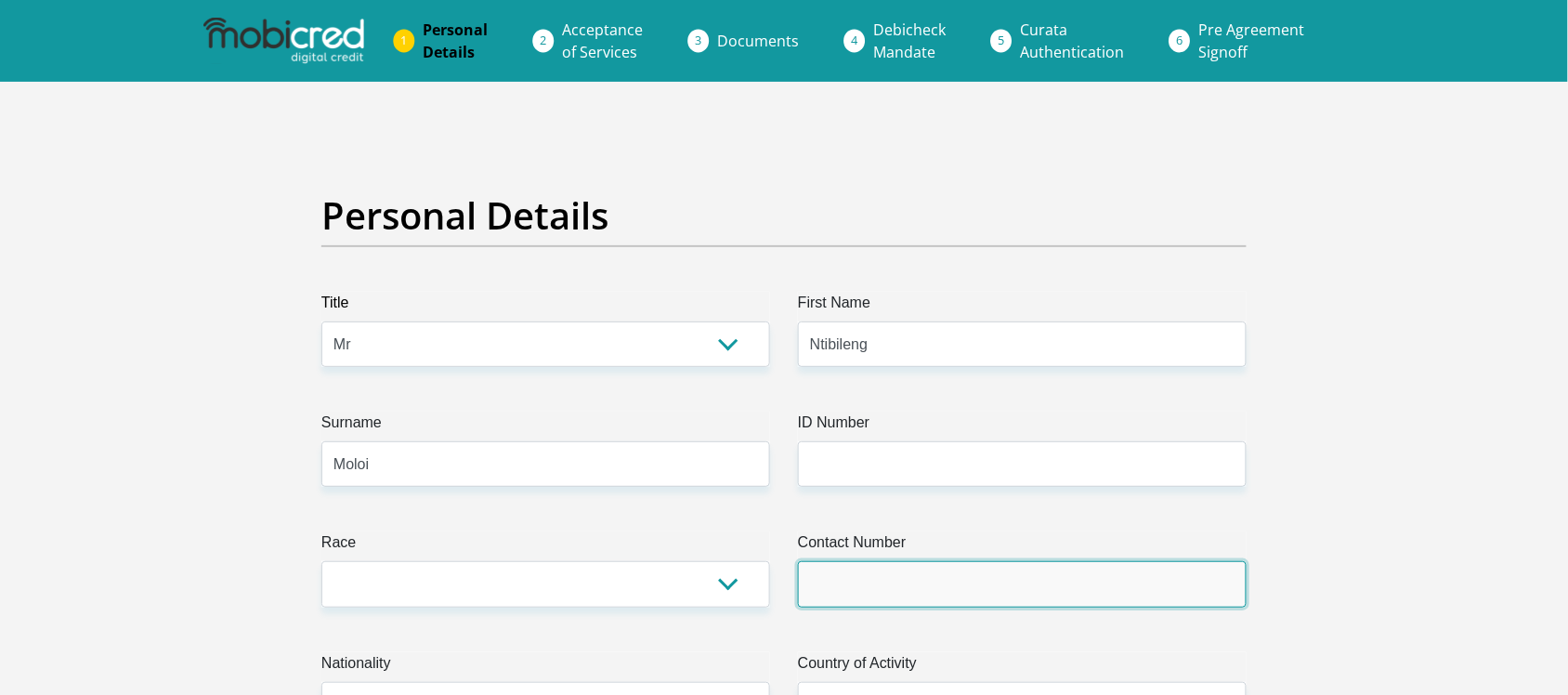
type input "0635305107"
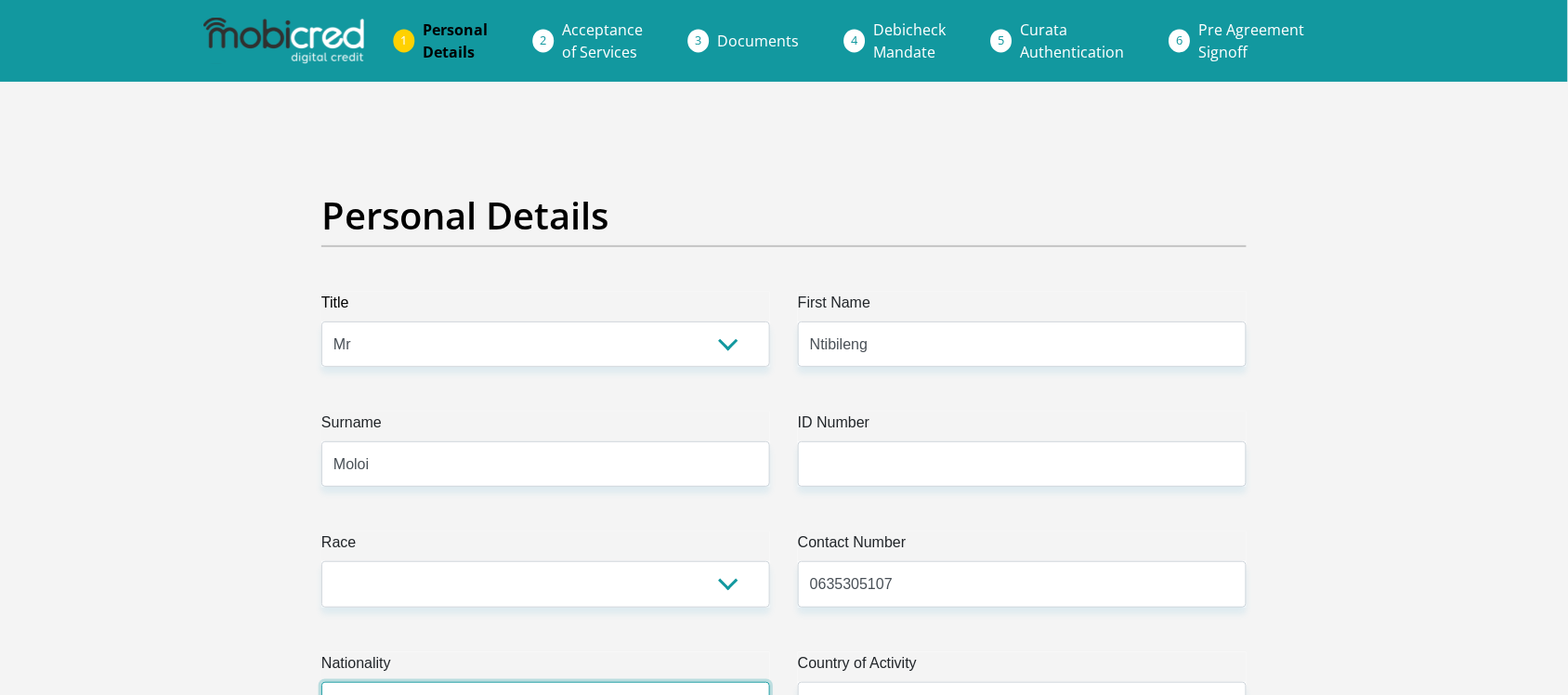
select select "ZAF"
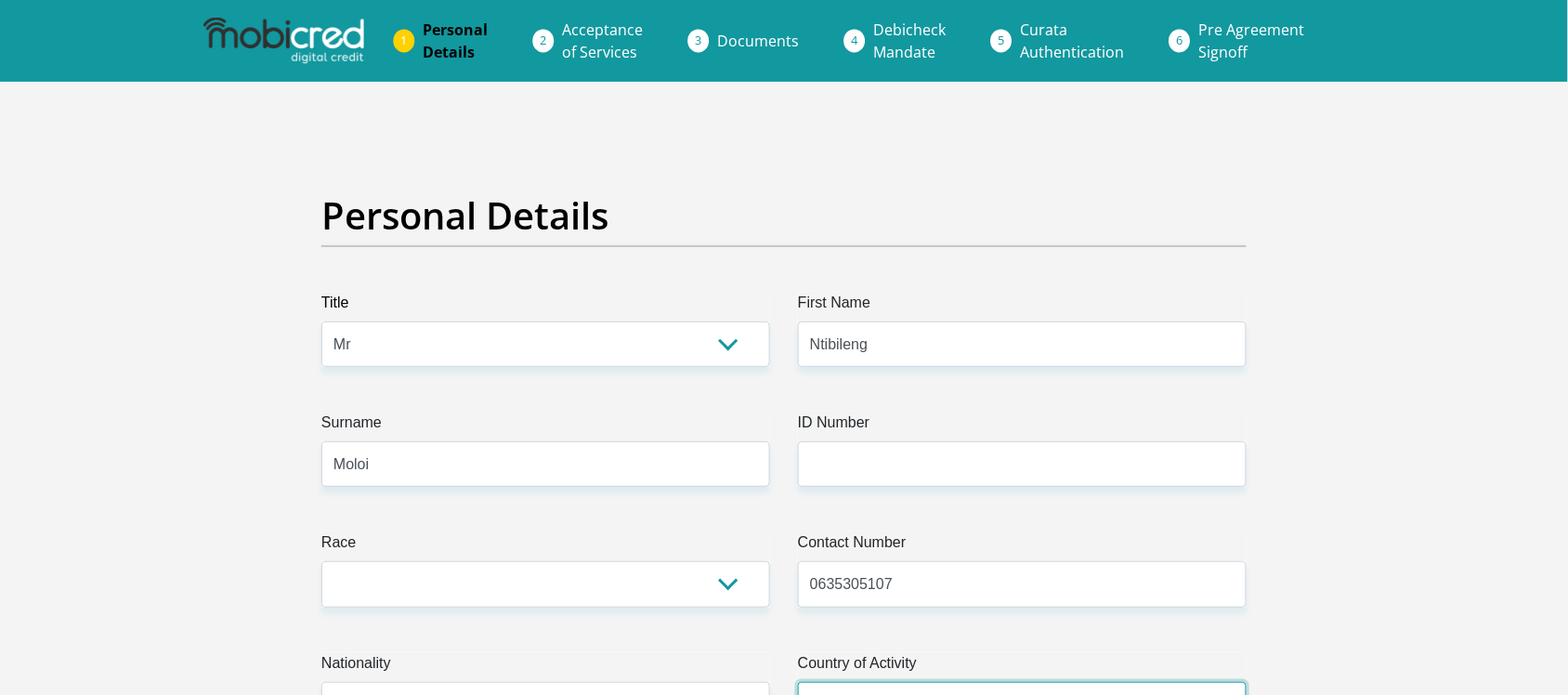
select select "ZAF"
type input "Shinnecock,"
type input "Rabie Ridge,Jackal Creek Golf Estate"
type input "Roodepoort"
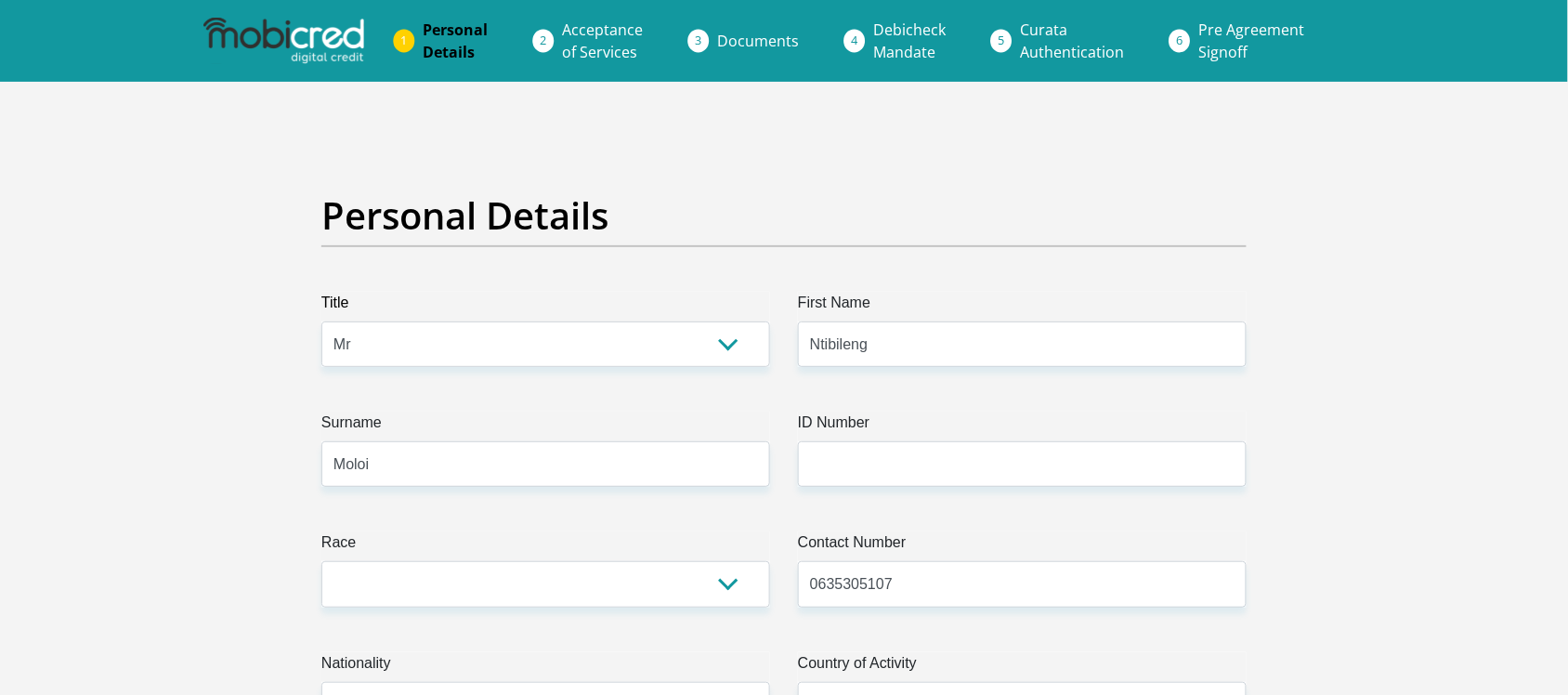
type input "2169"
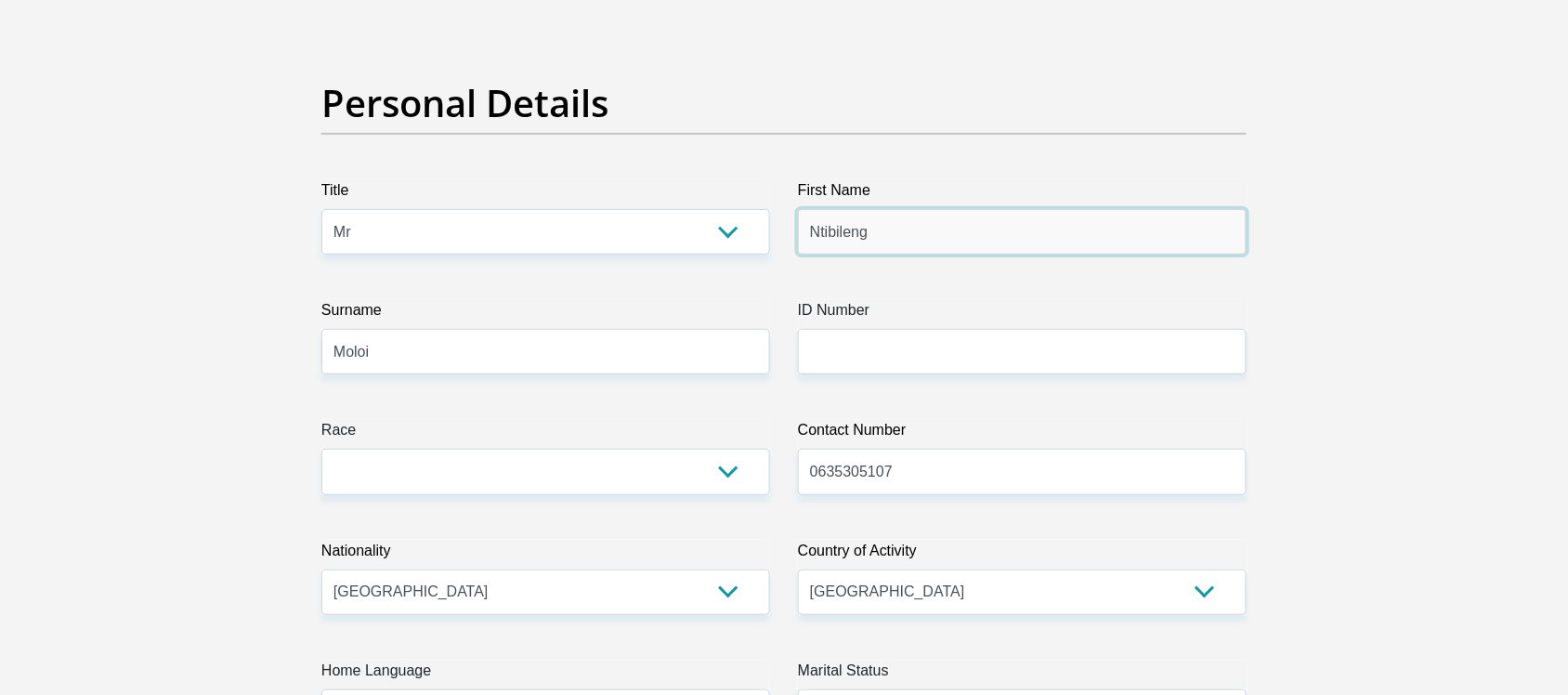
scroll to position [116, 0]
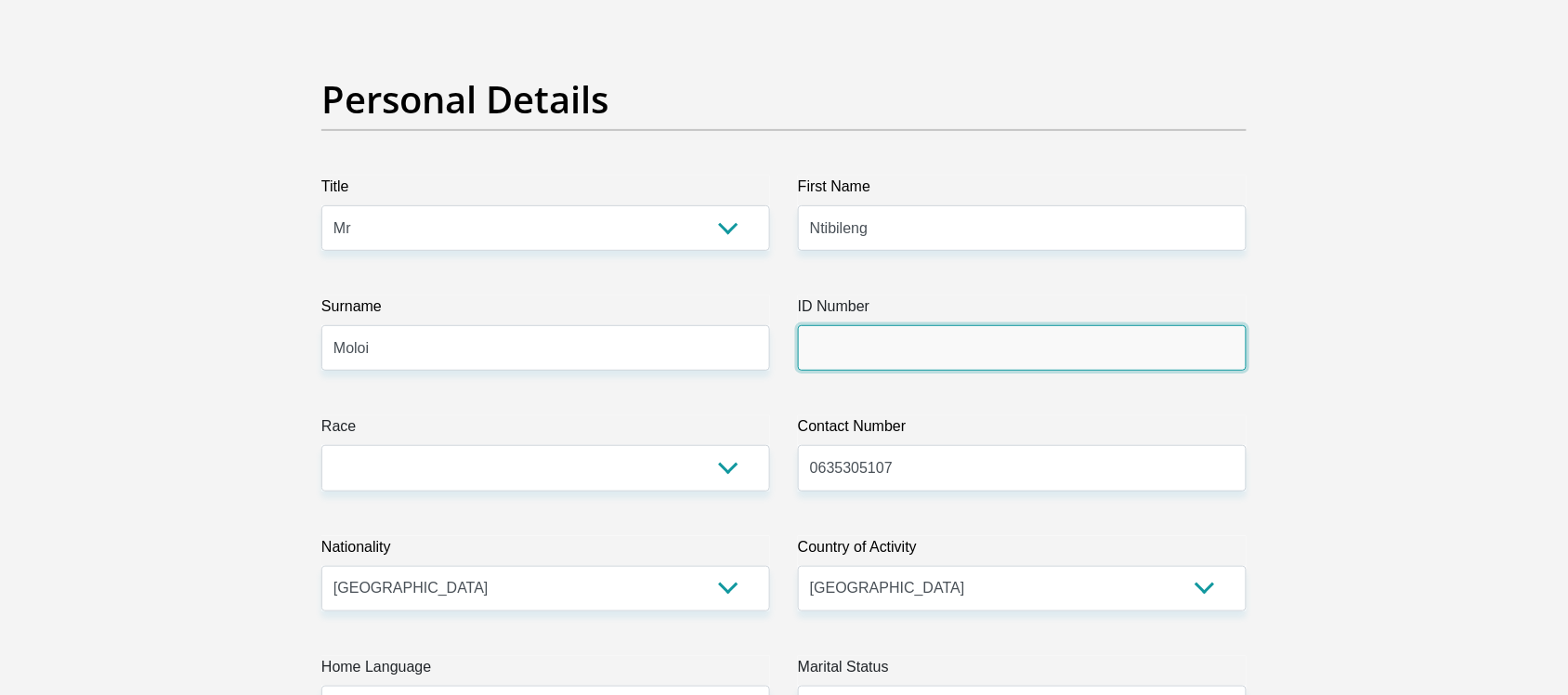
click at [883, 339] on input "ID Number" at bounding box center [1023, 348] width 449 height 45
type input "9701075476089"
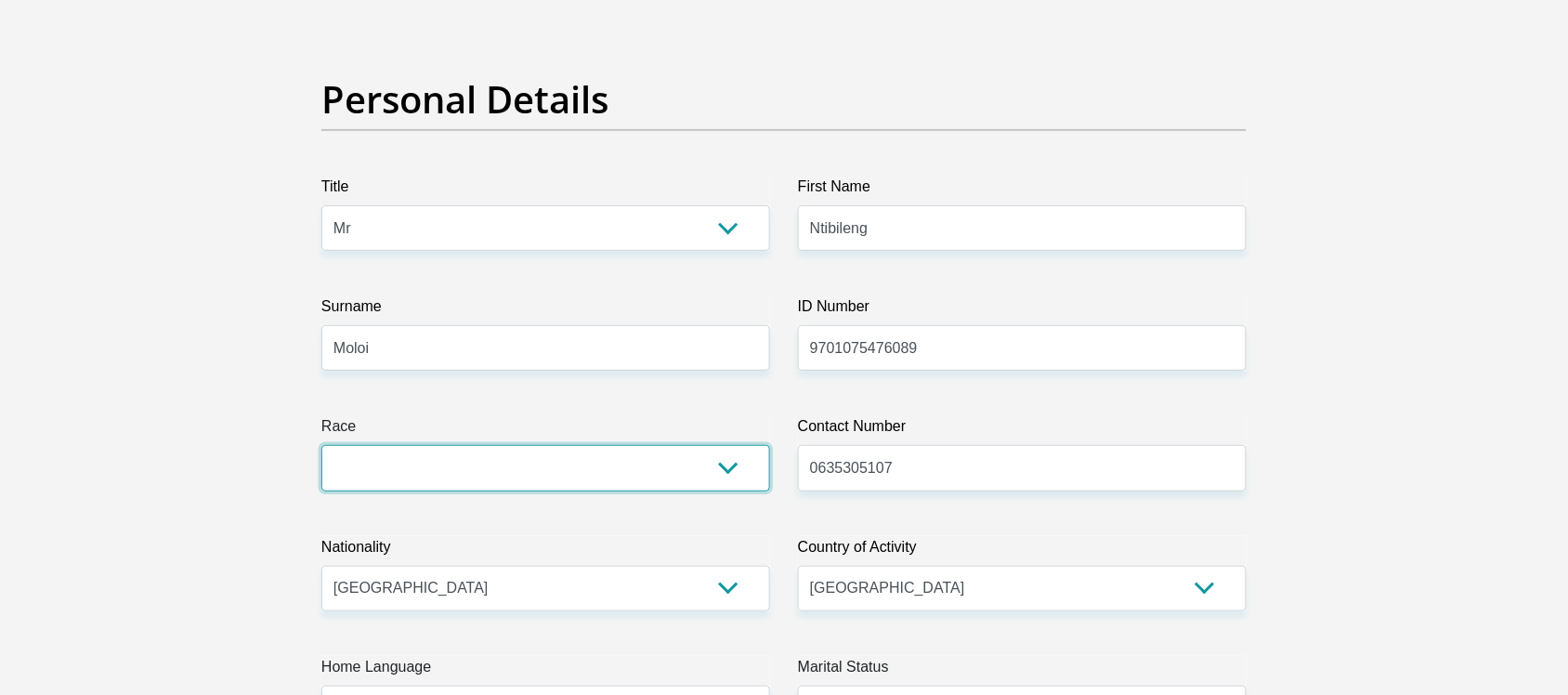
click at [595, 457] on select "Black Coloured Indian White Other" at bounding box center [546, 468] width 449 height 45
select select "1"
click at [321, 445] on select "Black Coloured Indian White Other" at bounding box center [546, 468] width 449 height 45
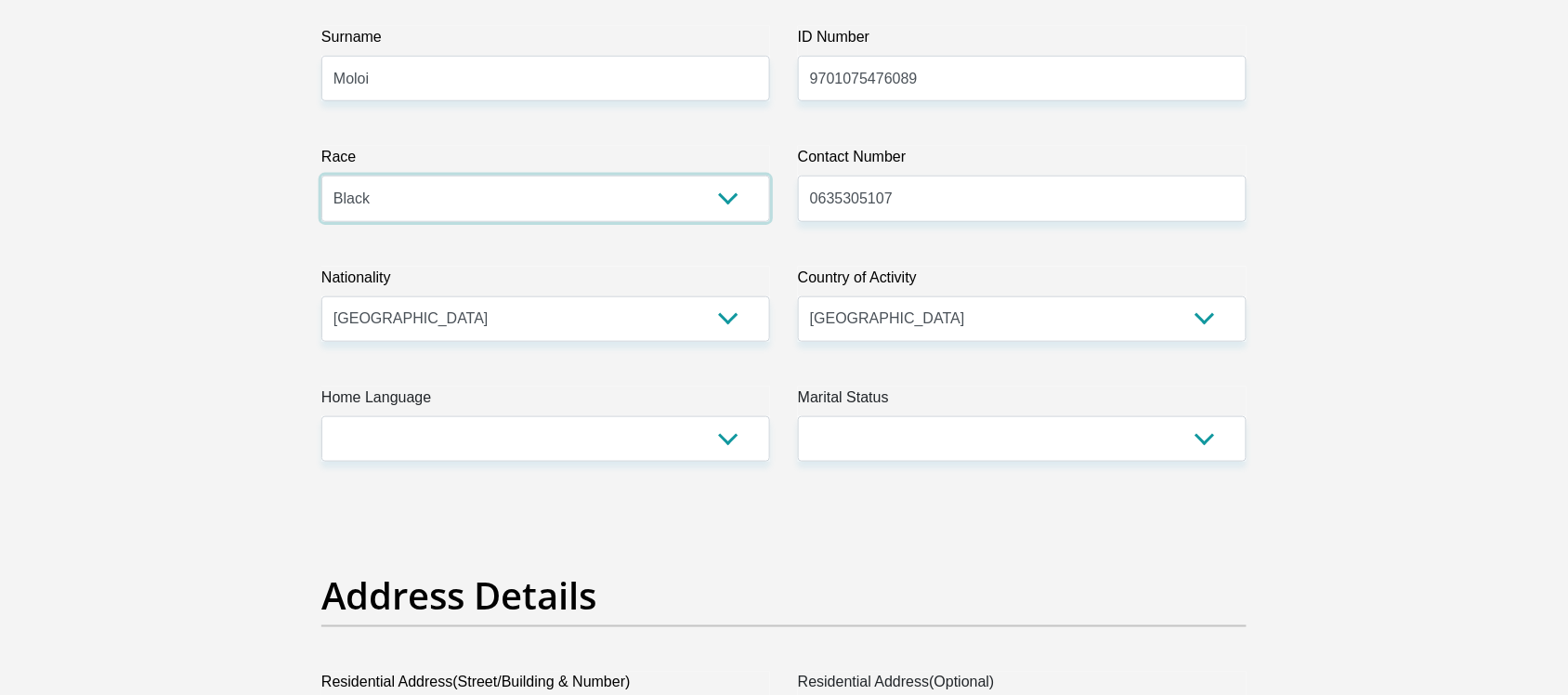
scroll to position [406, 0]
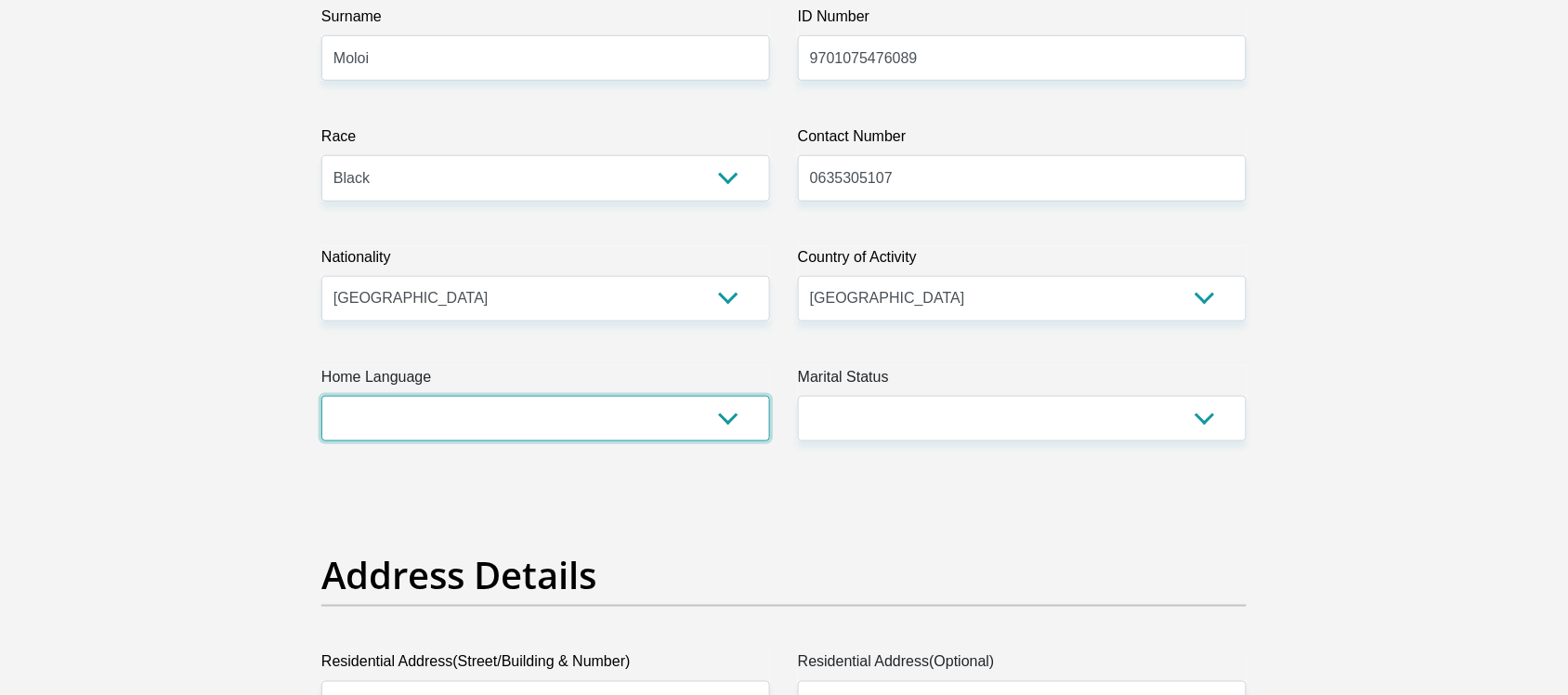
click at [592, 410] on select "Afrikaans English Sepedi South Ndebele Southern Sotho Swati Tsonga Tswana Venda…" at bounding box center [546, 418] width 449 height 45
select select "sot"
click at [321, 395] on select "Afrikaans English Sepedi South Ndebele Southern Sotho Swati Tsonga Tswana Venda…" at bounding box center [546, 418] width 449 height 45
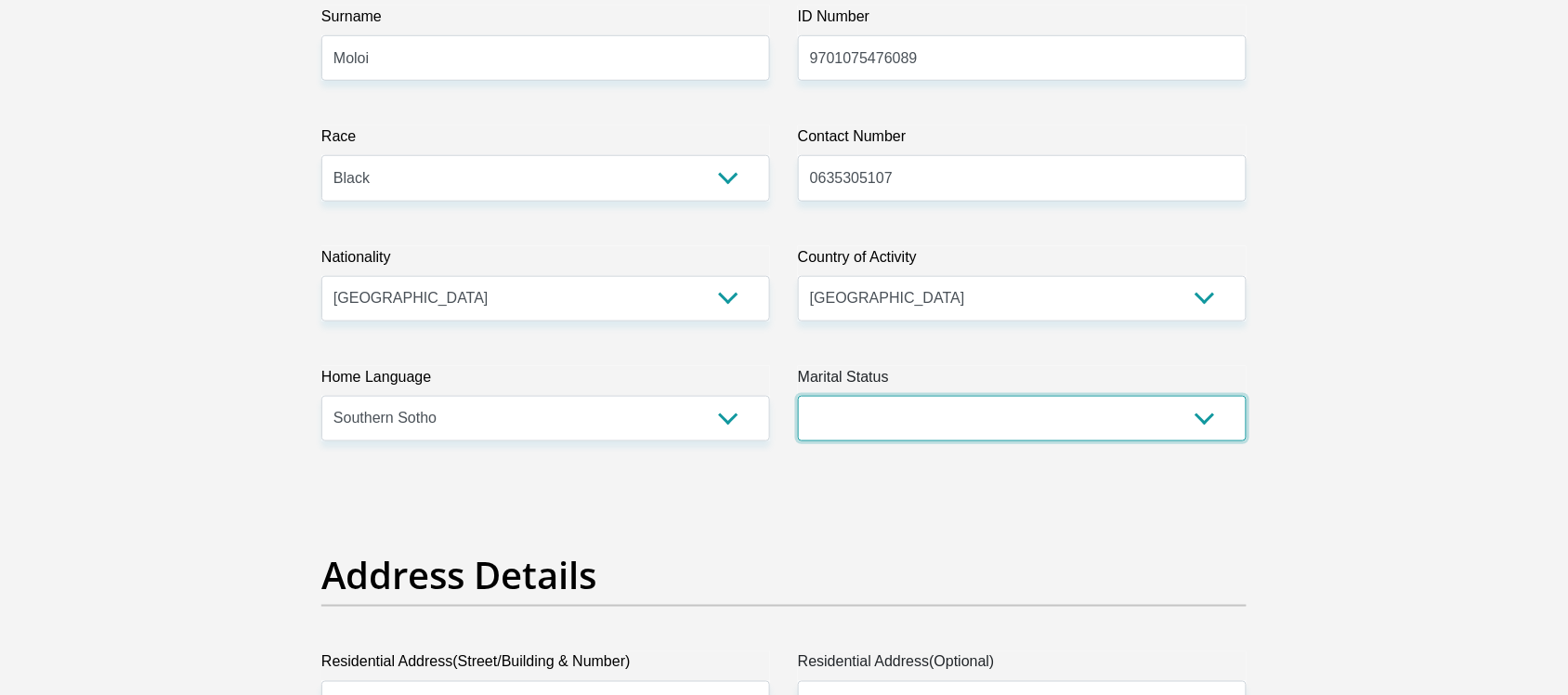
click at [935, 416] on select "Married ANC Single Divorced Widowed Married COP or Customary Law" at bounding box center [1023, 418] width 449 height 45
select select "2"
click at [799, 395] on select "Married ANC Single Divorced Widowed Married COP or Customary Law" at bounding box center [1023, 418] width 449 height 45
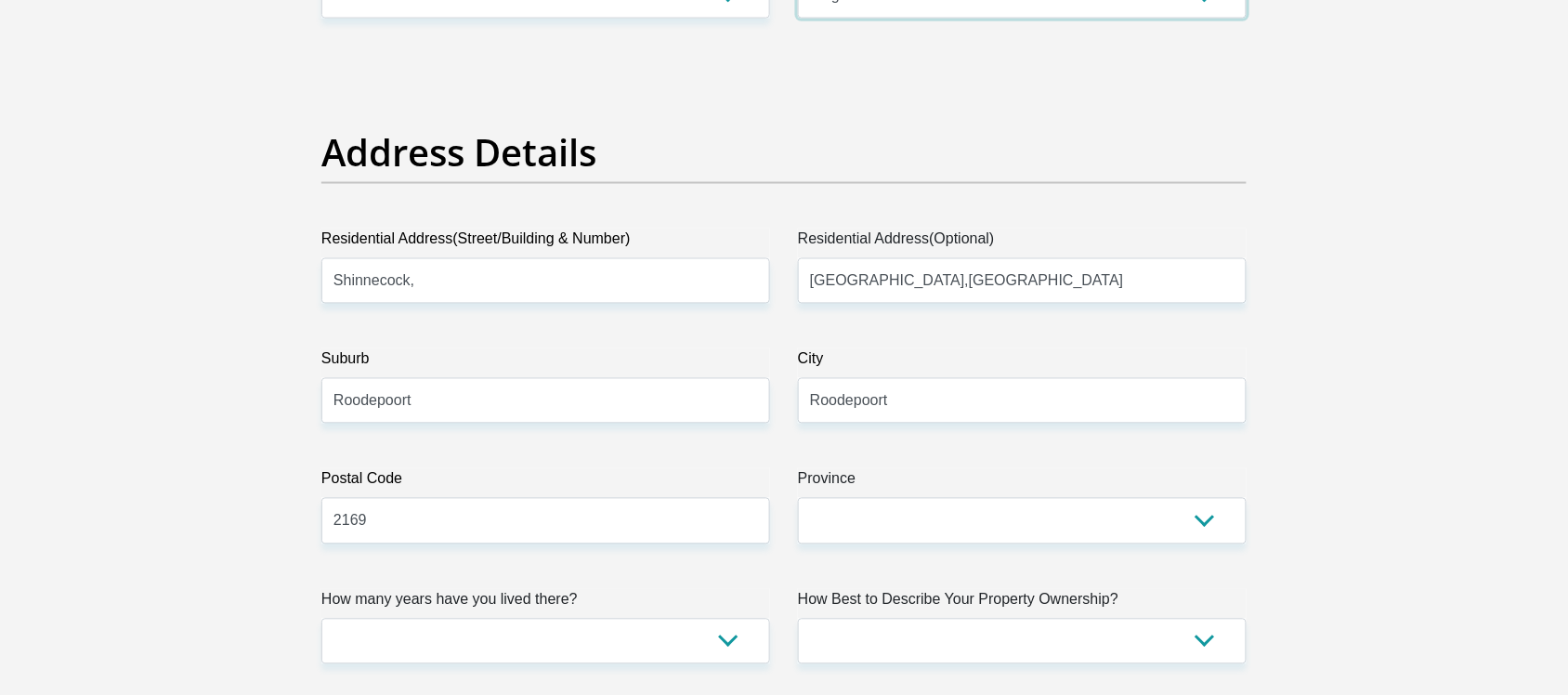
scroll to position [832, 0]
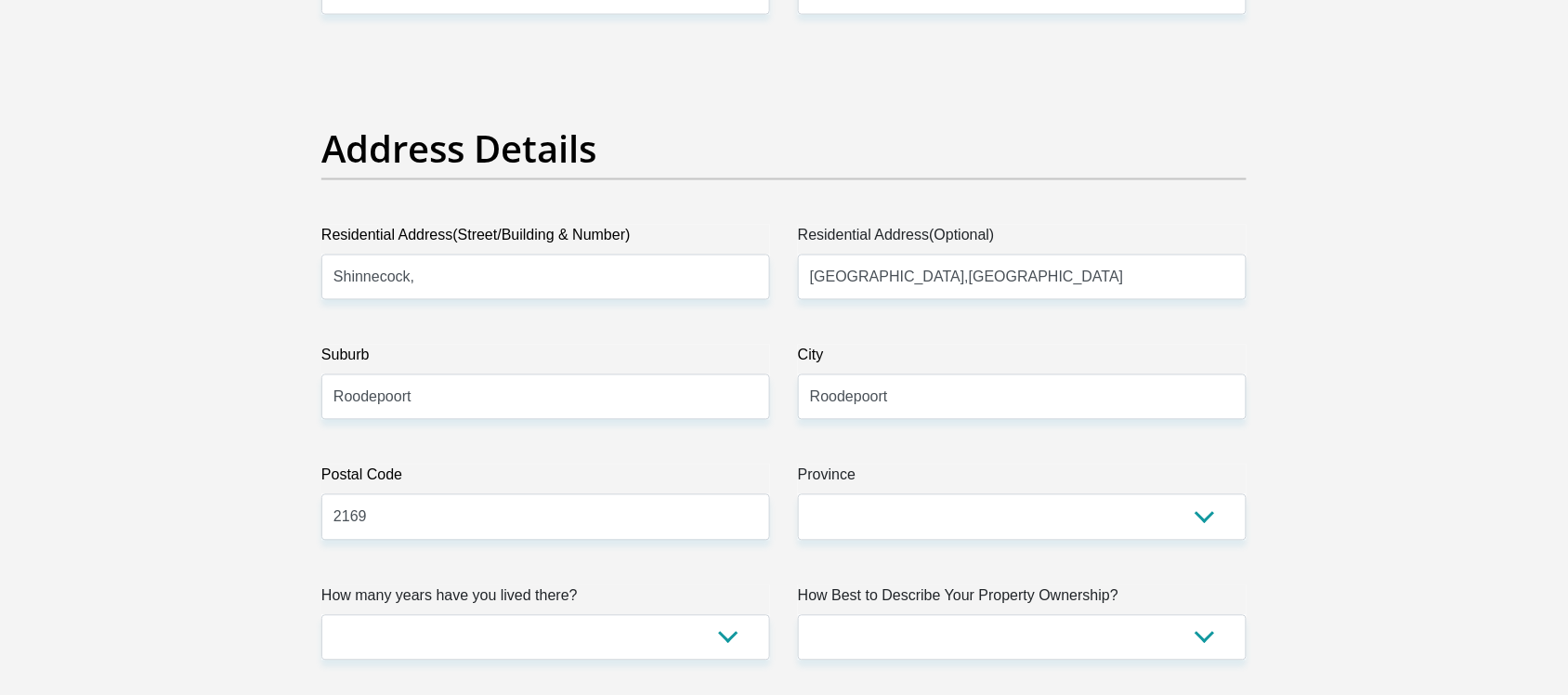
click at [591, 247] on label "Residential Address(Street/Building & Number)" at bounding box center [546, 239] width 449 height 30
click at [591, 255] on input "Shinnecock," at bounding box center [546, 277] width 449 height 45
click at [541, 289] on input "Shinnecock," at bounding box center [546, 277] width 449 height 45
type input "5 Van De Linde Rd, Princess, Roodepoort"
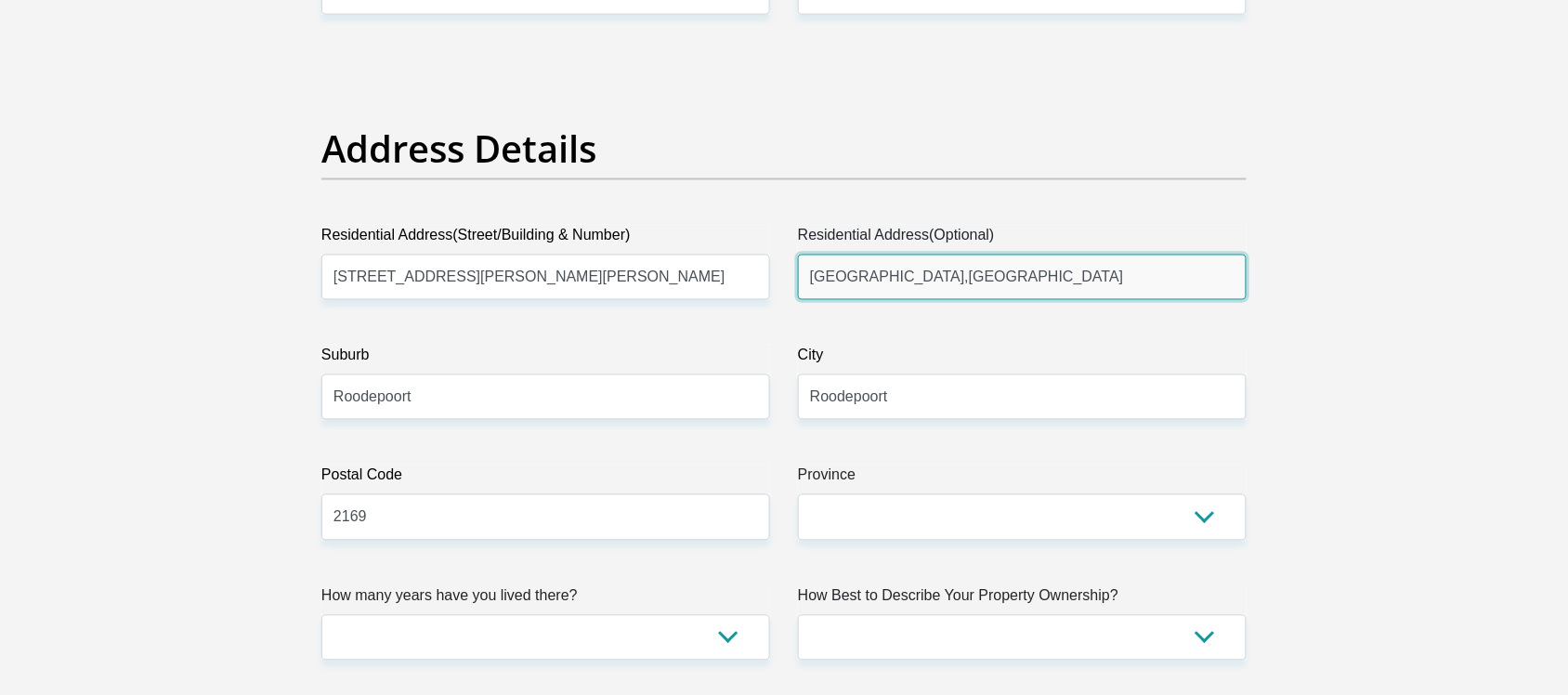
click at [913, 263] on input "Rabie Ridge,Jackal Creek Golf Estate" at bounding box center [1023, 277] width 449 height 45
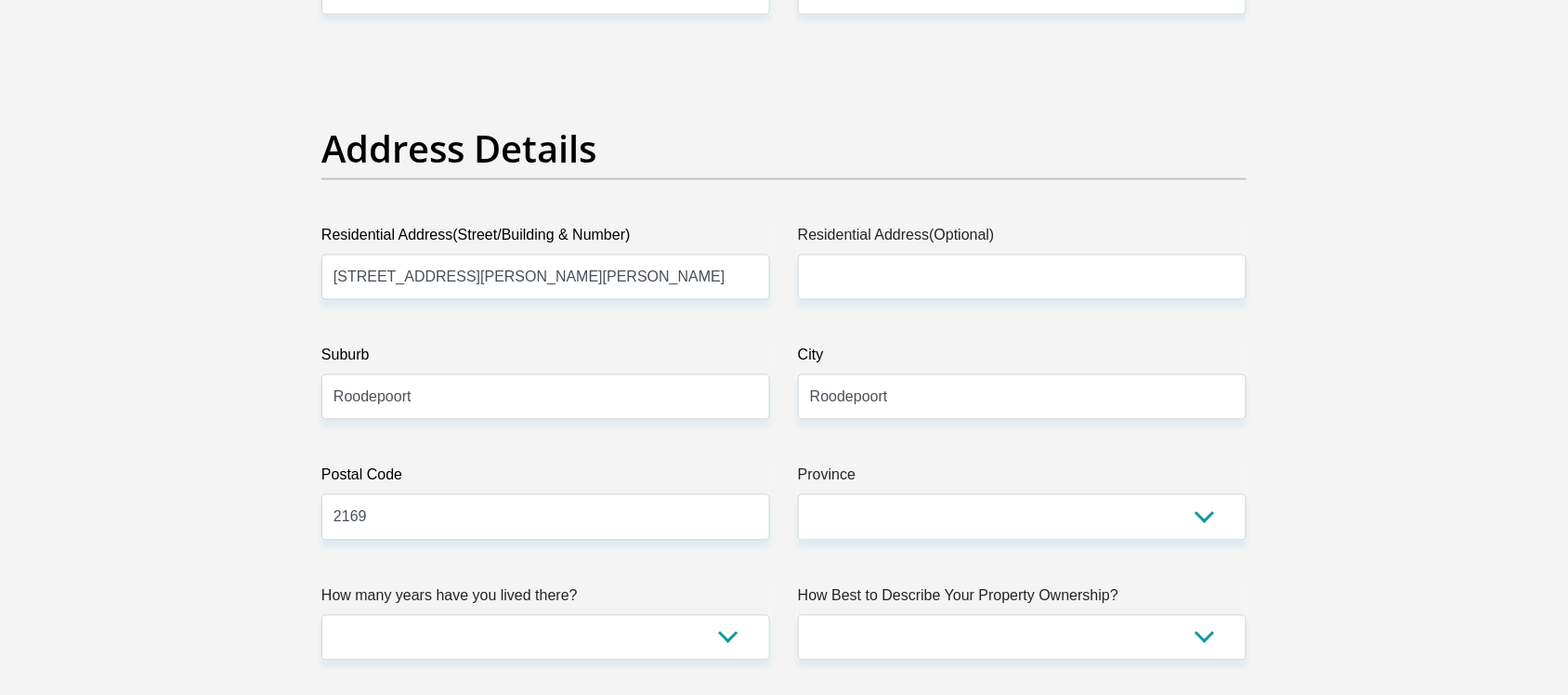
click at [569, 367] on label "Suburb" at bounding box center [546, 360] width 449 height 30
click at [569, 375] on input "Roodepoort" at bounding box center [546, 397] width 449 height 45
click at [841, 493] on label "Province" at bounding box center [1023, 480] width 449 height 30
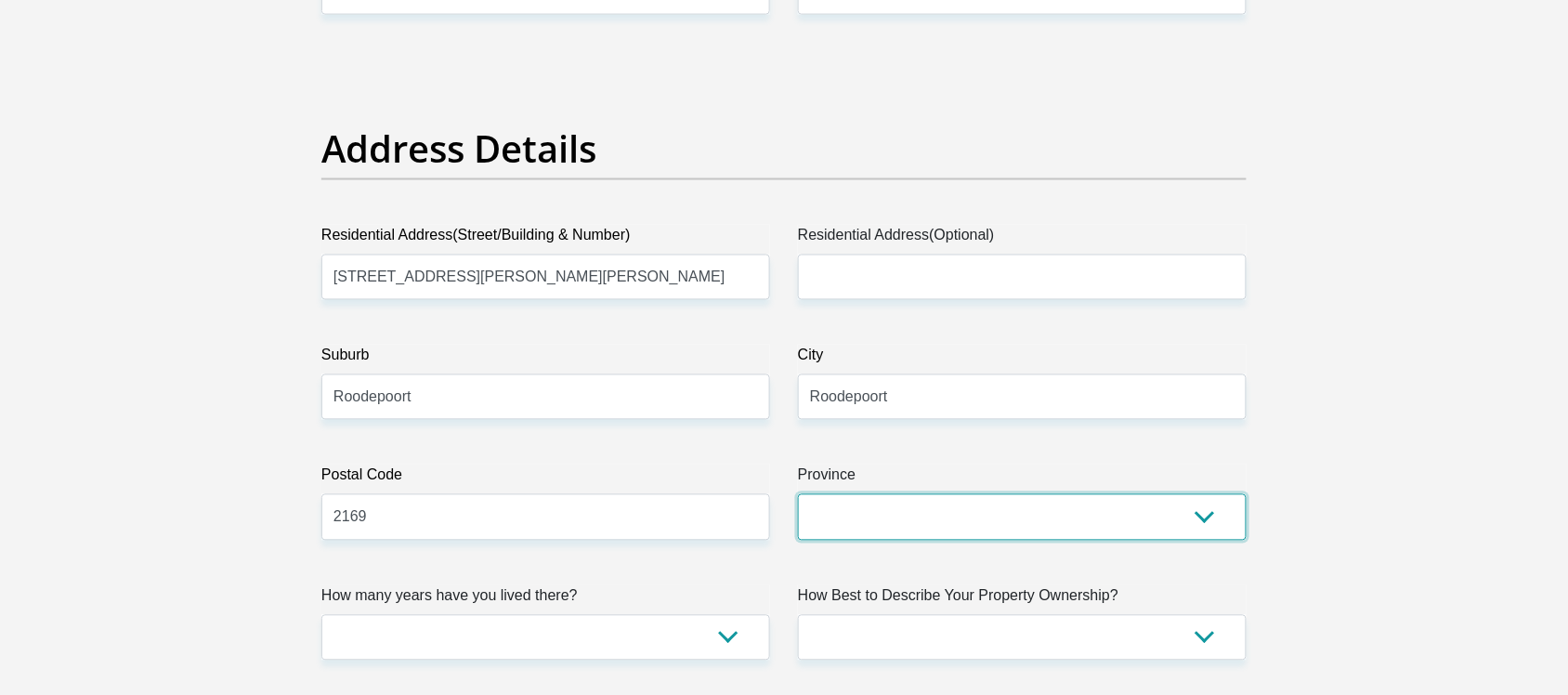
click at [841, 494] on select "Eastern Cape Free State Gauteng KwaZulu-Natal Limpopo Mpumalanga Northern Cape …" at bounding box center [1023, 517] width 449 height 45
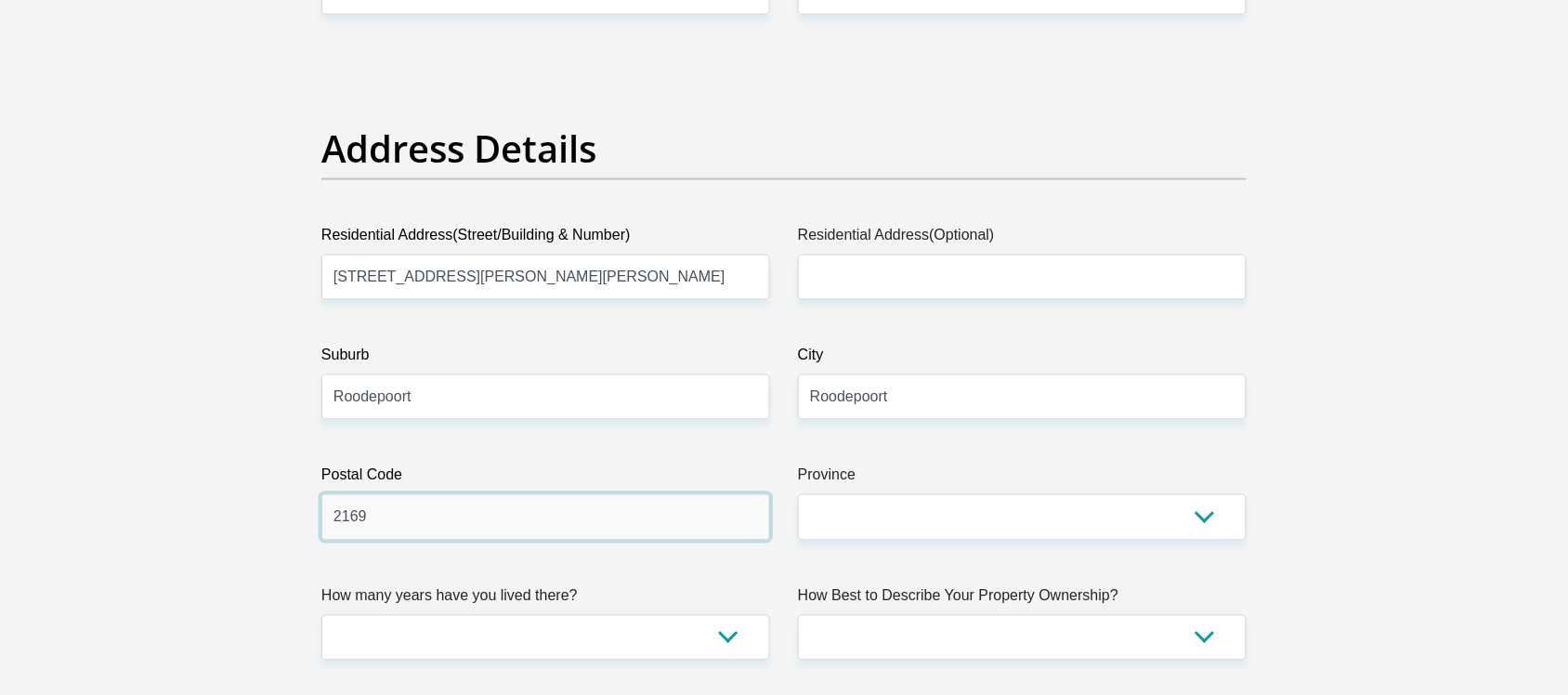
click at [582, 523] on input "2169" at bounding box center [546, 517] width 449 height 45
type input "2"
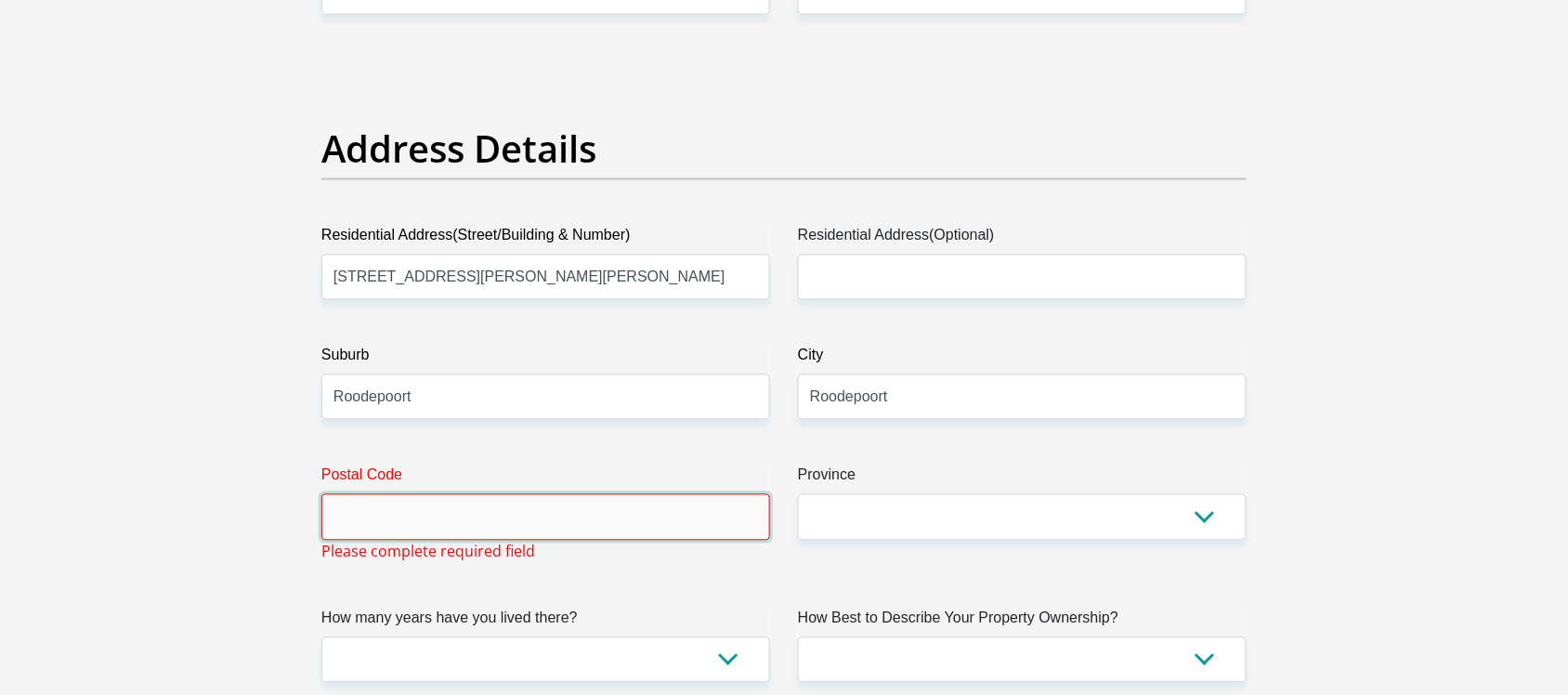
click at [368, 516] on input "Postal Code" at bounding box center [546, 517] width 449 height 45
type input "1724"
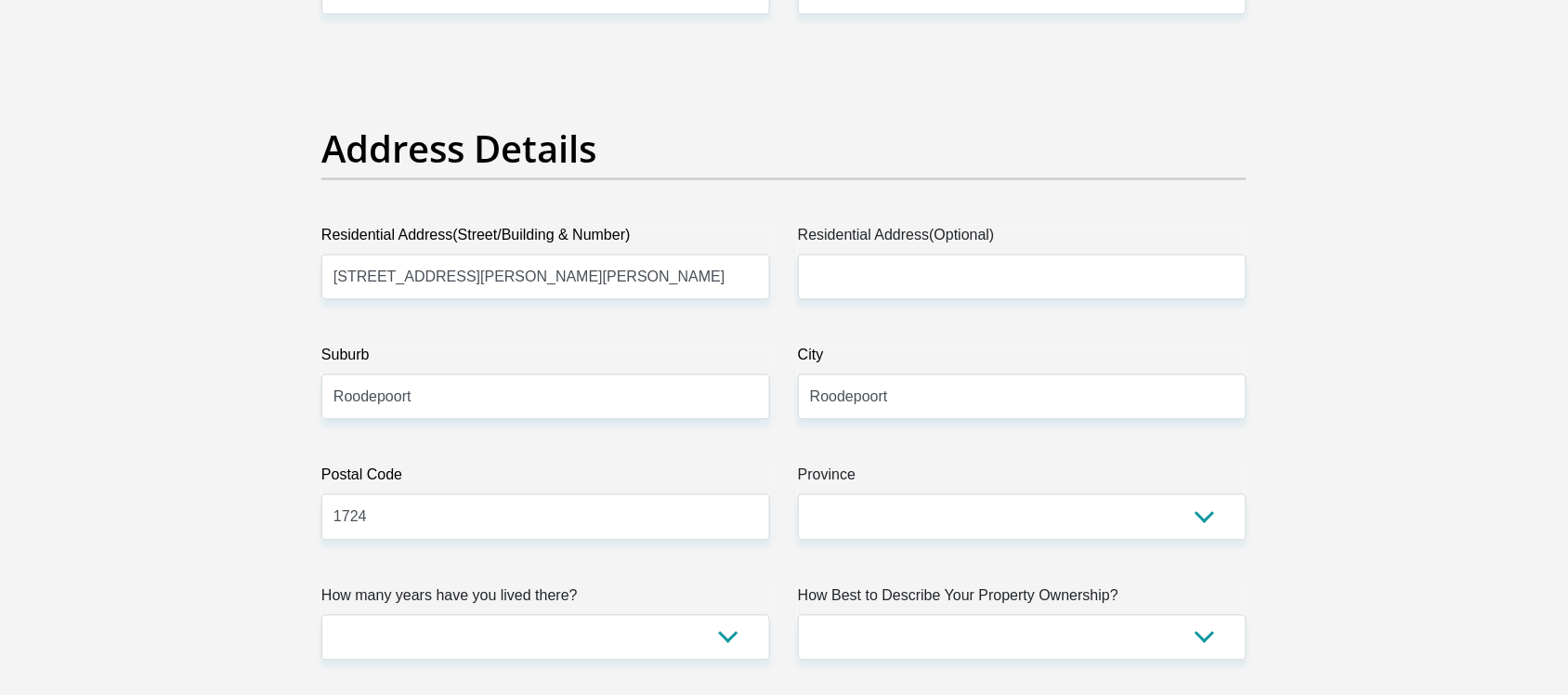
click at [831, 483] on label "Province" at bounding box center [1023, 480] width 449 height 30
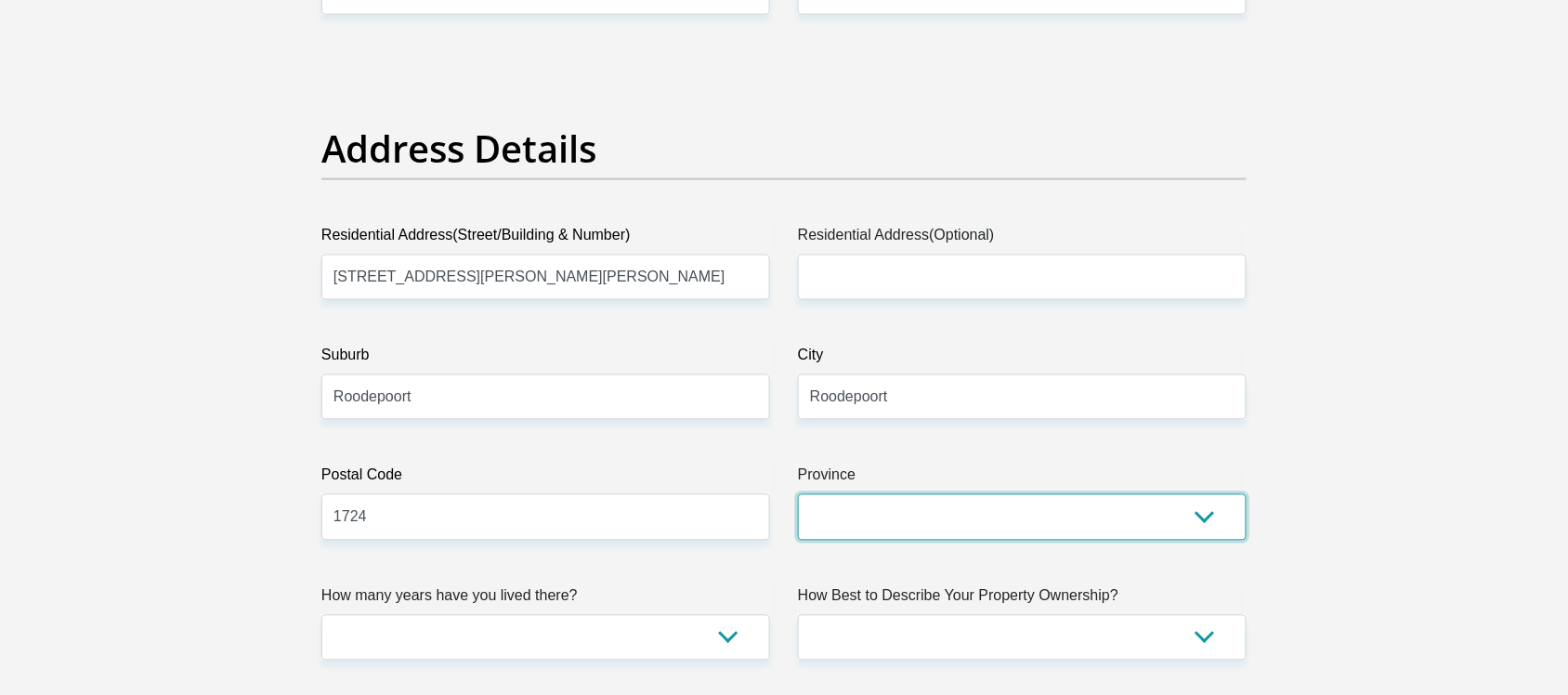
click at [831, 494] on select "Eastern Cape Free State Gauteng KwaZulu-Natal Limpopo Mpumalanga Northern Cape …" at bounding box center [1023, 517] width 449 height 45
click at [834, 516] on select "Eastern Cape Free State Gauteng KwaZulu-Natal Limpopo Mpumalanga Northern Cape …" at bounding box center [1023, 517] width 449 height 45
select select "Gauteng"
click at [799, 494] on select "Eastern Cape Free State Gauteng KwaZulu-Natal Limpopo Mpumalanga Northern Cape …" at bounding box center [1023, 517] width 449 height 45
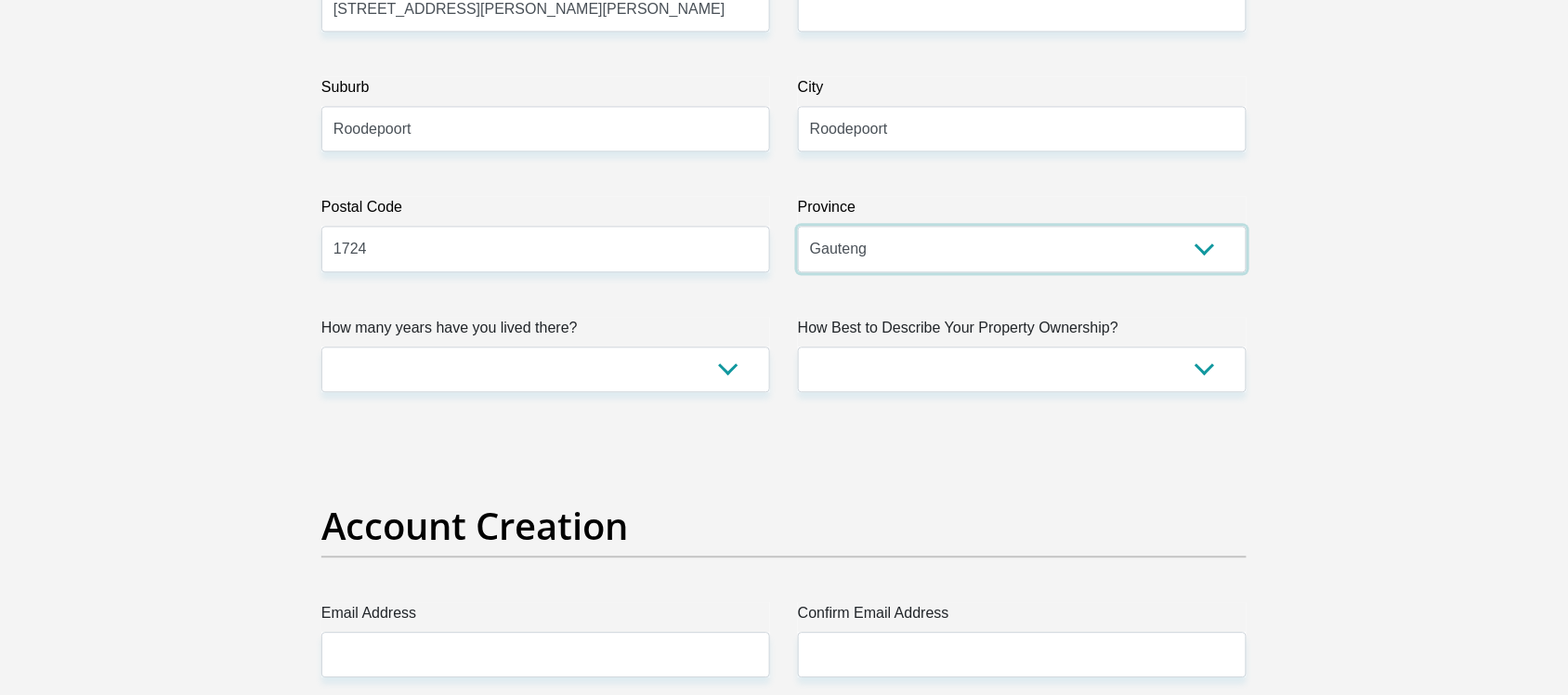
scroll to position [1122, 0]
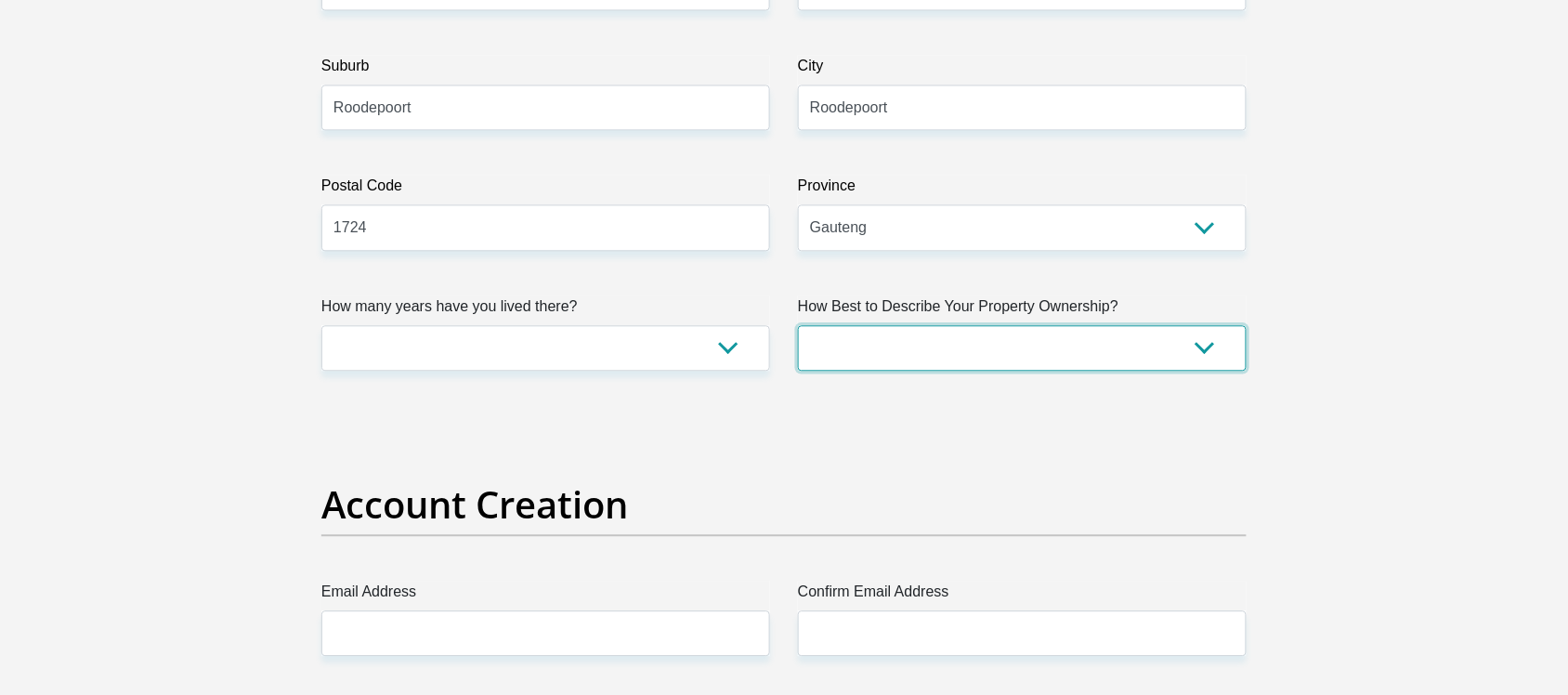
click at [858, 328] on select "Owned Rented Family Owned Company Dwelling" at bounding box center [1023, 348] width 449 height 45
select select "Owned"
click at [799, 325] on select "Owned Rented Family Owned Company Dwelling" at bounding box center [1023, 348] width 449 height 45
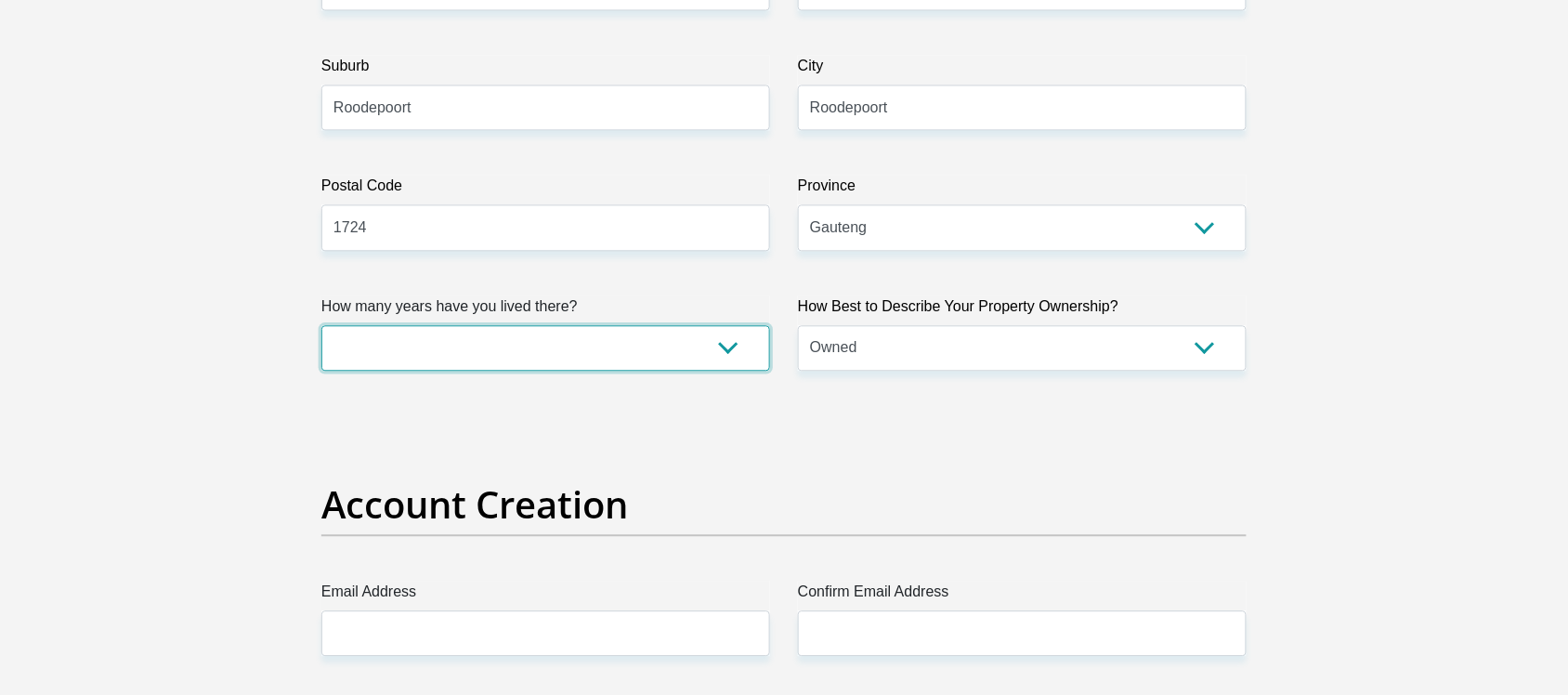
click at [577, 327] on select "less than 1 year 1-3 years 3-5 years 5+ years" at bounding box center [546, 348] width 449 height 45
select select "4"
click at [321, 325] on select "less than 1 year 1-3 years 3-5 years 5+ years" at bounding box center [546, 348] width 449 height 45
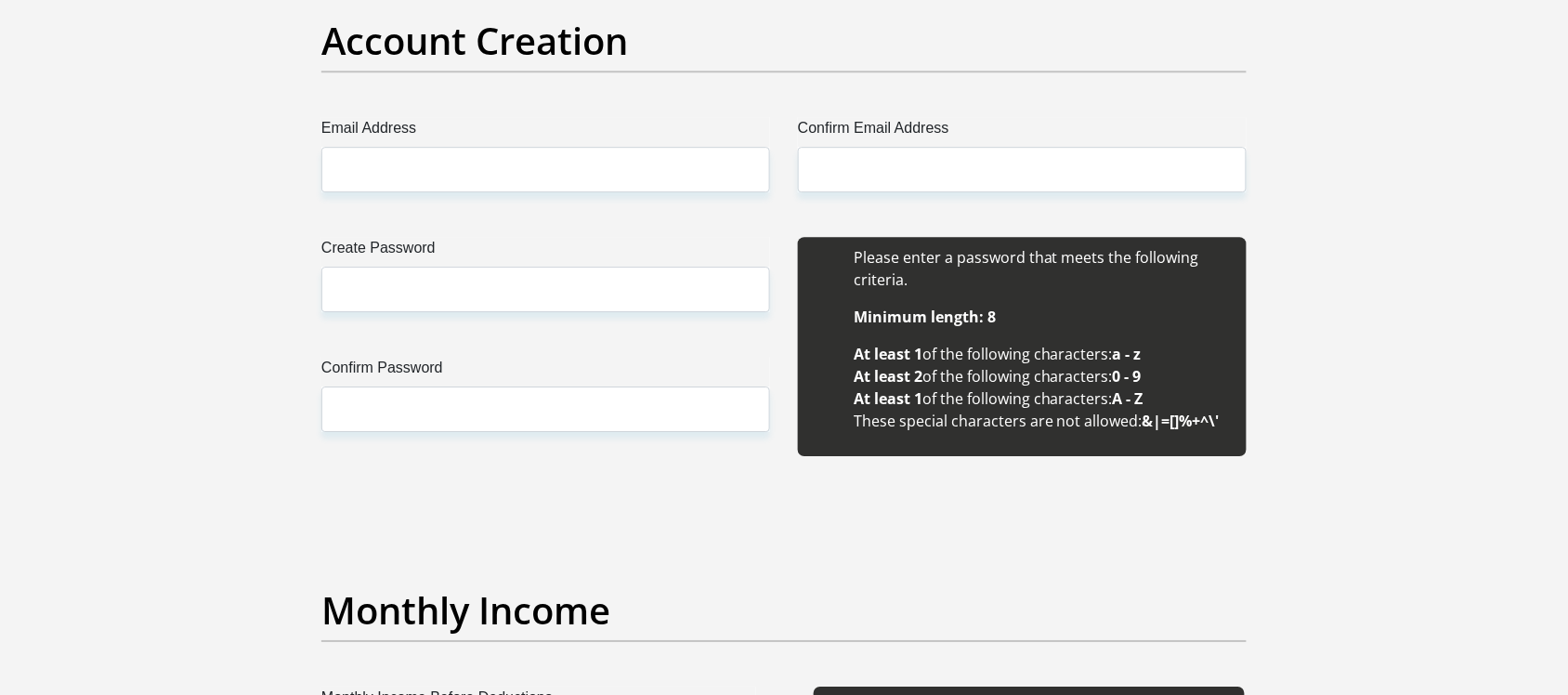
scroll to position [1586, 0]
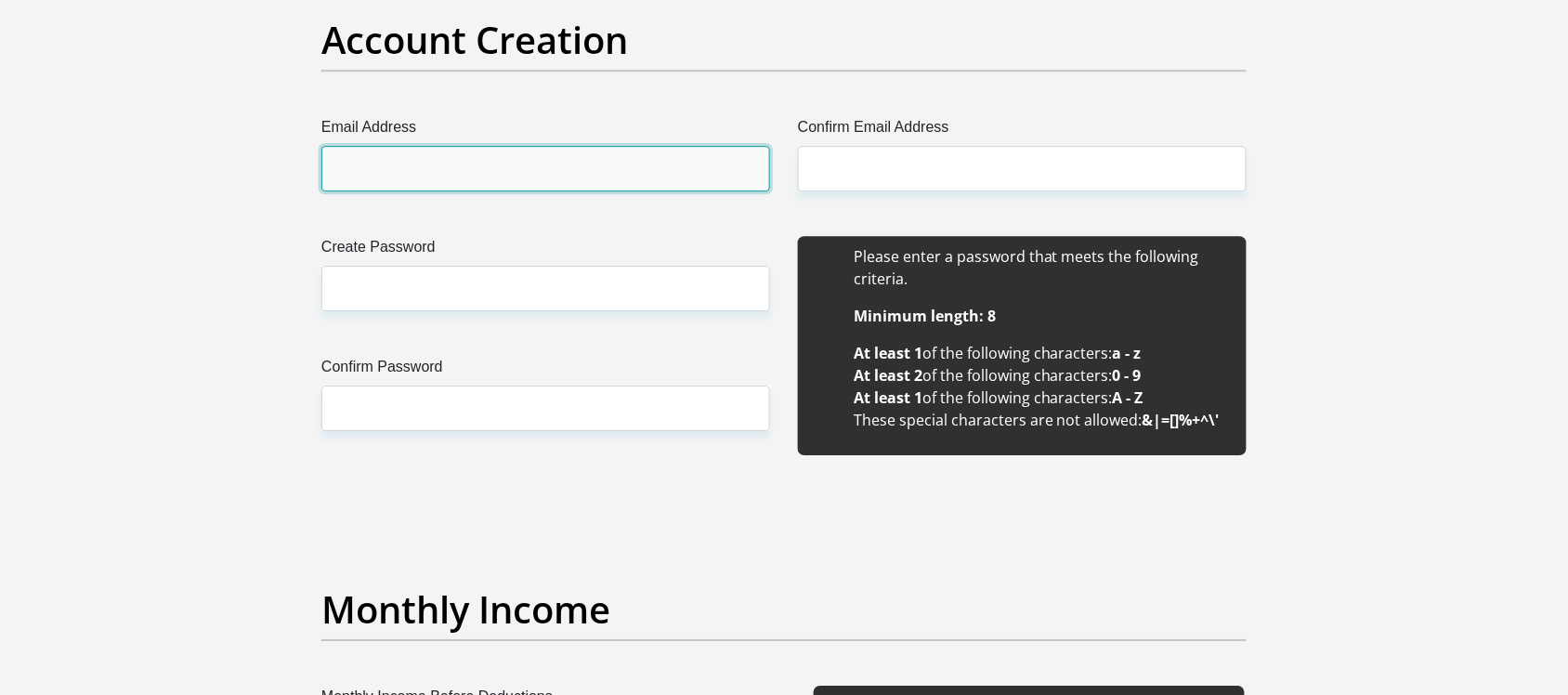
click at [508, 163] on input "Email Address" at bounding box center [546, 168] width 449 height 45
type input "ntibilengm@gmail.com"
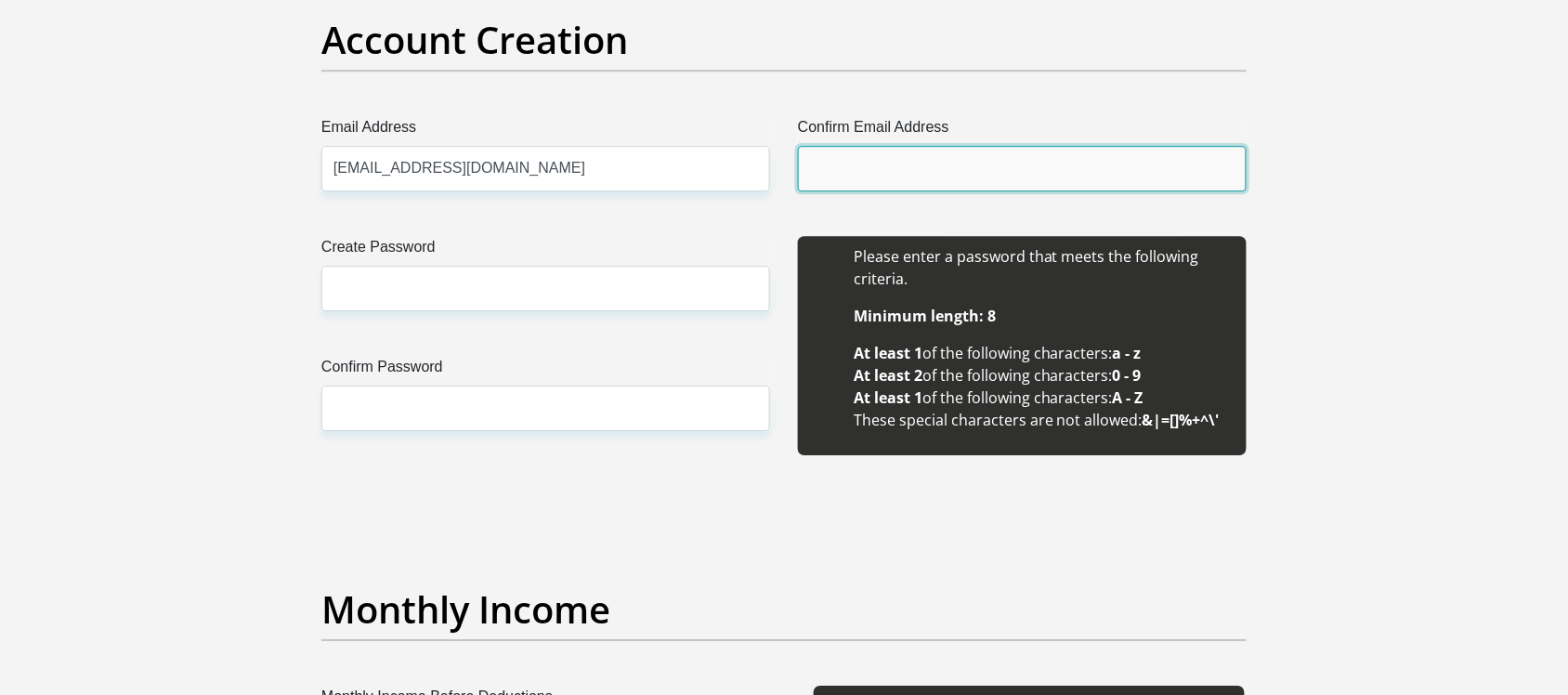
type input "ntibilengm@gmail.com"
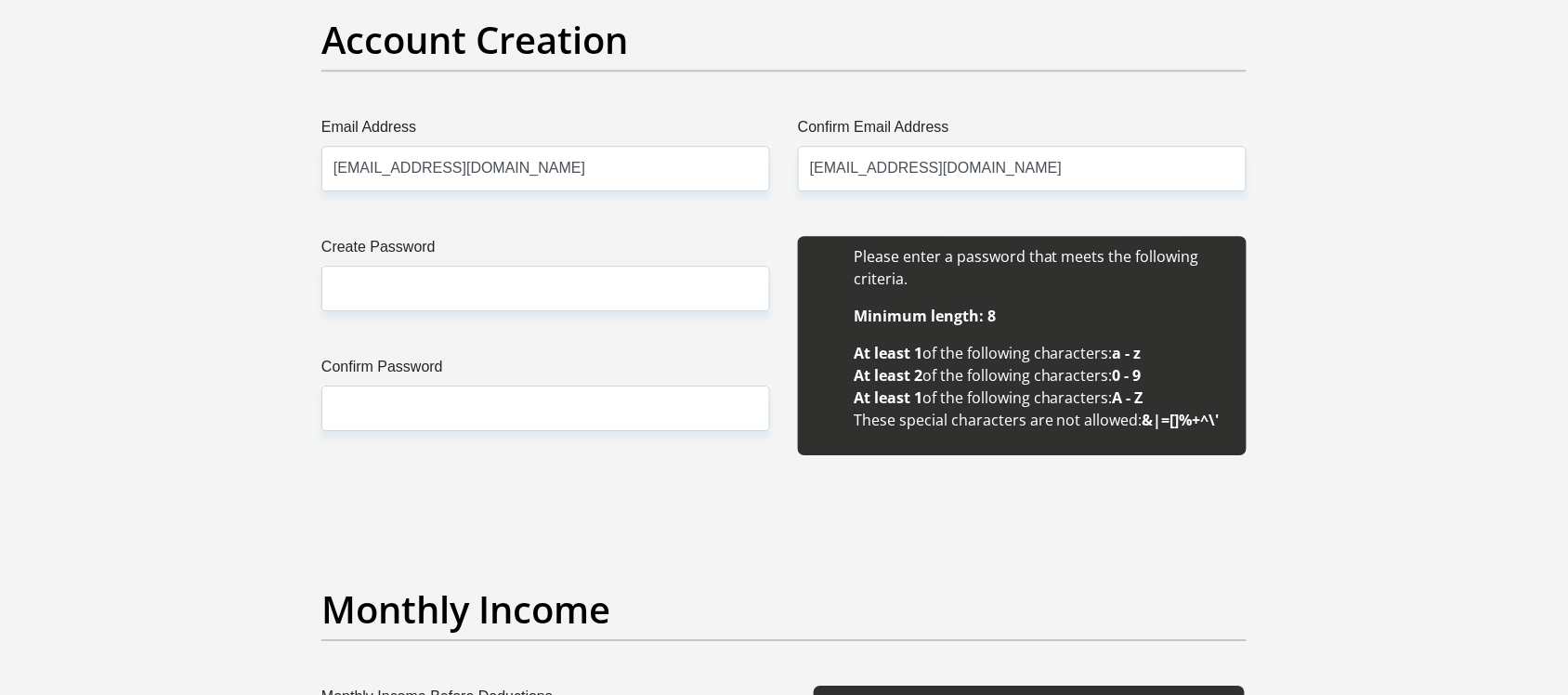
type input "Ntibileng"
type input "Moloi"
type input "0635305107"
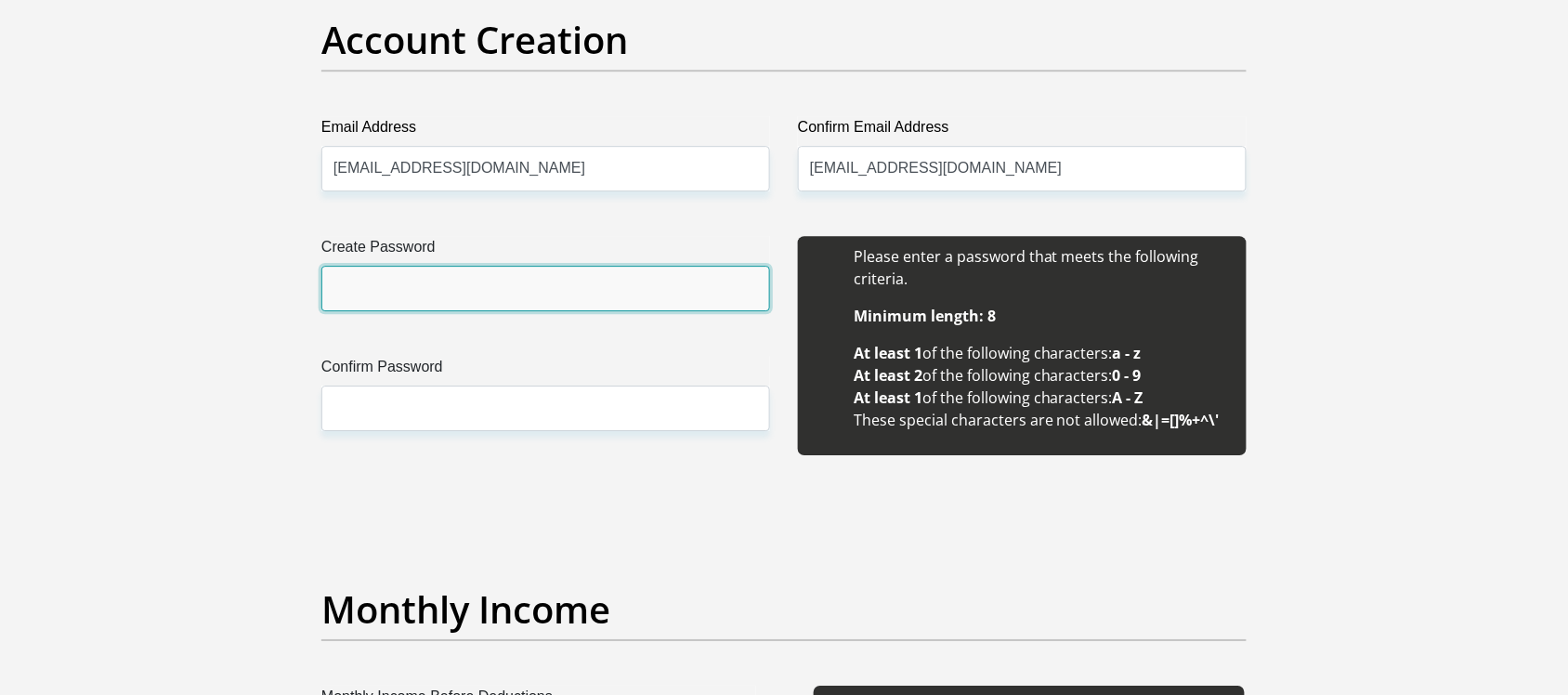
click at [433, 296] on input "Create Password" at bounding box center [546, 288] width 449 height 45
type input "Moloi1997@@##"
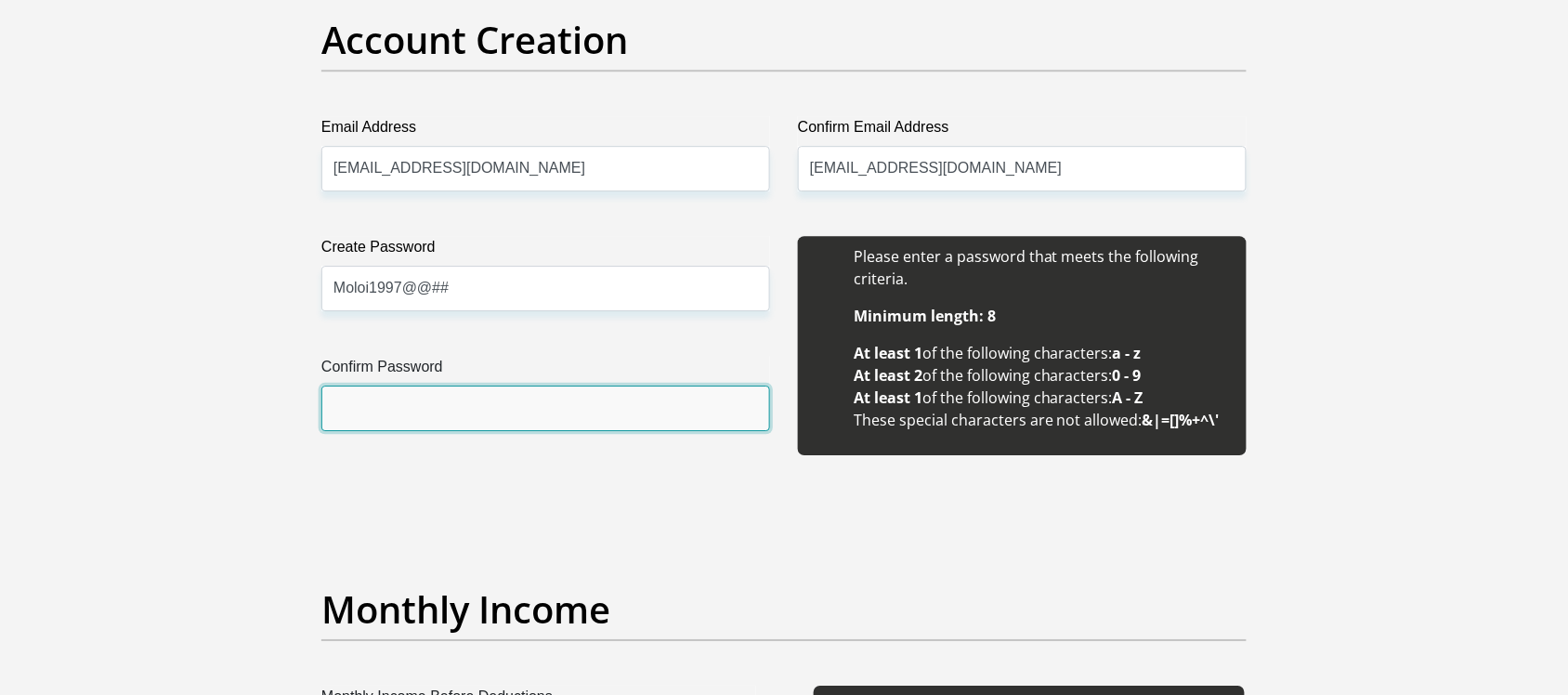
click at [472, 393] on input "Confirm Password" at bounding box center [546, 408] width 449 height 45
type input "Moloi1997@@##"
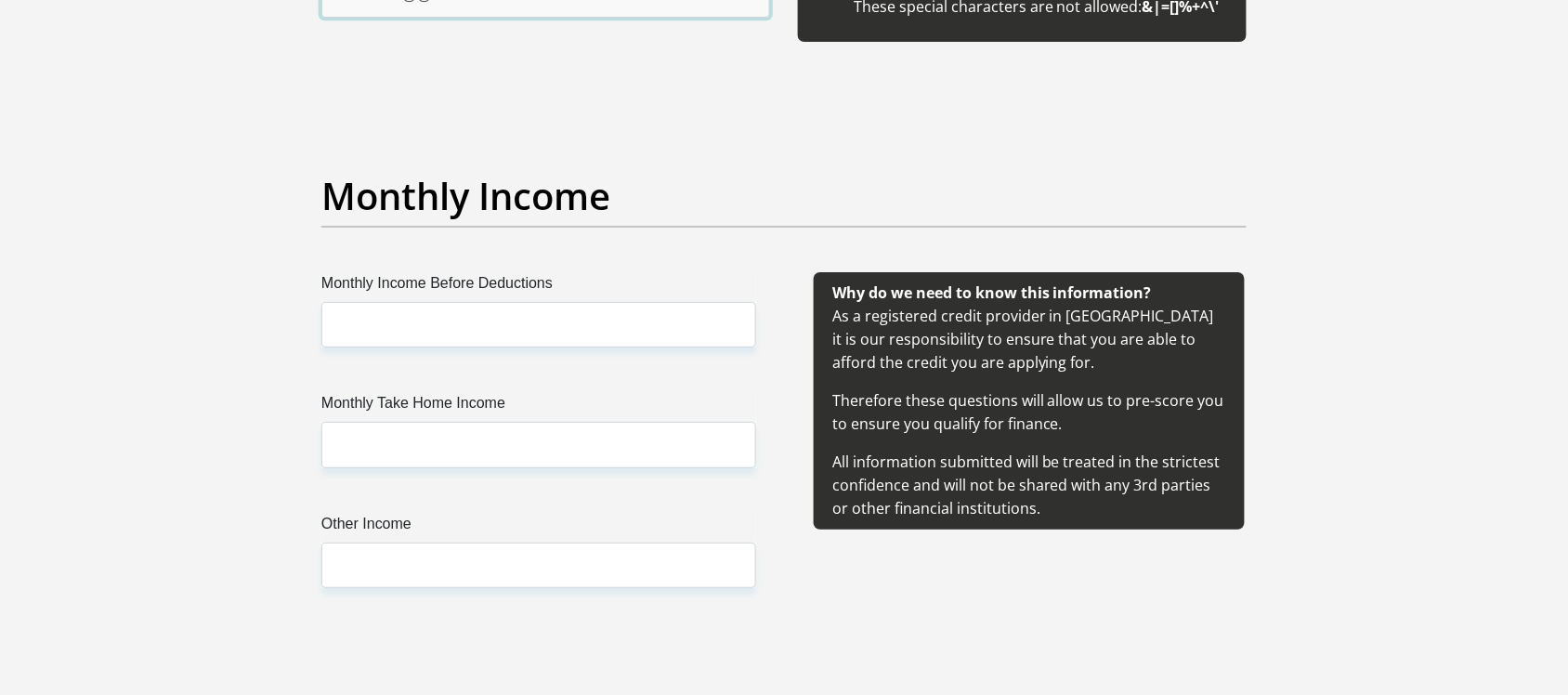
scroll to position [2051, 0]
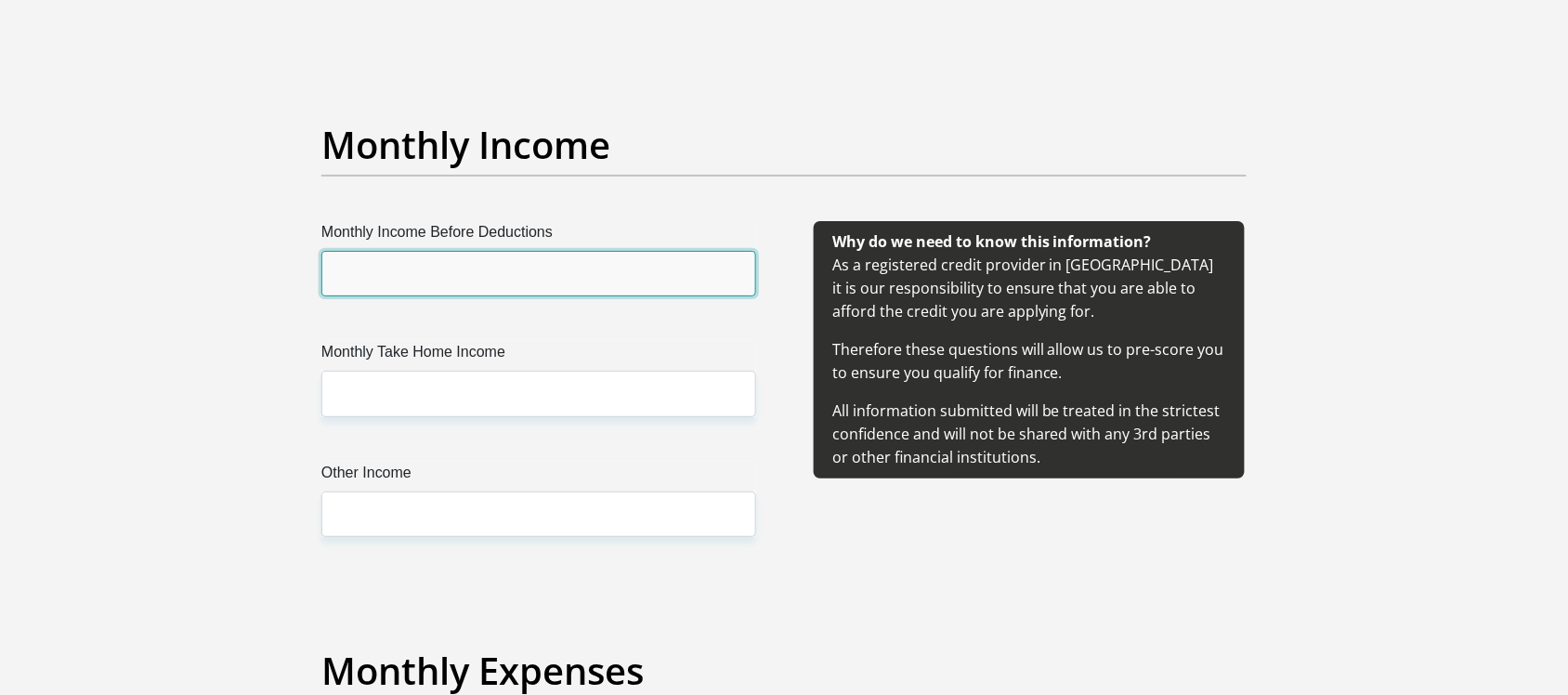
click at [493, 286] on input "Monthly Income Before Deductions" at bounding box center [538, 273] width 435 height 45
type input "55000"
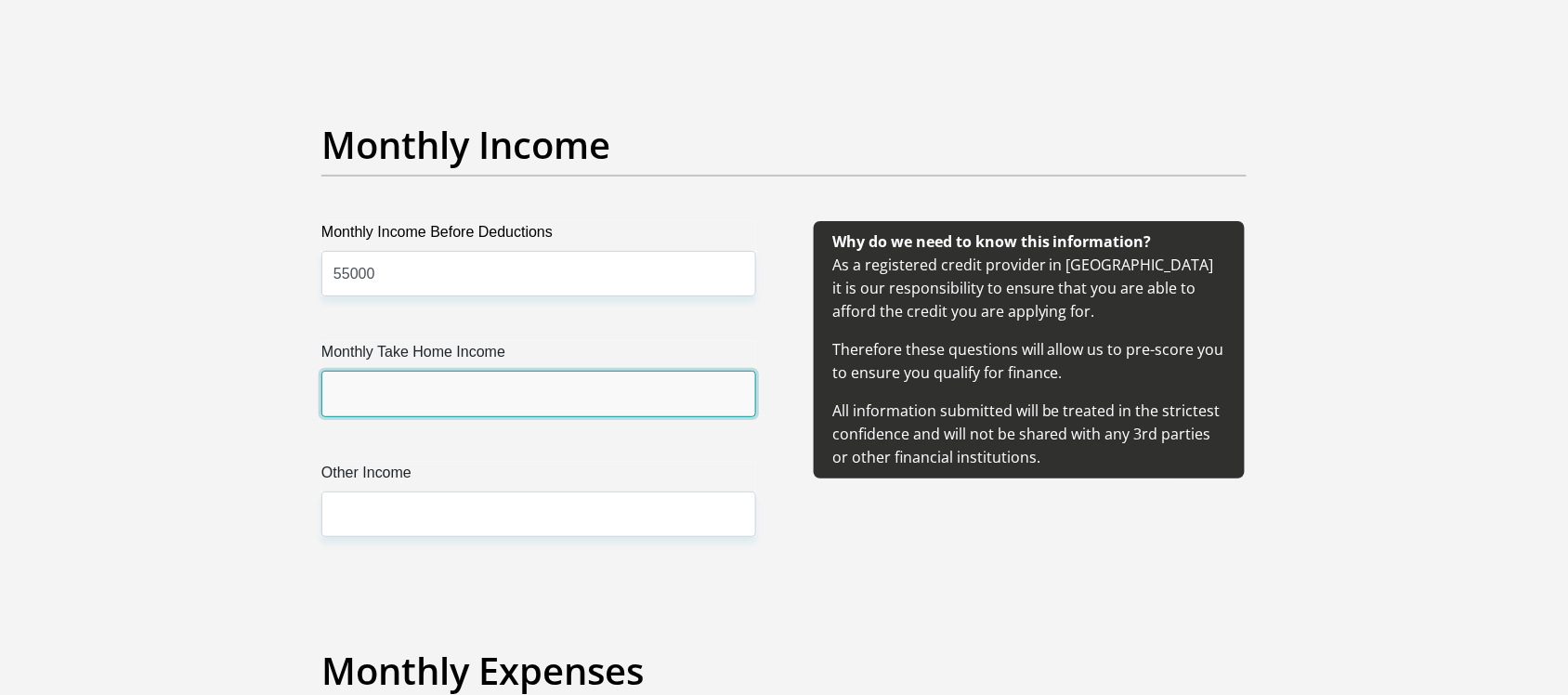
click at [457, 393] on input "Monthly Take Home Income" at bounding box center [538, 394] width 435 height 45
type input "41800"
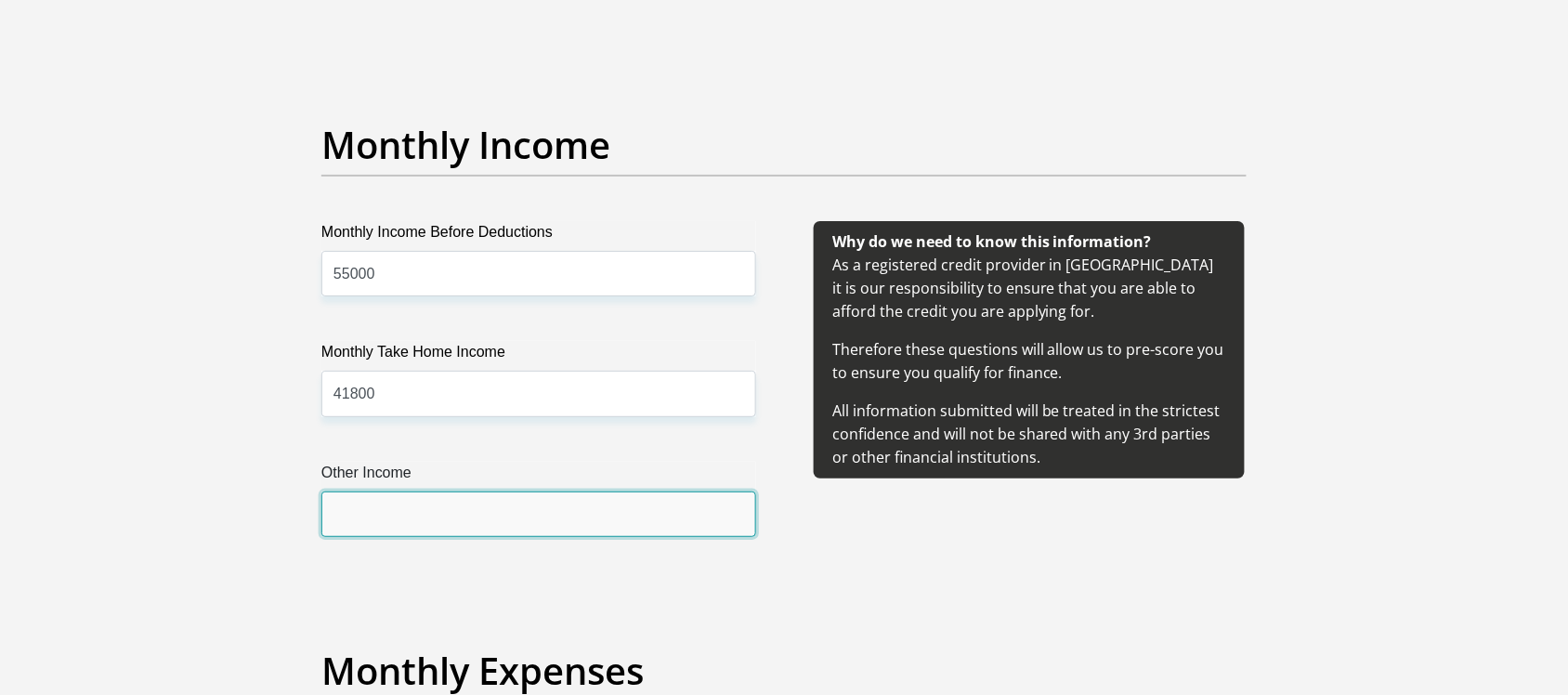
click at [442, 512] on input "Other Income" at bounding box center [538, 514] width 435 height 45
type input "0"
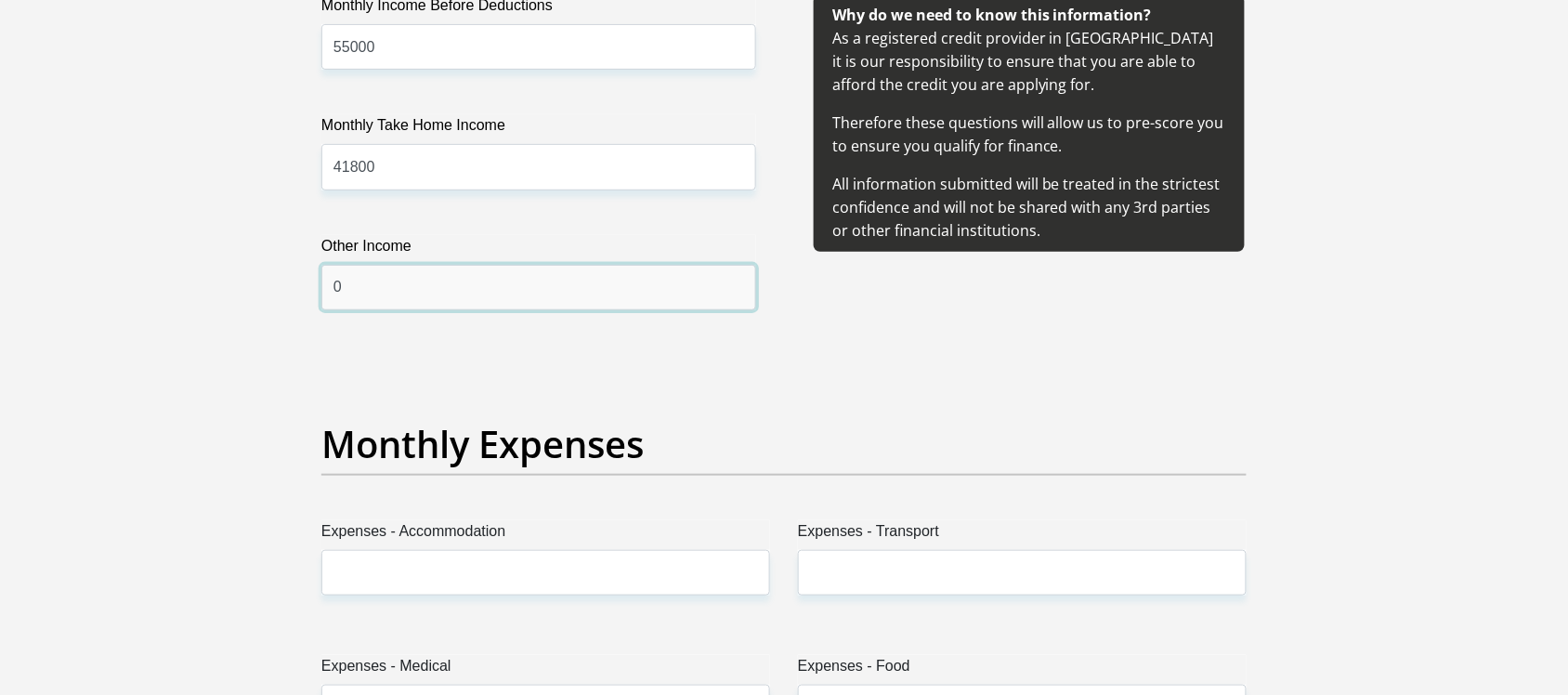
scroll to position [2283, 0]
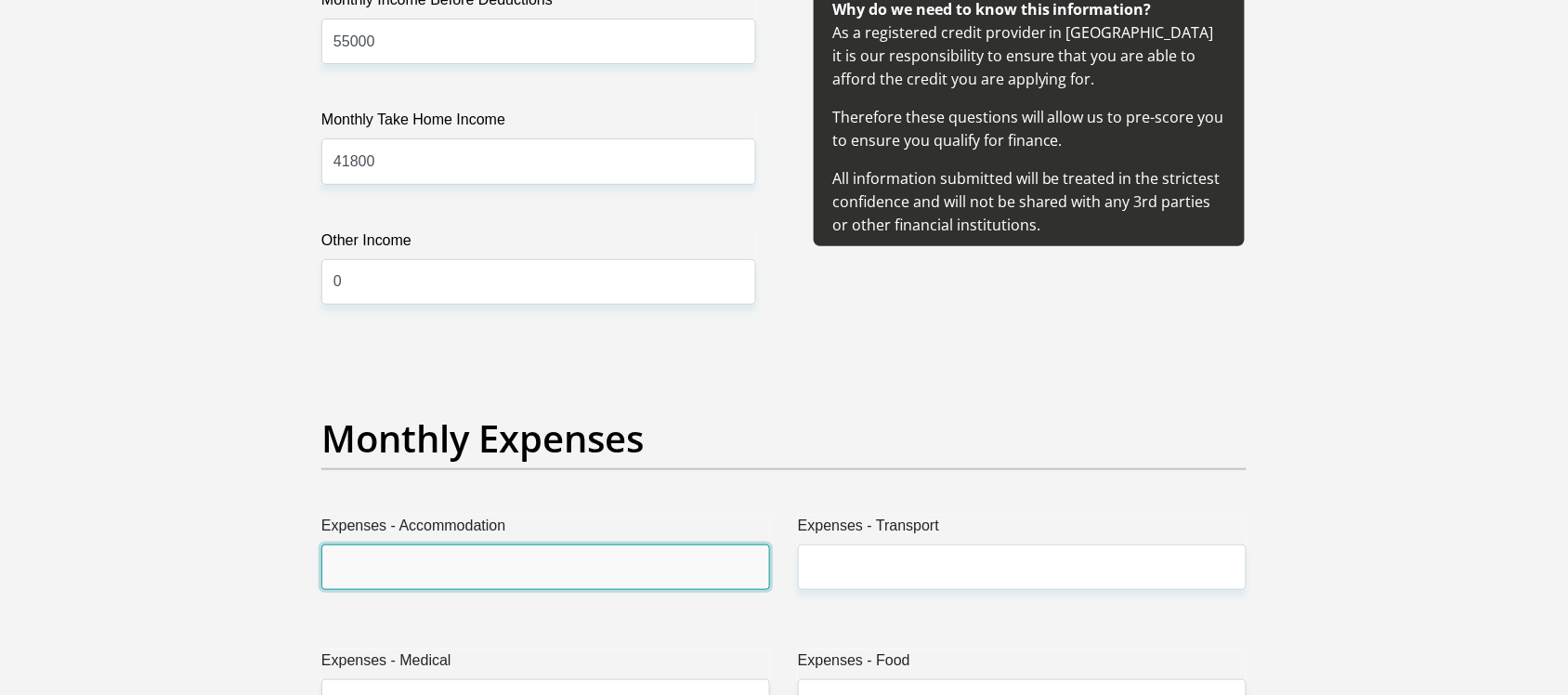
click at [480, 562] on input "Expenses - Accommodation" at bounding box center [546, 567] width 449 height 45
type input "0"
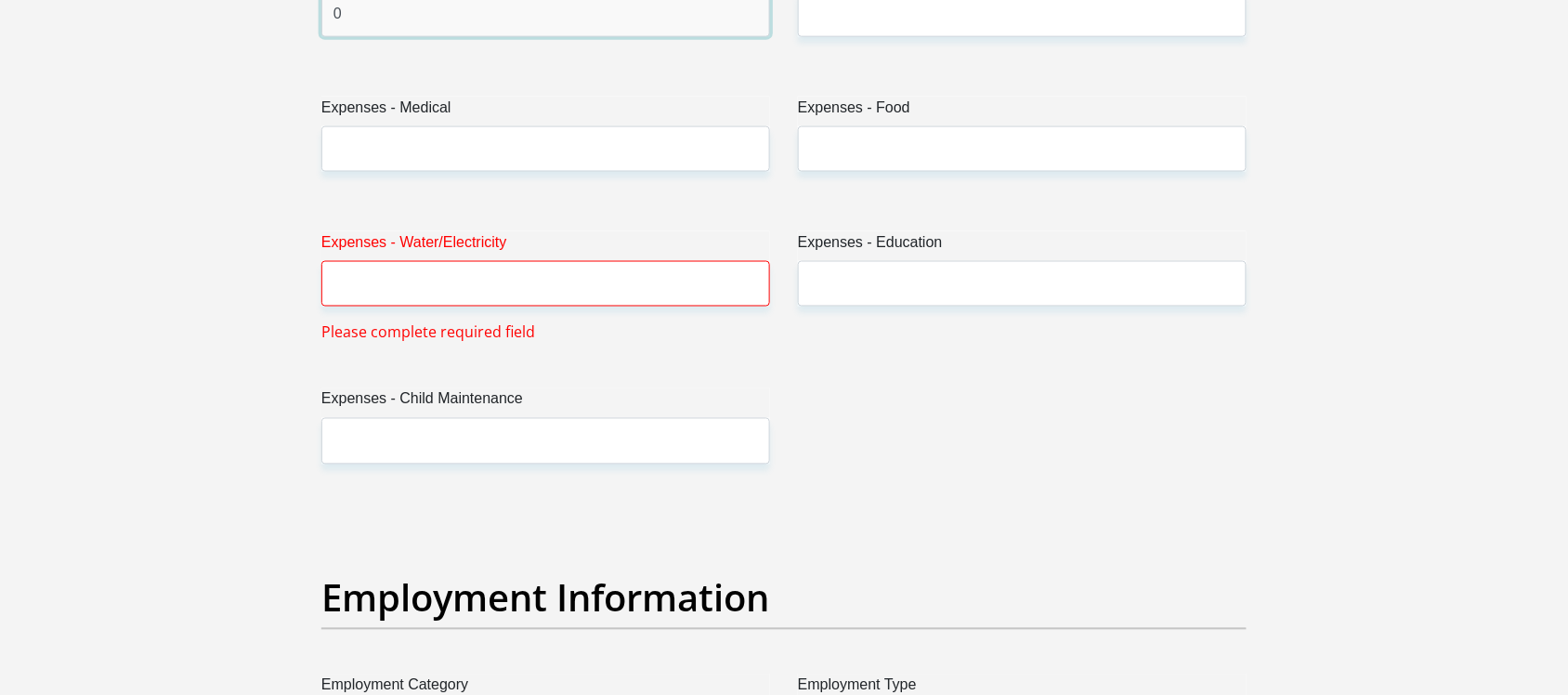
scroll to position [2864, 0]
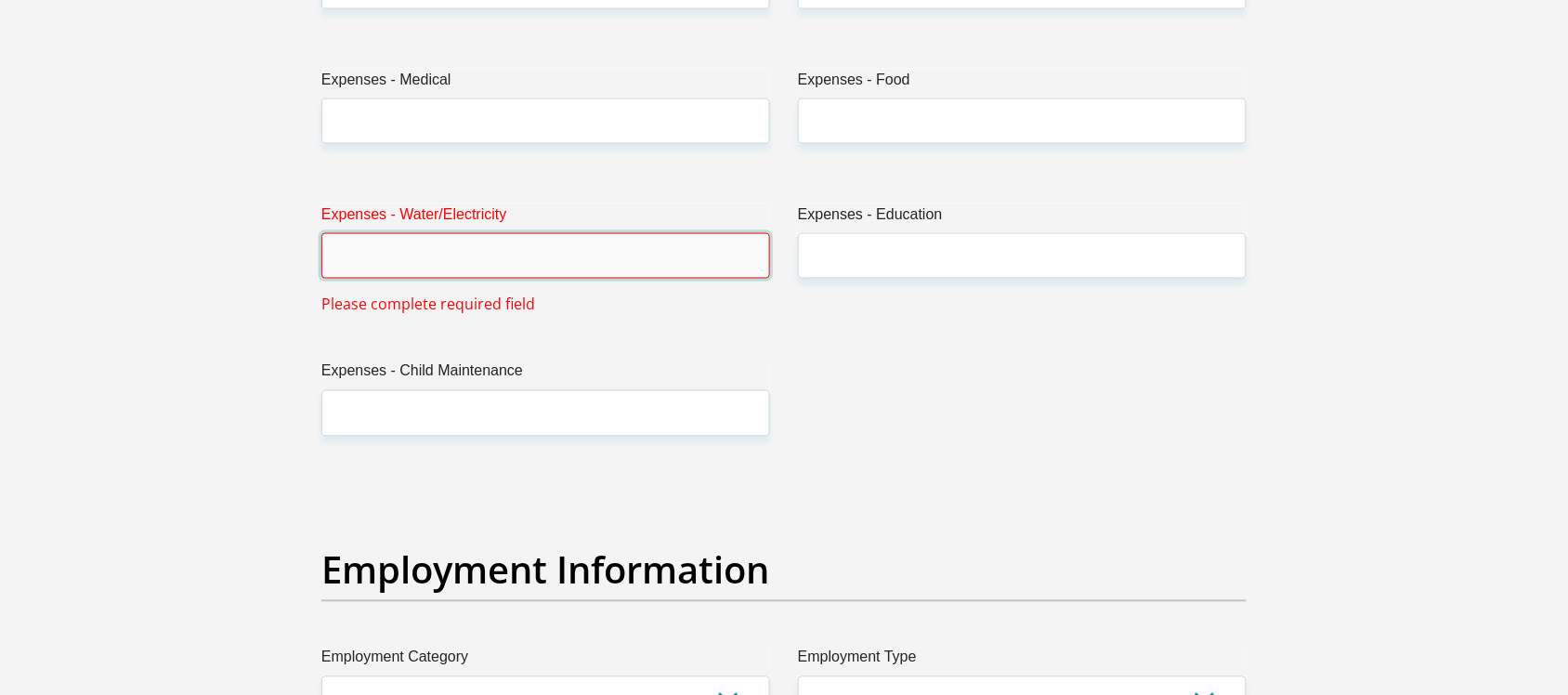
click at [675, 237] on input "Expenses - Water/Electricity" at bounding box center [546, 255] width 449 height 45
click at [624, 275] on input "Expenses - Water/Electricity" at bounding box center [546, 255] width 449 height 45
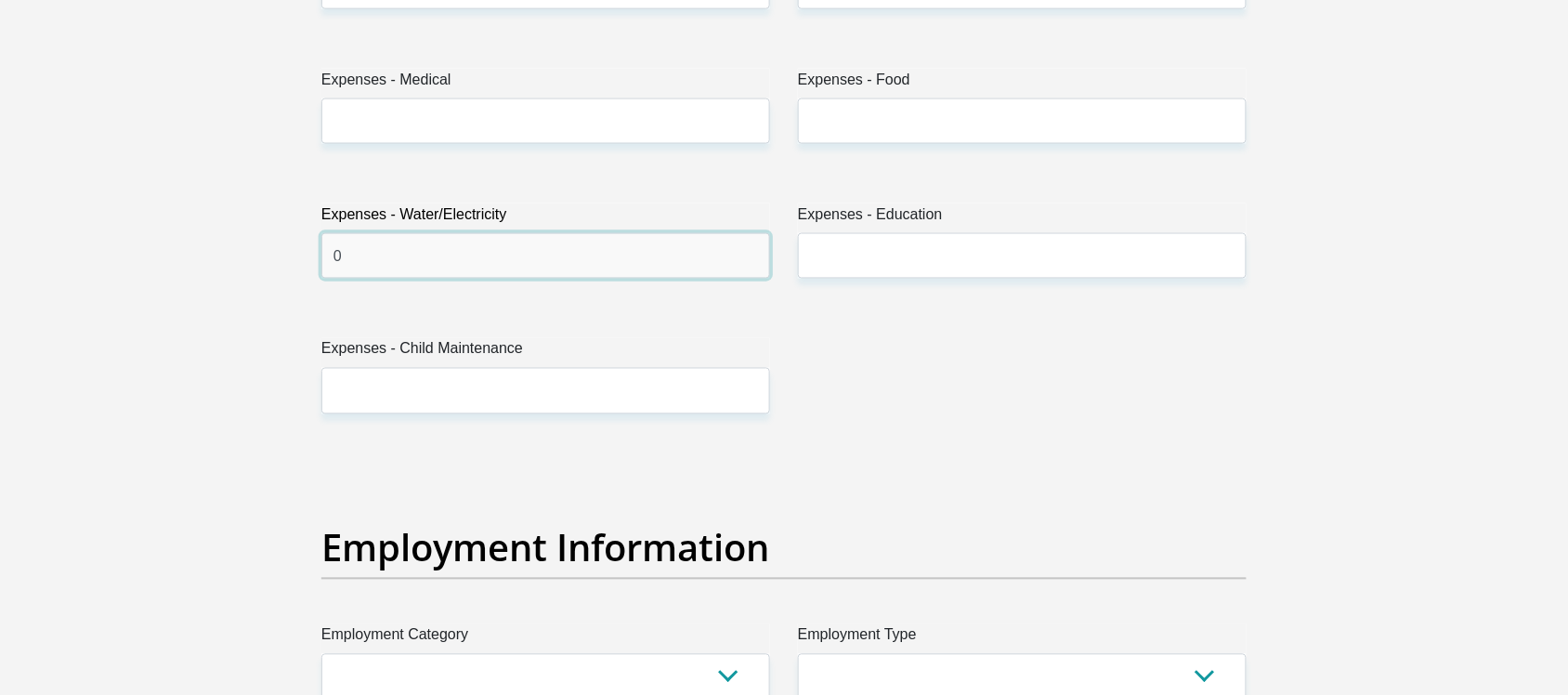
type input "0"
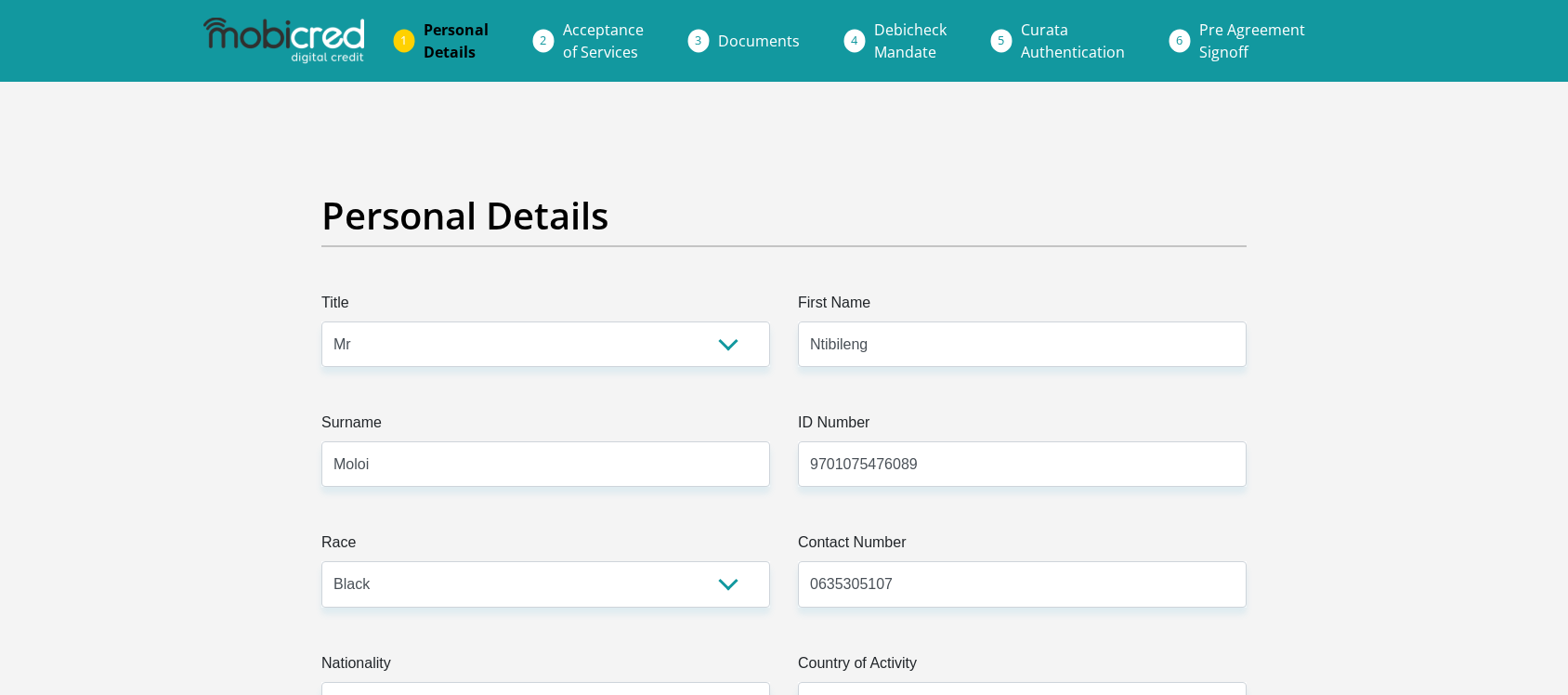
select select "Mr"
select select "1"
select select "ZAF"
select select "sot"
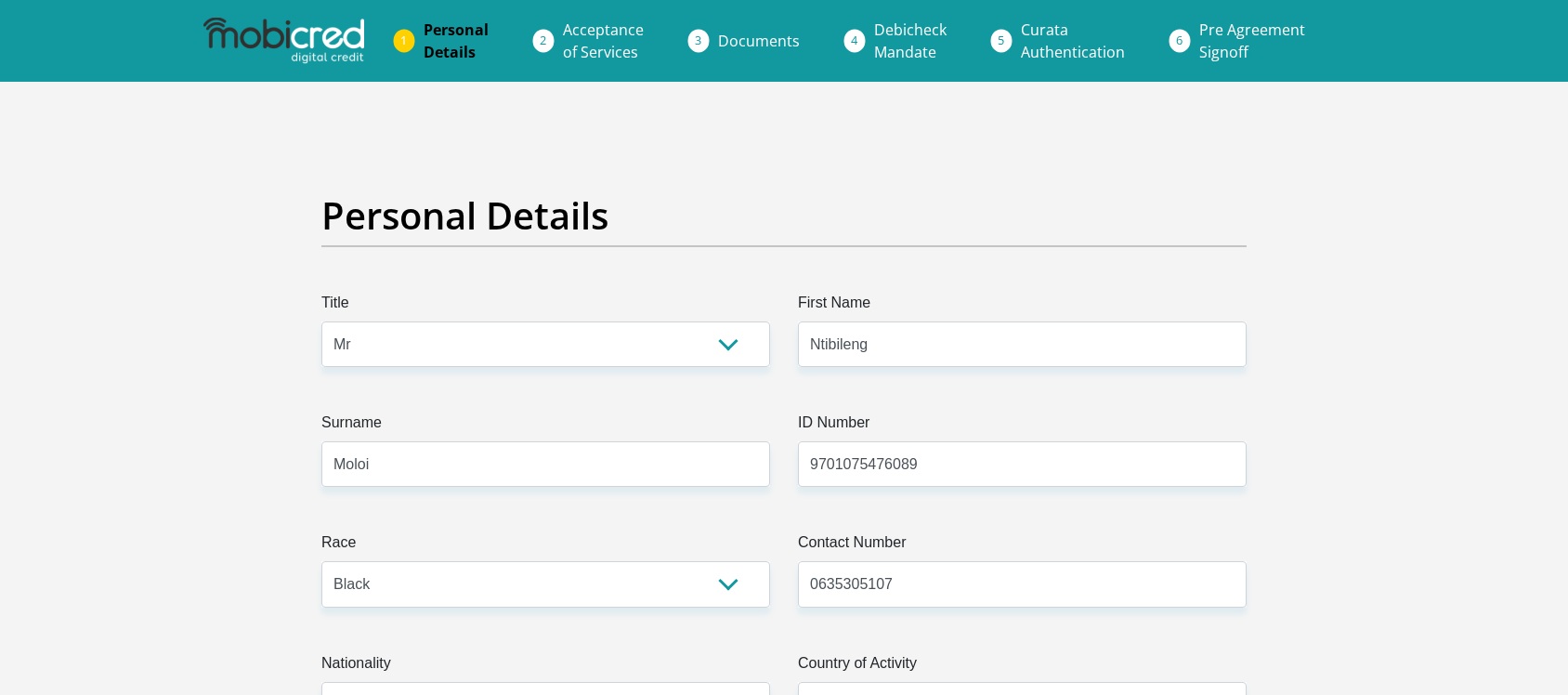
select select "2"
select select "Gauteng"
select select "4"
select select "Owned"
click at [300, 18] on img at bounding box center [284, 40] width 160 height 46
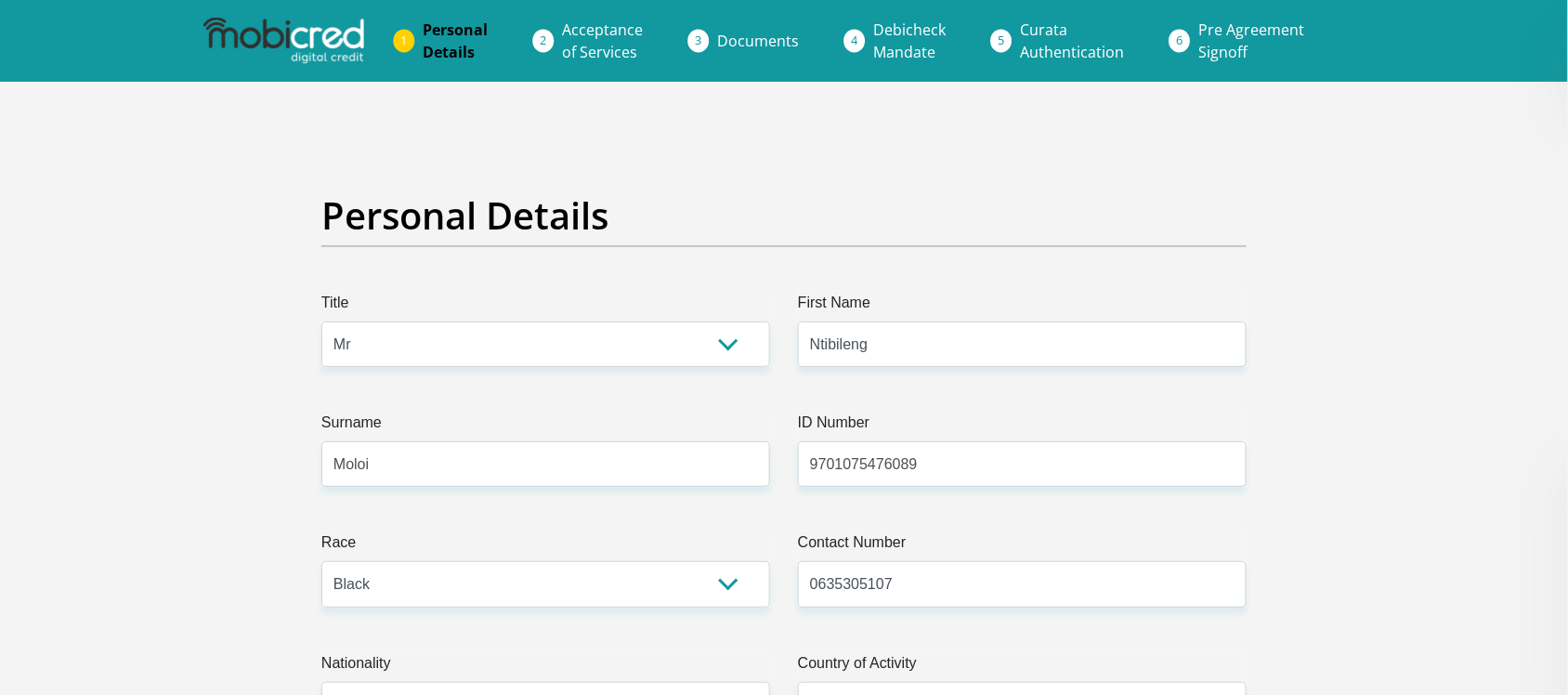
click at [300, 21] on img at bounding box center [284, 40] width 160 height 46
click at [349, 52] on img at bounding box center [284, 40] width 160 height 46
click at [312, 39] on img at bounding box center [284, 40] width 160 height 46
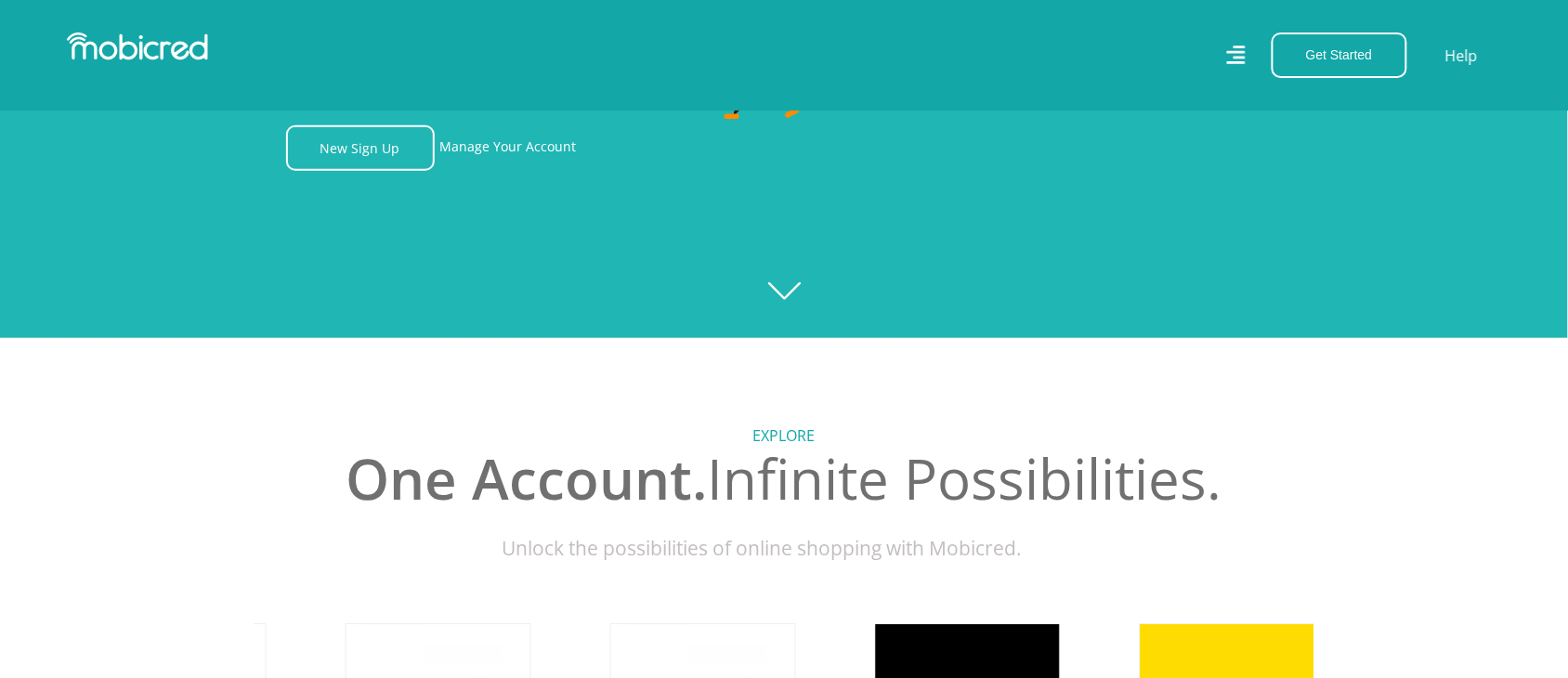
scroll to position [406, 0]
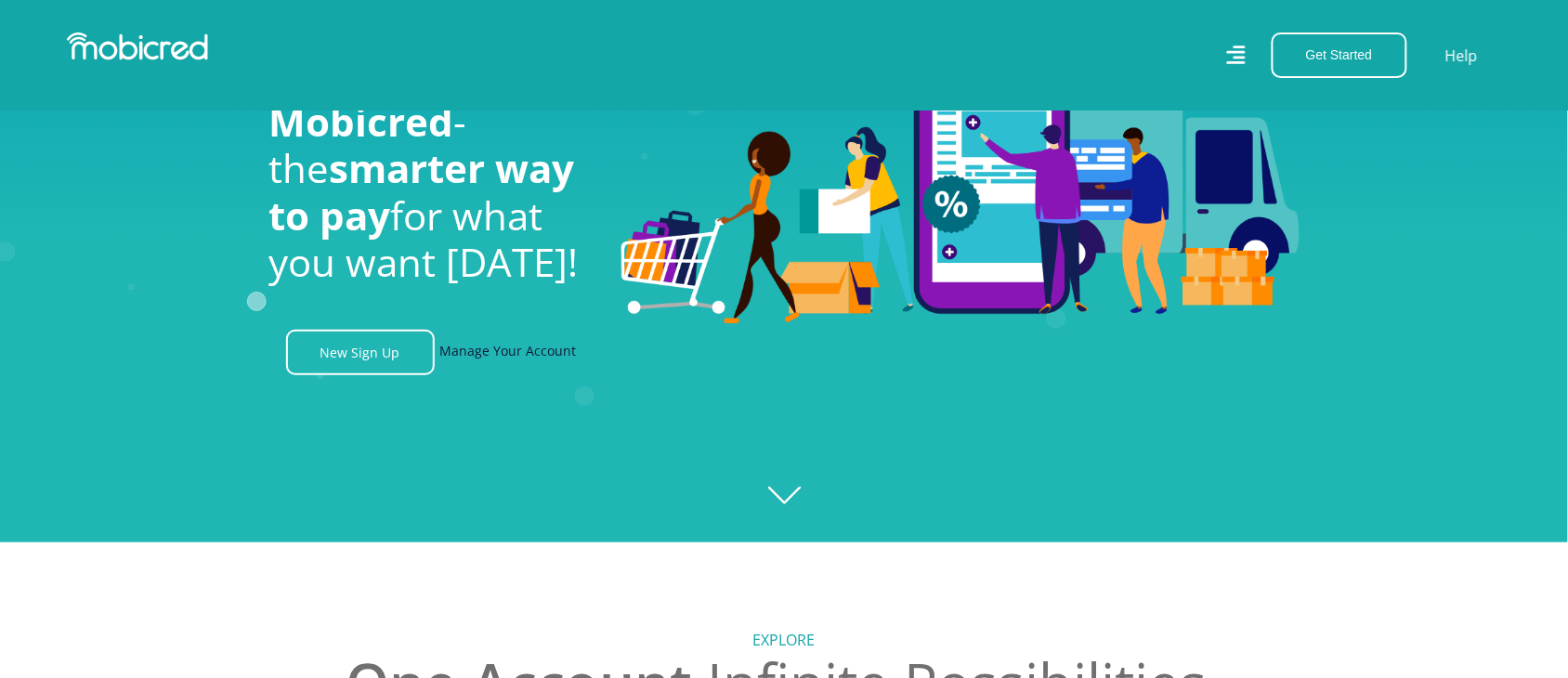
scroll to position [0, 2383]
click at [480, 358] on link "Manage Your Account" at bounding box center [508, 352] width 136 height 45
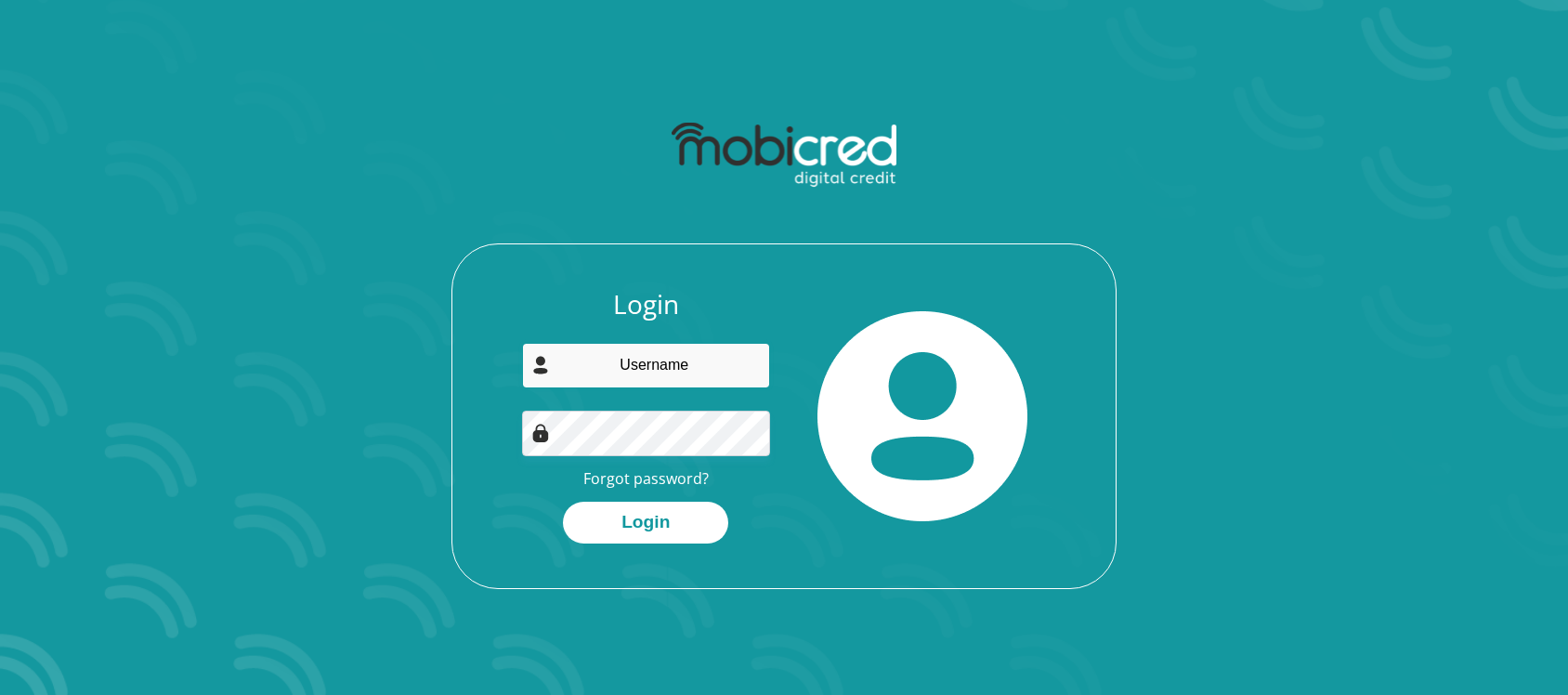
type input "[EMAIL_ADDRESS][DOMAIN_NAME]"
click at [638, 378] on input "[EMAIL_ADDRESS][DOMAIN_NAME]" at bounding box center [646, 365] width 249 height 45
click at [508, 506] on div "Login [EMAIL_ADDRESS][DOMAIN_NAME] Forgot password? Login" at bounding box center [646, 416] width 277 height 255
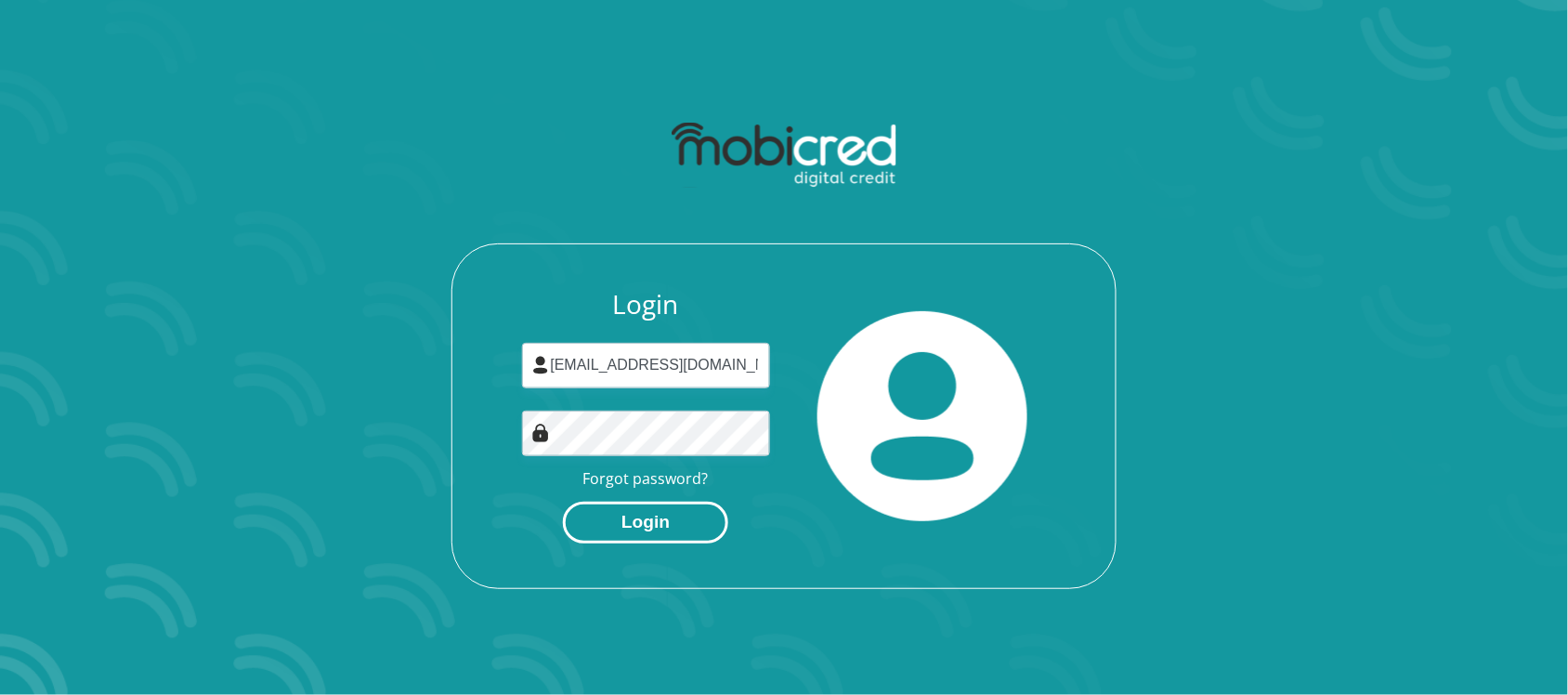
click at [600, 514] on button "Login" at bounding box center [645, 522] width 165 height 42
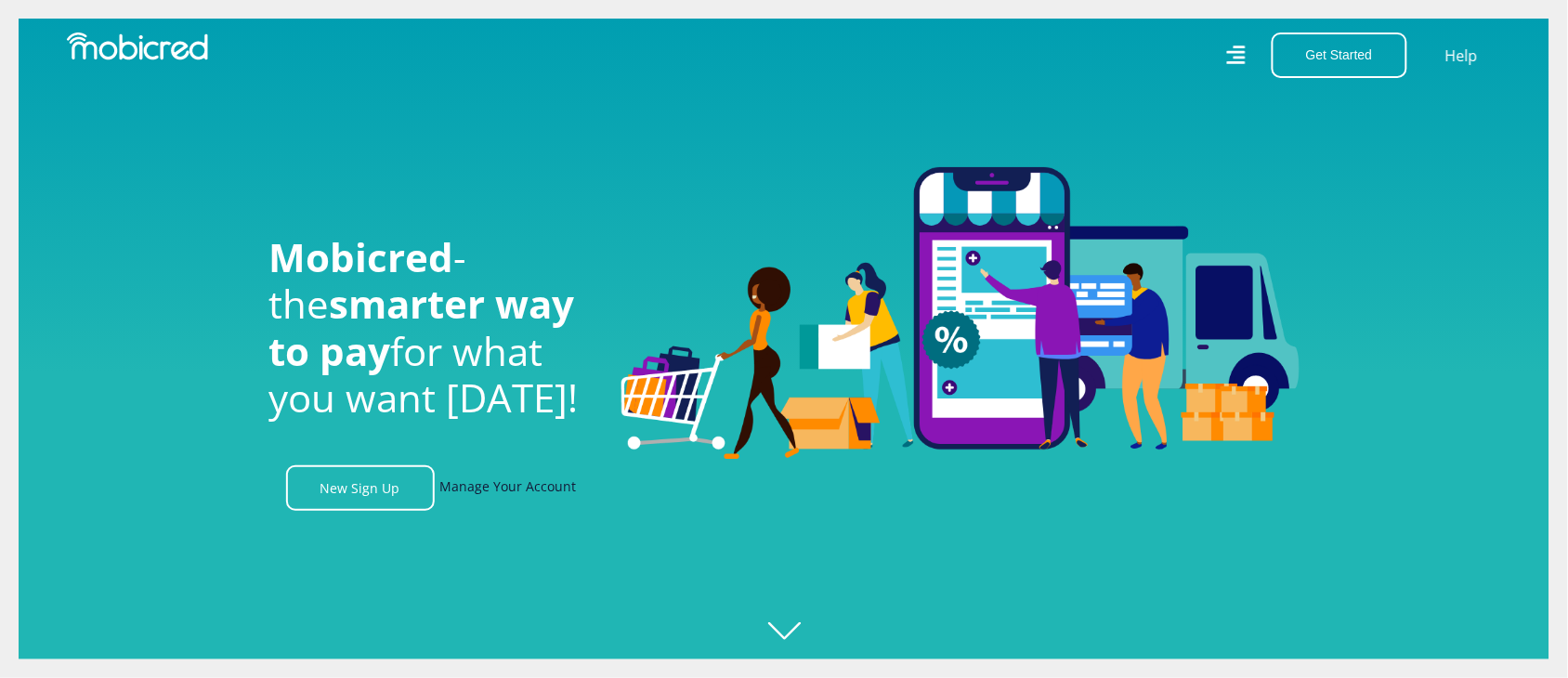
click at [485, 492] on link "Manage Your Account" at bounding box center [508, 487] width 136 height 45
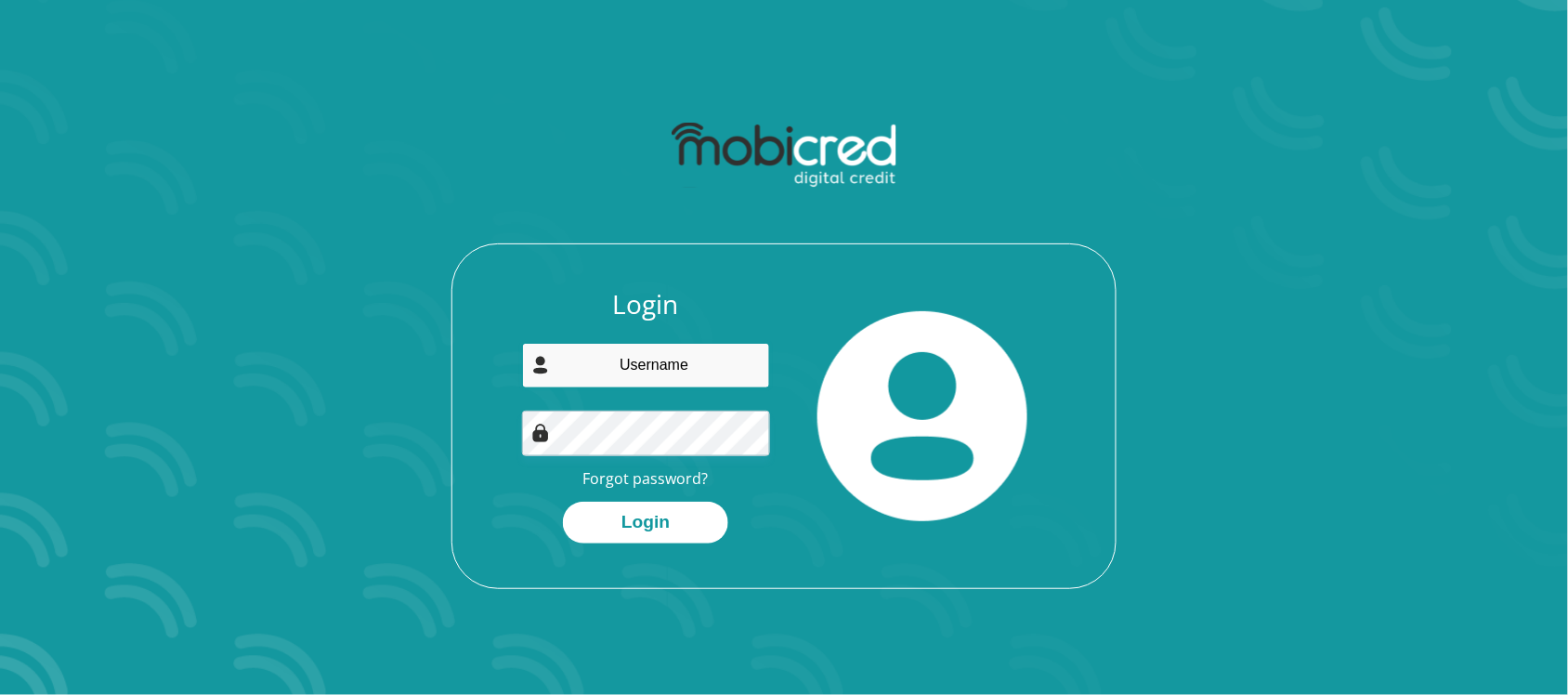
type input "[EMAIL_ADDRESS][DOMAIN_NAME]"
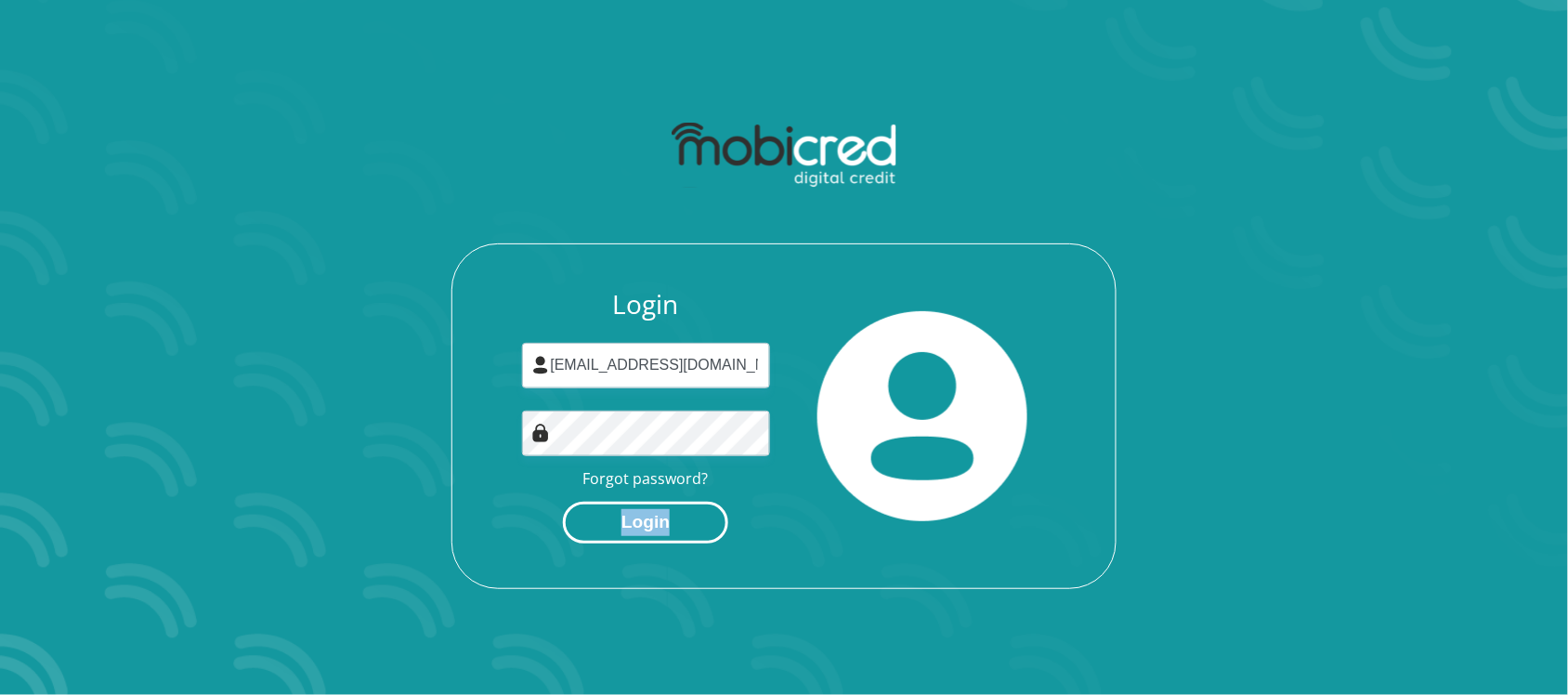
drag, startPoint x: 585, startPoint y: 547, endPoint x: 600, endPoint y: 534, distance: 19.8
click at [600, 534] on div "Login [EMAIL_ADDRESS][DOMAIN_NAME] Forgot password? Login" at bounding box center [784, 439] width 663 height 299
click at [600, 534] on button "Login" at bounding box center [645, 522] width 165 height 42
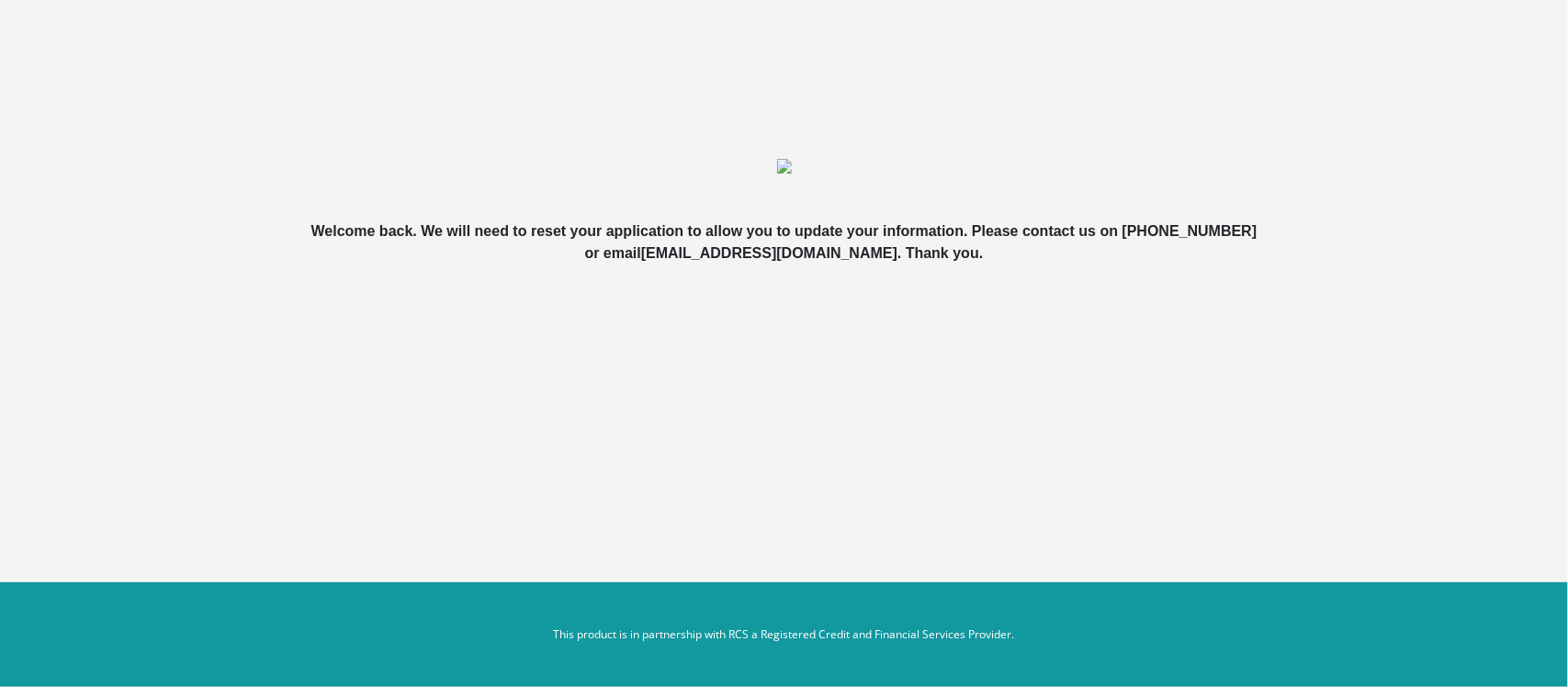
drag, startPoint x: 649, startPoint y: 250, endPoint x: 879, endPoint y: 315, distance: 239.0
click at [879, 315] on div "Welcome back. We will need to reset your application to allow you to update you…" at bounding box center [784, 198] width 1047 height 265
